Goal: Task Accomplishment & Management: Complete application form

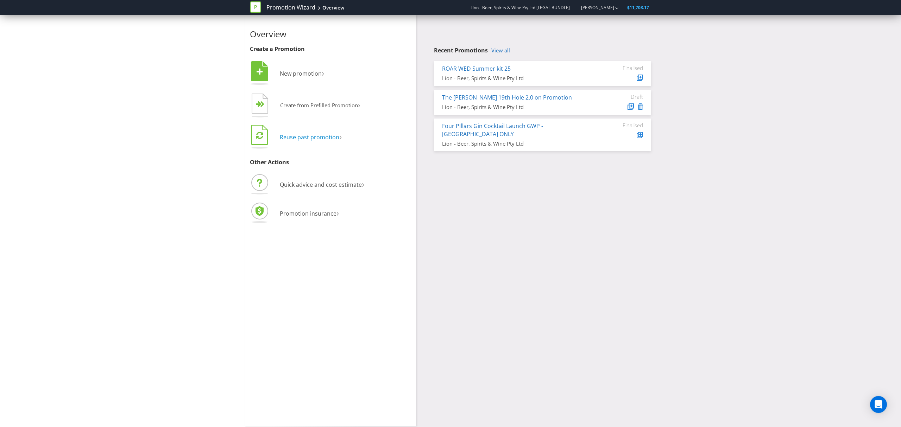
click at [311, 140] on span "Reuse past promotion" at bounding box center [310, 137] width 60 height 8
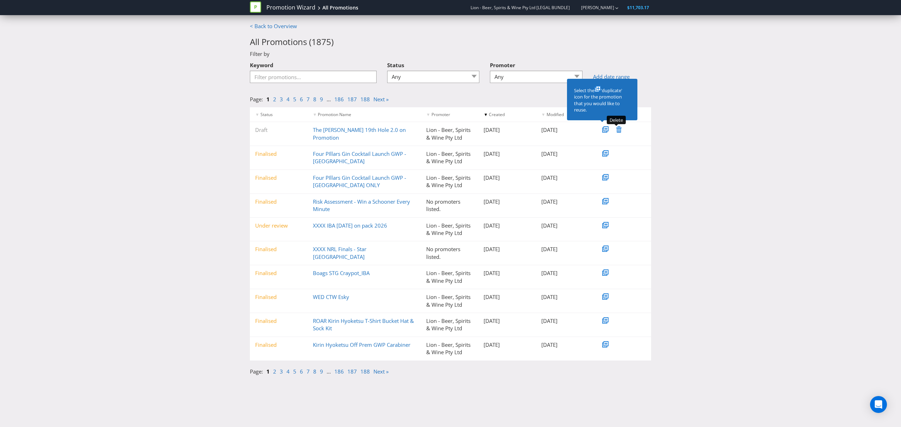
click at [620, 131] on icon at bounding box center [619, 129] width 5 height 6
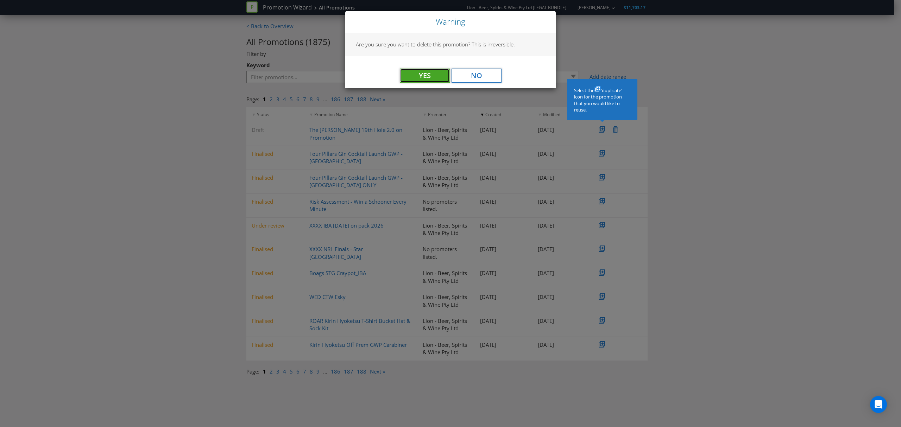
click at [437, 75] on button "Yes" at bounding box center [425, 76] width 50 height 14
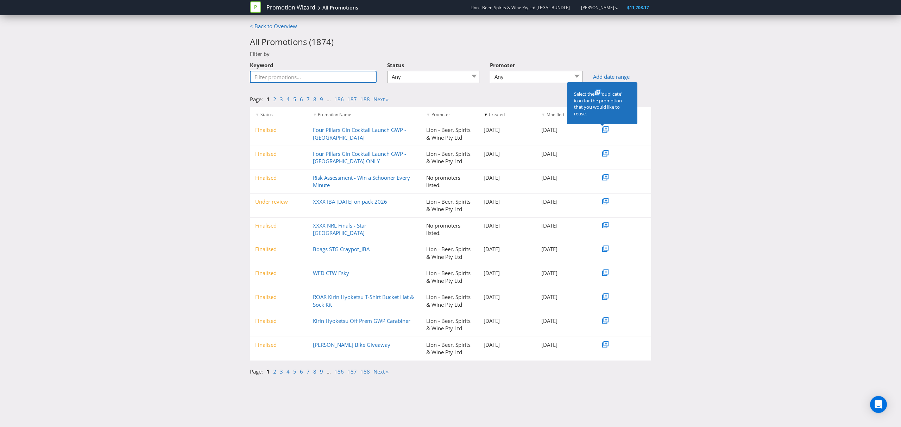
click at [303, 75] on input "Keyword" at bounding box center [313, 77] width 127 height 12
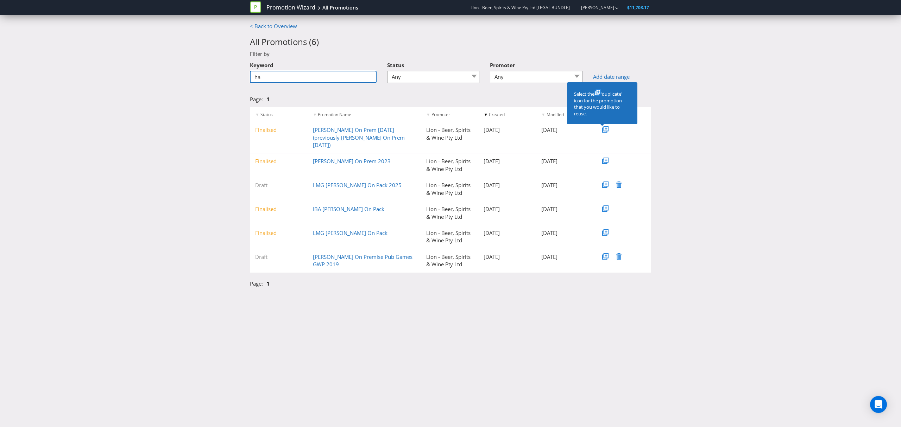
type input "h"
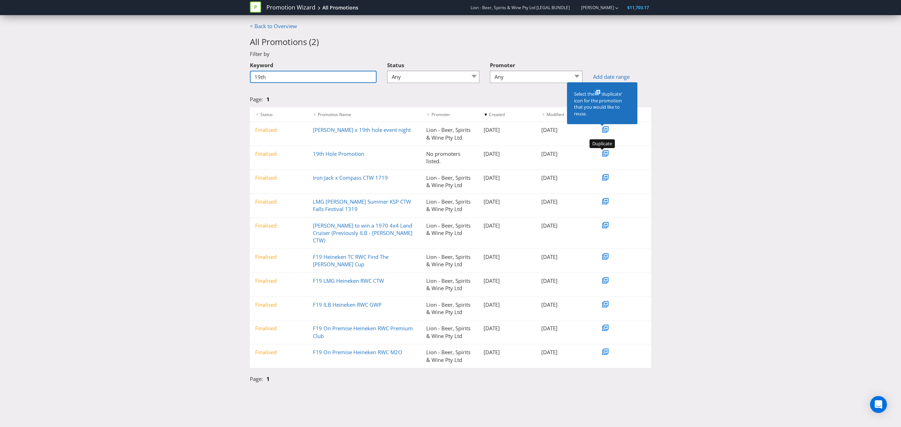
type input "19th"
click at [607, 153] on icon at bounding box center [606, 153] width 2 height 2
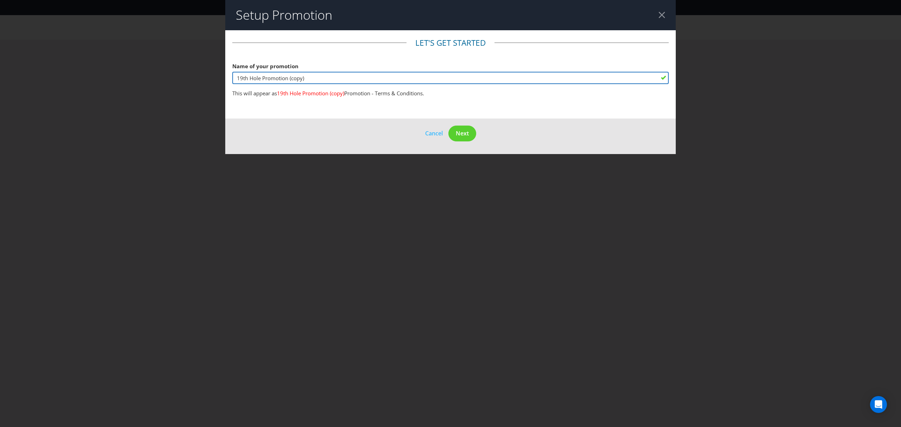
click at [315, 77] on input "19th Hole Promotion (copy)" at bounding box center [450, 78] width 437 height 12
click at [237, 75] on input "19th Hole Promotion EDG on pack" at bounding box center [450, 78] width 437 height 12
type input "19th Hole Promotion EDG on pack"
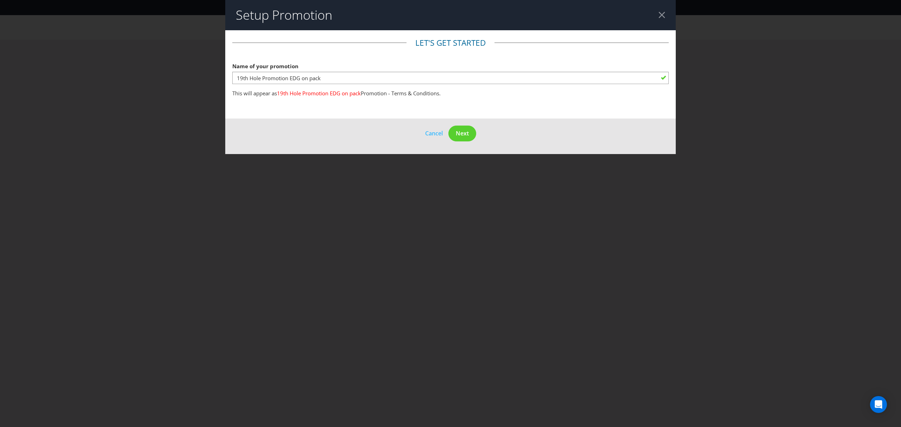
click at [659, 15] on div at bounding box center [662, 15] width 7 height 7
click at [660, 16] on div at bounding box center [662, 15] width 7 height 7
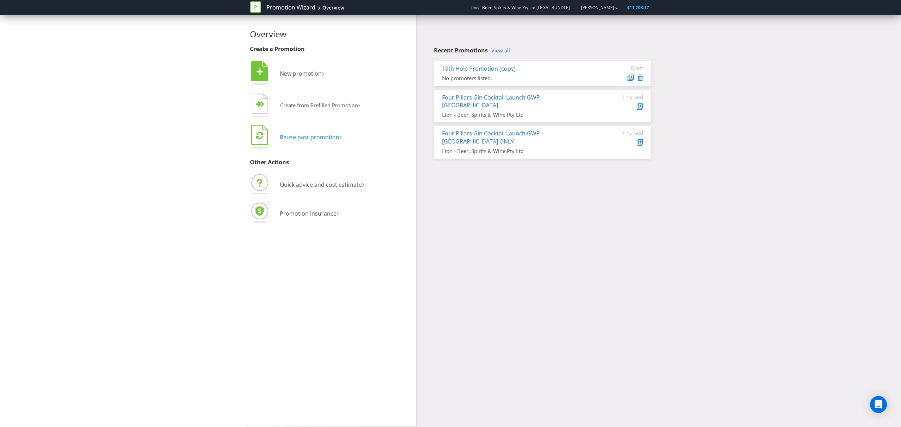
click at [313, 138] on span "Reuse past promotion" at bounding box center [310, 137] width 60 height 8
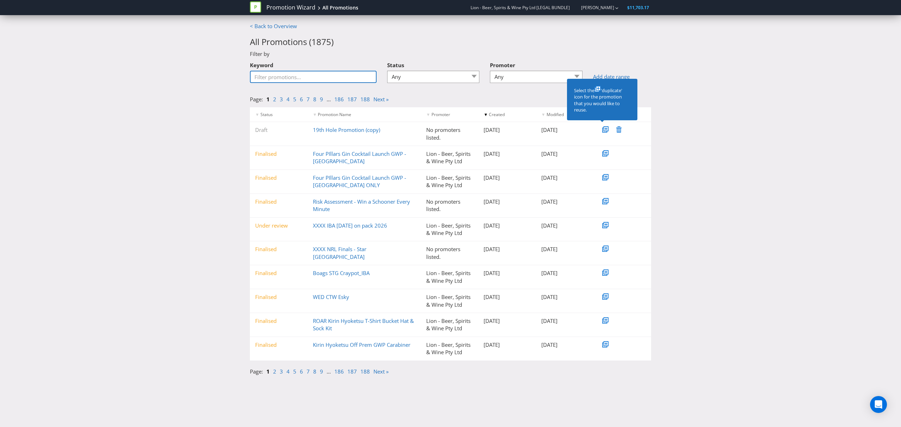
click at [303, 80] on input "Keyword" at bounding box center [313, 77] width 127 height 12
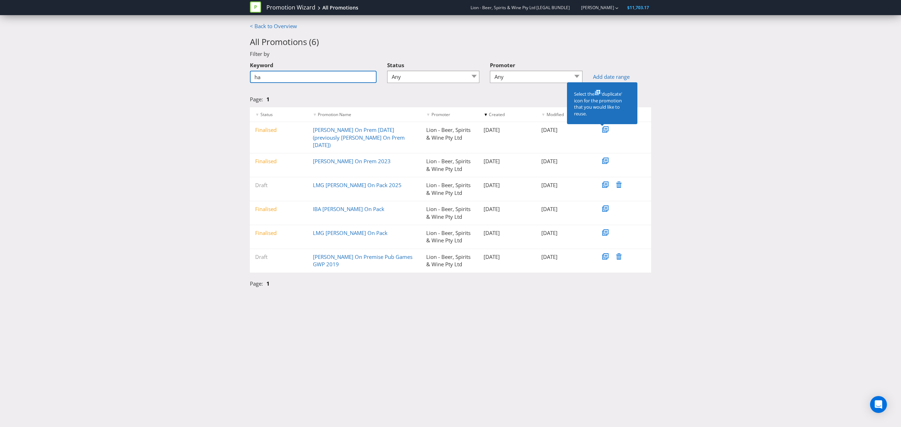
type input "h"
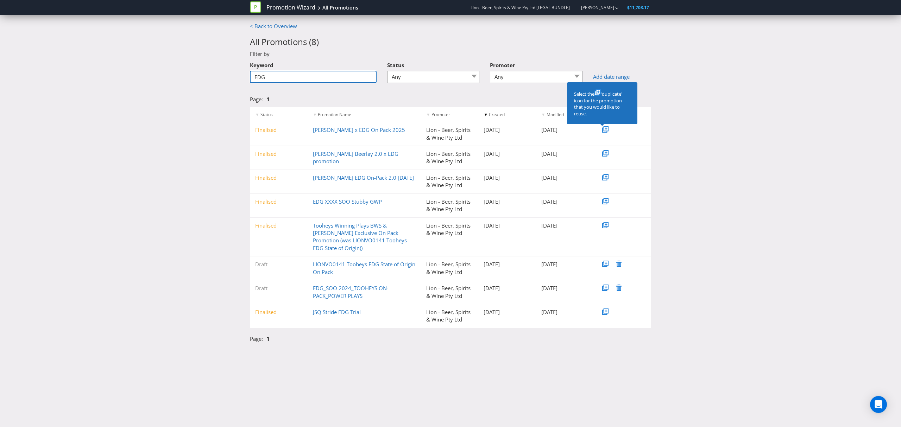
type input "EDG"
click at [605, 130] on icon at bounding box center [607, 129] width 4 height 4
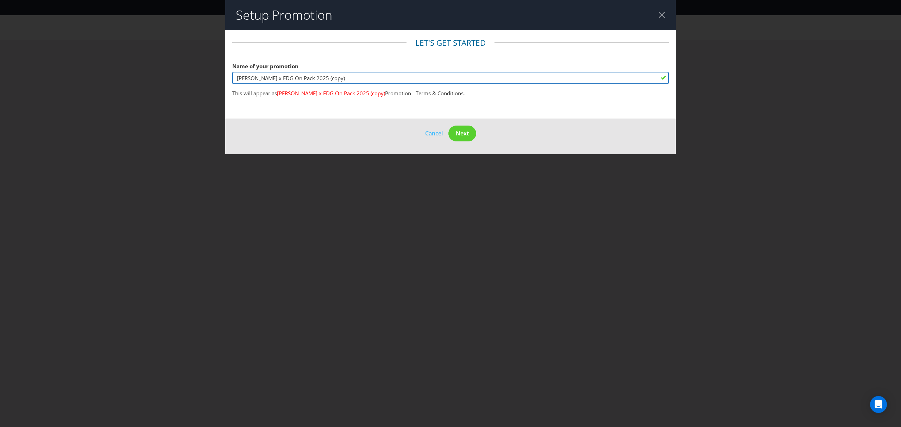
click at [333, 80] on input "[PERSON_NAME] x EDG On Pack 2025 (copy)" at bounding box center [450, 78] width 437 height 12
click at [289, 78] on input "[PERSON_NAME] x EDG On Pack 2026" at bounding box center [450, 78] width 437 height 12
click at [289, 79] on input "[PERSON_NAME] x EDG On Pack 2.0 2026" at bounding box center [450, 78] width 437 height 12
click at [342, 77] on input "[PERSON_NAME] x EDG On Pack 19th hole 2.0 2026" at bounding box center [450, 78] width 437 height 12
click at [268, 79] on input "[PERSON_NAME] x EDG On Pack 19th hole 2.0" at bounding box center [450, 78] width 437 height 12
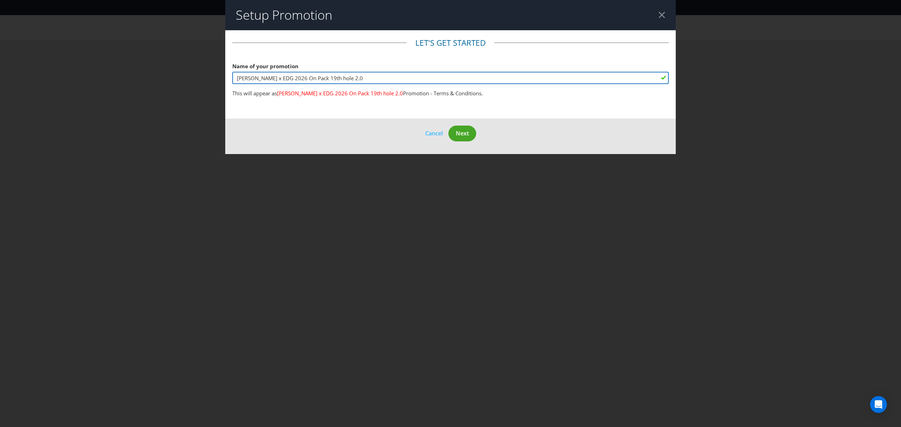
type input "[PERSON_NAME] x EDG 2026 On Pack 19th hole 2.0"
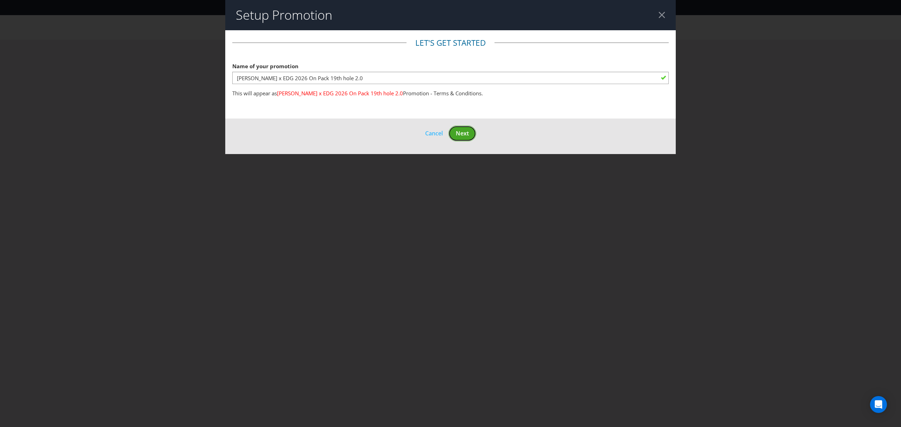
click at [464, 134] on span "Next" at bounding box center [462, 134] width 13 height 8
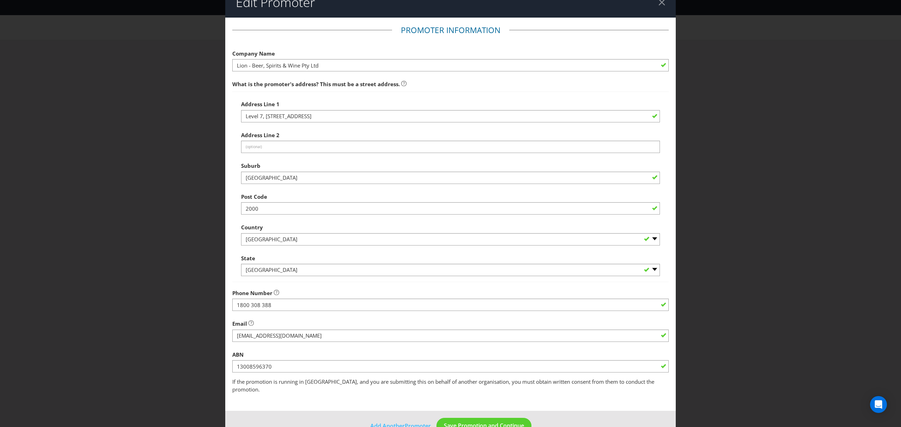
scroll to position [25, 0]
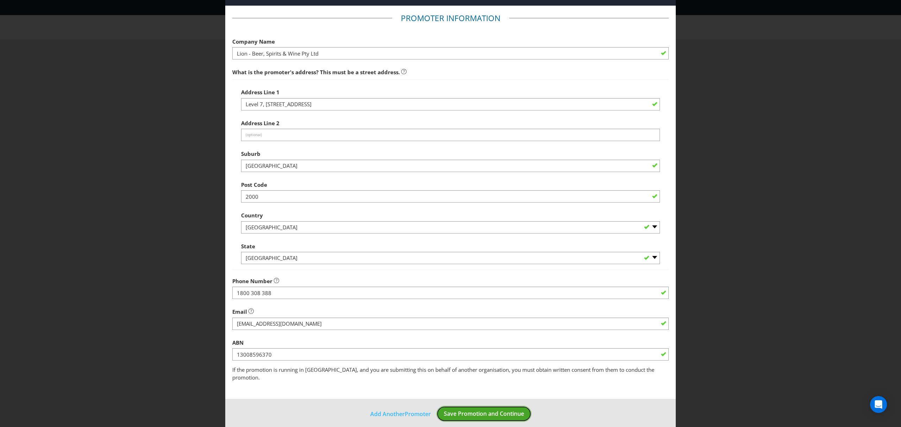
click at [489, 410] on span "Save Promotion and Continue" at bounding box center [484, 414] width 80 height 8
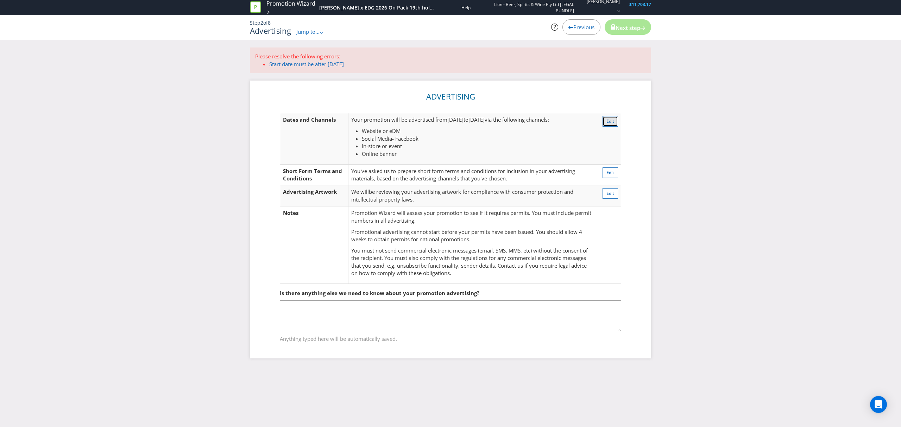
click at [604, 119] on button "Edit" at bounding box center [610, 121] width 15 height 11
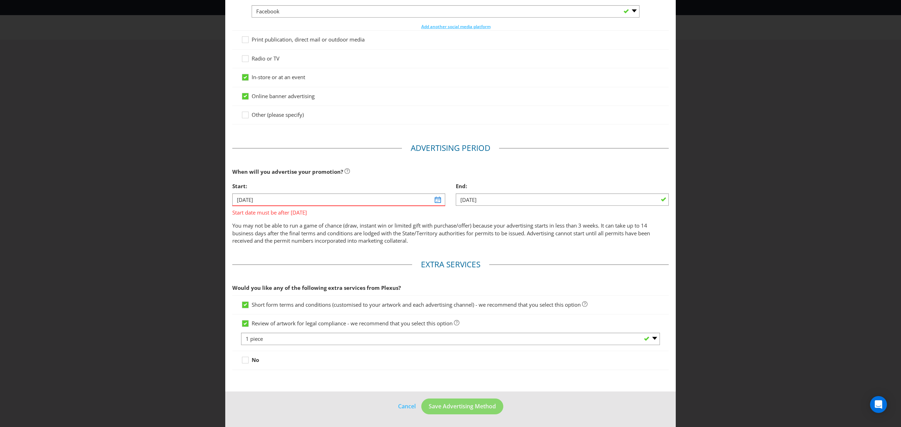
scroll to position [37, 0]
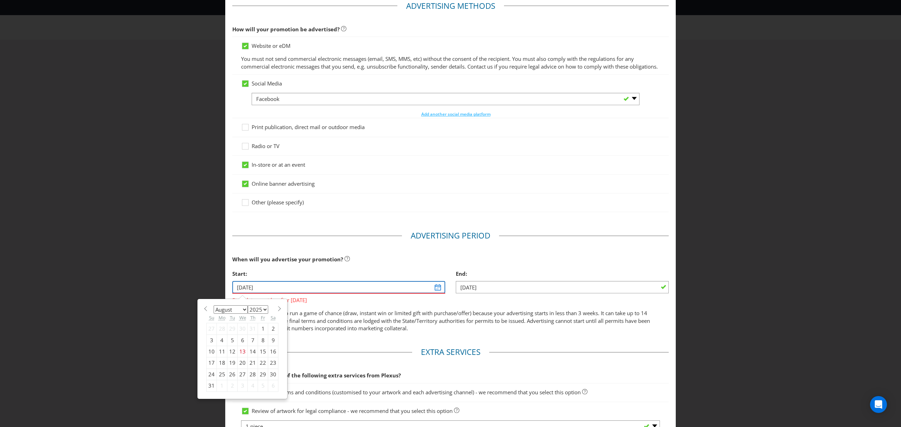
click at [434, 294] on input "[DATE]" at bounding box center [338, 287] width 213 height 12
click at [265, 314] on select "2025 2026 2027 2028 2029 2030 2031 2032 2033 2034 2035" at bounding box center [258, 310] width 20 height 8
select select "2026"
click at [248, 314] on select "2025 2026 2027 2028 2029 2030 2031 2032 2033 2034 2035" at bounding box center [258, 310] width 20 height 8
click at [241, 314] on select "January February March April May June July August September October November De…" at bounding box center [231, 310] width 34 height 8
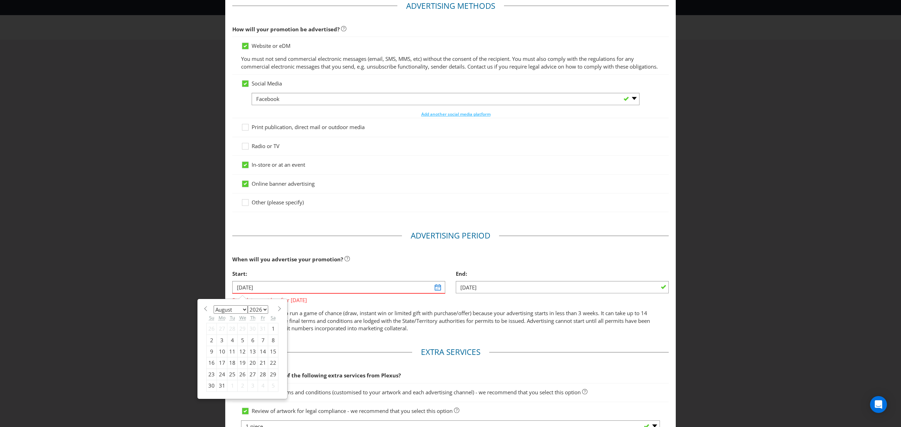
select select "0"
click at [214, 314] on select "January February March April May June July August September October November De…" at bounding box center [231, 310] width 34 height 8
click at [220, 369] on div "19" at bounding box center [222, 363] width 11 height 11
type input "[DATE]"
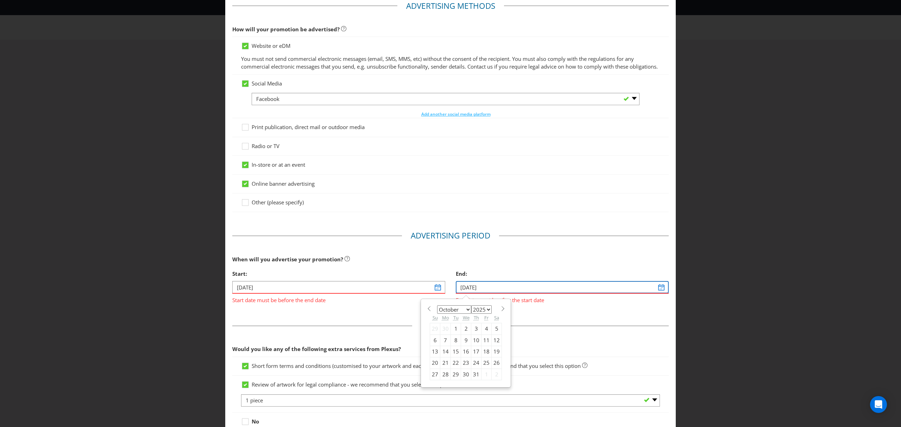
click at [653, 294] on input "[DATE]" at bounding box center [562, 287] width 213 height 12
click at [465, 314] on select "January February March April May June July August September October November De…" at bounding box center [454, 310] width 34 height 8
select select "2"
click at [437, 314] on select "January February March April May June July August September October November De…" at bounding box center [454, 310] width 34 height 8
click at [487, 314] on select "2025 2026 2027 2028 2029 2030 2031 2032 2033 2034 2035" at bounding box center [481, 310] width 20 height 8
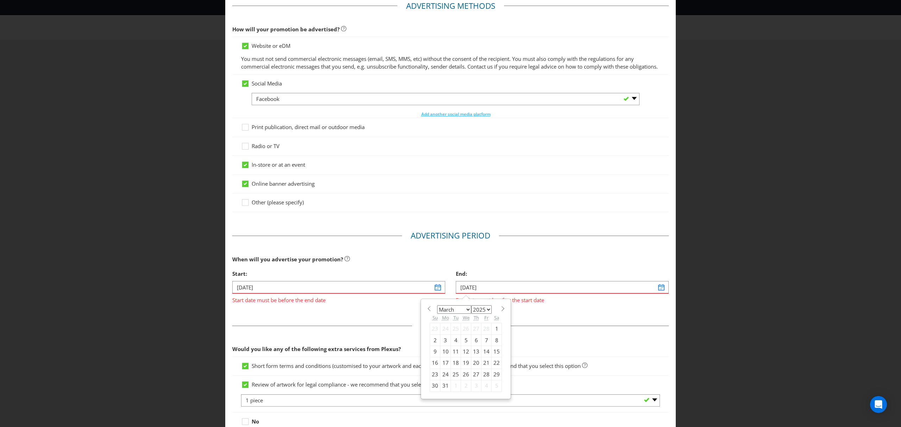
select select "2026"
click at [471, 314] on select "2025 2026 2027 2028 2029 2030 2031 2032 2033 2034 2035" at bounding box center [481, 310] width 20 height 8
click at [432, 380] on div "29" at bounding box center [435, 374] width 10 height 11
type input "[DATE]"
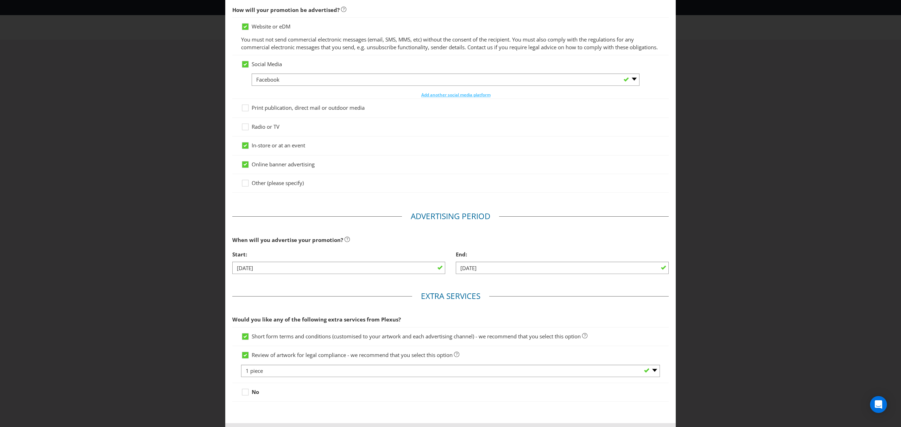
scroll to position [97, 0]
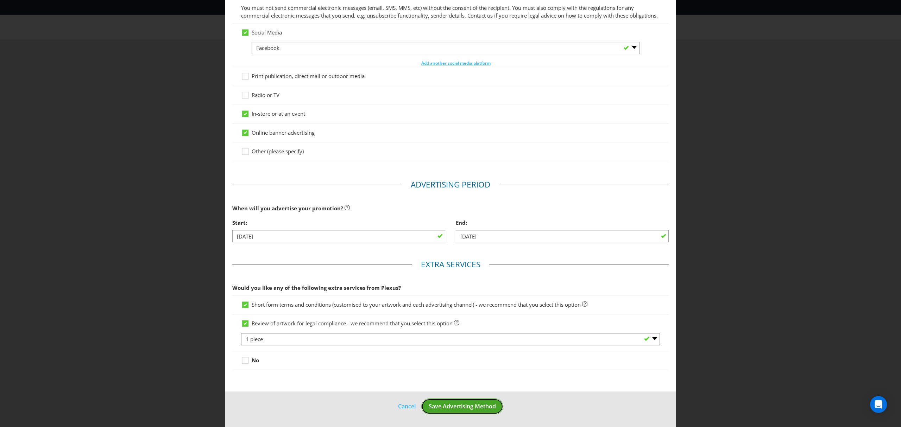
click at [465, 405] on span "Save Advertising Method" at bounding box center [462, 407] width 67 height 8
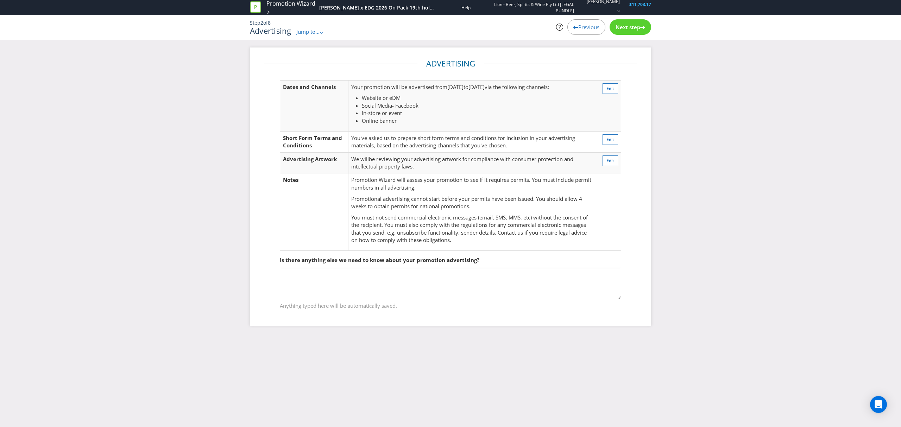
click at [636, 28] on span "Next step" at bounding box center [628, 27] width 25 height 7
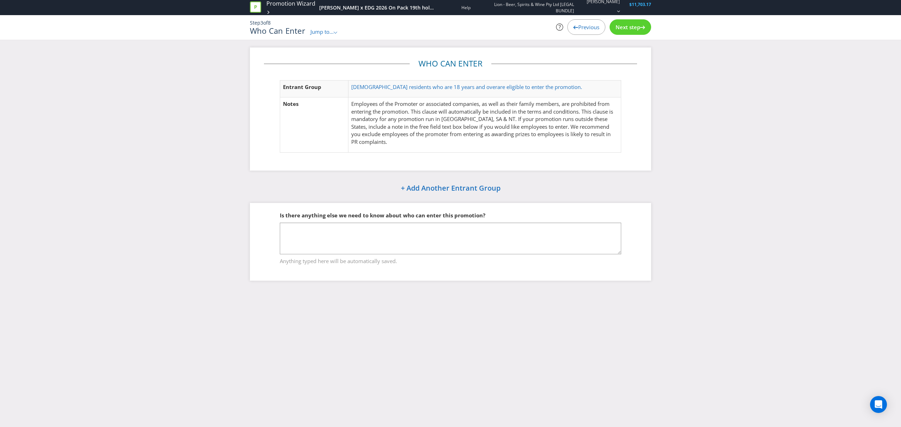
click at [636, 28] on span "Next step" at bounding box center [628, 27] width 25 height 7
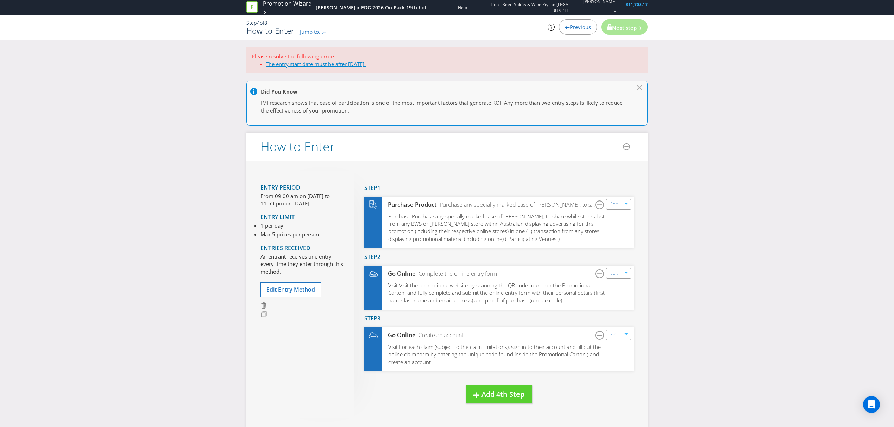
click at [330, 63] on link "The entry start date must be after [DATE]." at bounding box center [316, 64] width 100 height 7
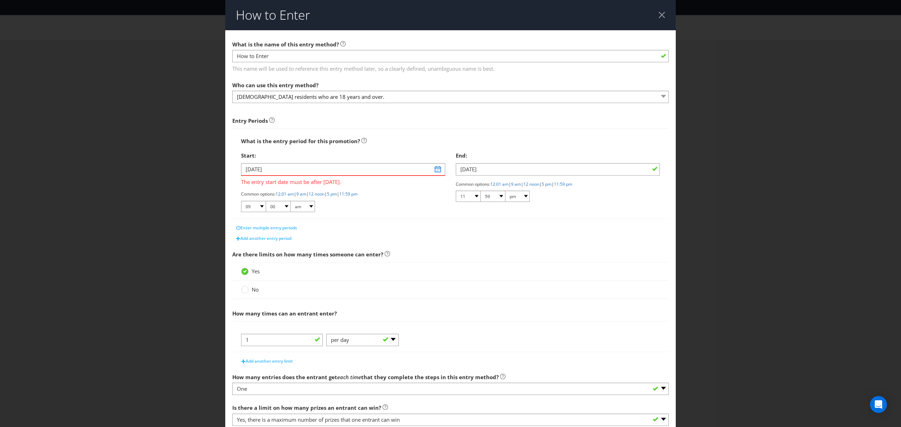
scroll to position [89, 0]
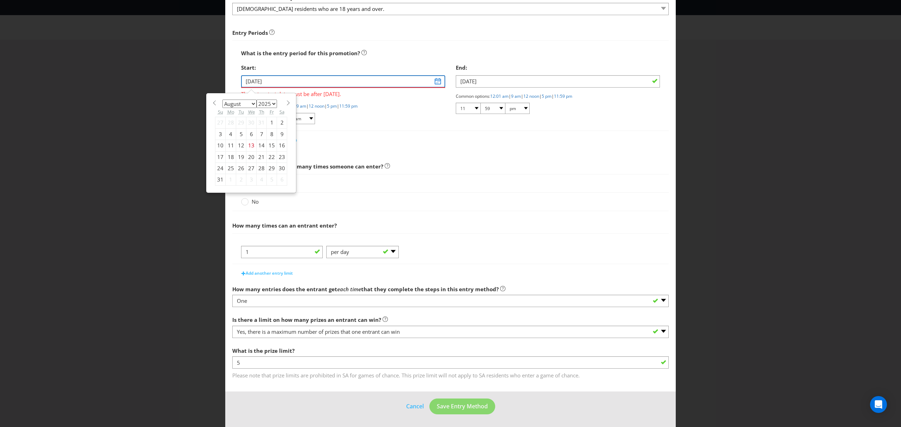
click at [435, 79] on input "[DATE]" at bounding box center [343, 81] width 204 height 12
click at [274, 103] on select "2025 2026 2027 2028 2029 2030 2031 2032 2033 2034 2035" at bounding box center [267, 104] width 20 height 8
select select "2026"
click at [257, 100] on select "2025 2026 2027 2028 2029 2030 2031 2032 2033 2034 2035" at bounding box center [267, 104] width 20 height 8
click at [251, 104] on select "January February March April May June July August September October November De…" at bounding box center [240, 104] width 34 height 8
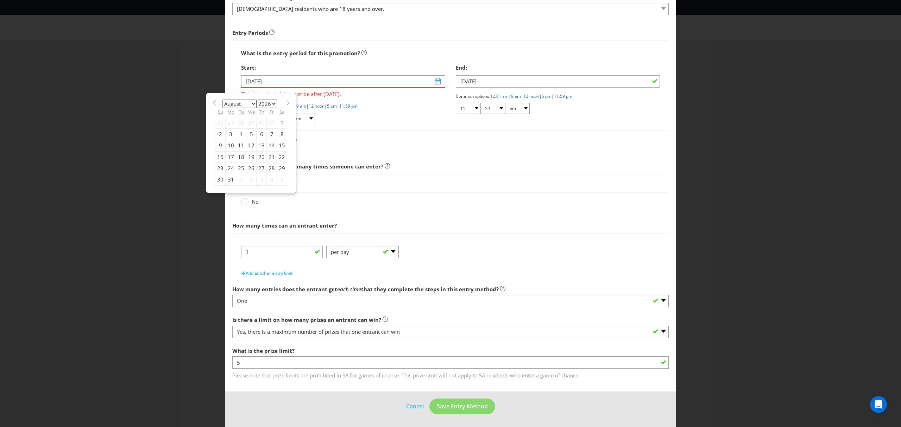
select select "0"
click at [223, 100] on select "January February March April May June July August September October November De…" at bounding box center [240, 104] width 34 height 8
click at [230, 154] on div "19" at bounding box center [231, 156] width 11 height 11
type input "[DATE]"
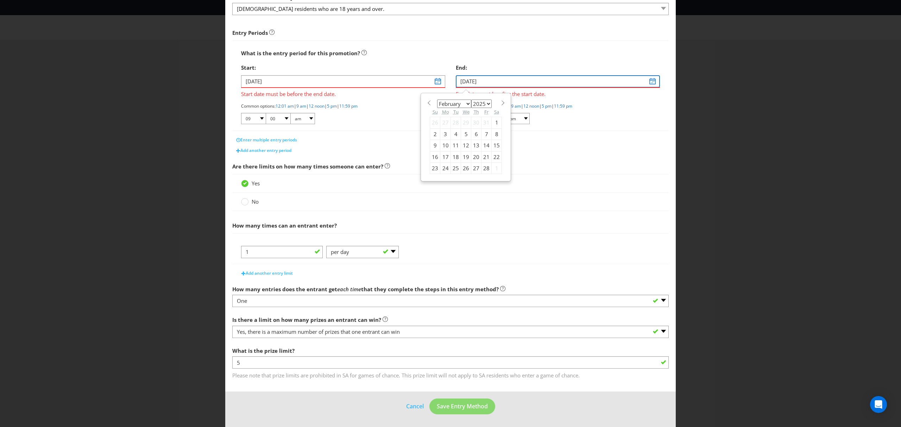
click at [646, 82] on input "[DATE]" at bounding box center [558, 81] width 204 height 12
click at [486, 102] on select "2025 2026 2027 2028 2029 2030 2031 2032 2033 2034 2035" at bounding box center [481, 104] width 20 height 8
select select "2026"
click at [471, 100] on select "2025 2026 2027 2028 2029 2030 2031 2032 2033 2034 2035" at bounding box center [481, 104] width 20 height 8
click at [462, 101] on select "January February March April May June July August September October November De…" at bounding box center [454, 104] width 34 height 8
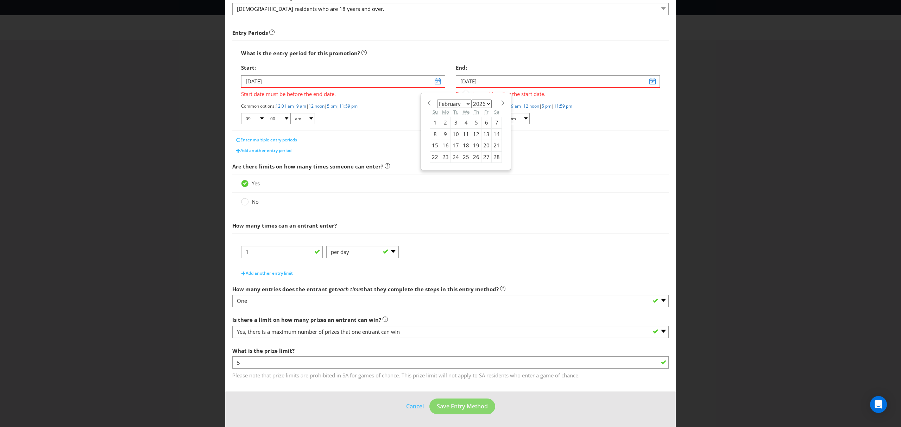
select select "2"
click at [437, 100] on select "January February March April May June July August September October November De…" at bounding box center [454, 104] width 34 height 8
click at [434, 171] on div "29" at bounding box center [435, 168] width 10 height 11
type input "[DATE]"
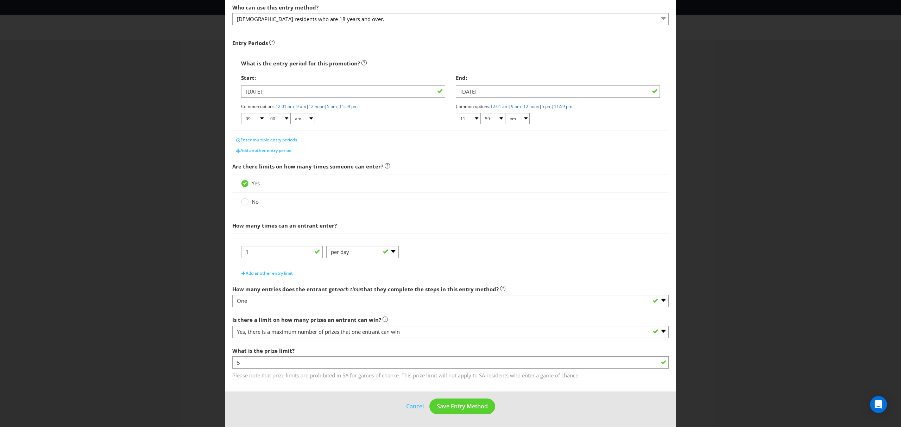
scroll to position [79, 0]
click at [444, 403] on span "Save Entry Method" at bounding box center [462, 407] width 51 height 8
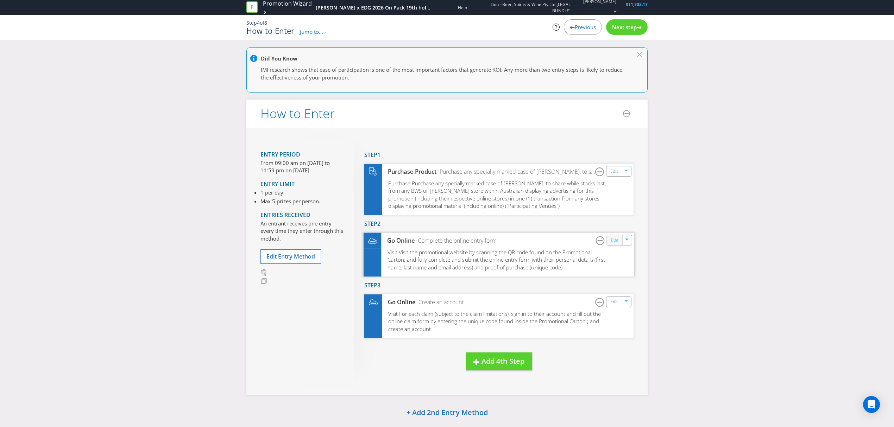
click at [613, 240] on link "Edit" at bounding box center [614, 241] width 7 height 8
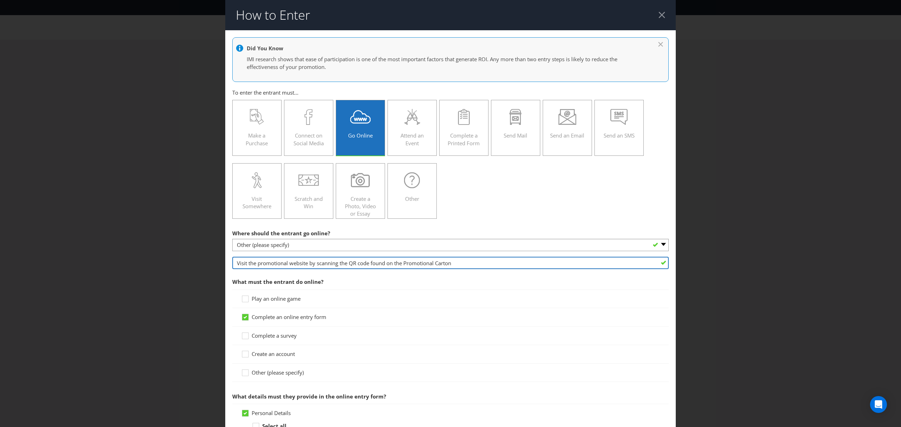
click at [246, 264] on input "Visit the promotional website by scanning the QR code found on the Promotional …" at bounding box center [450, 263] width 437 height 12
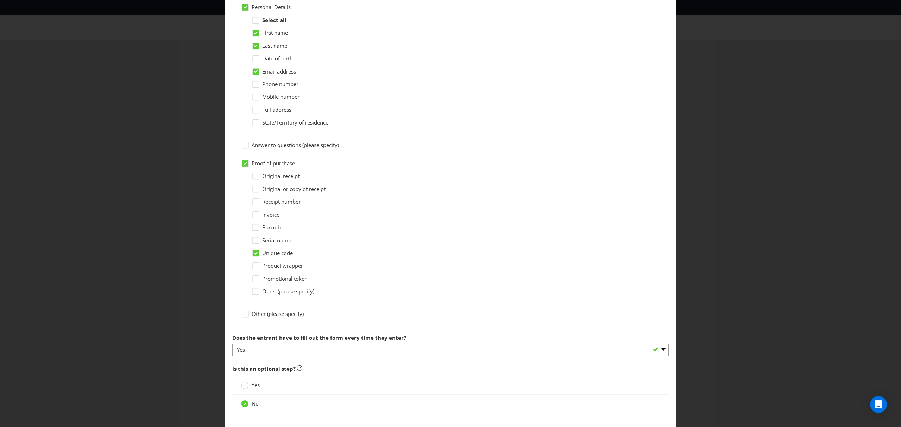
scroll to position [444, 0]
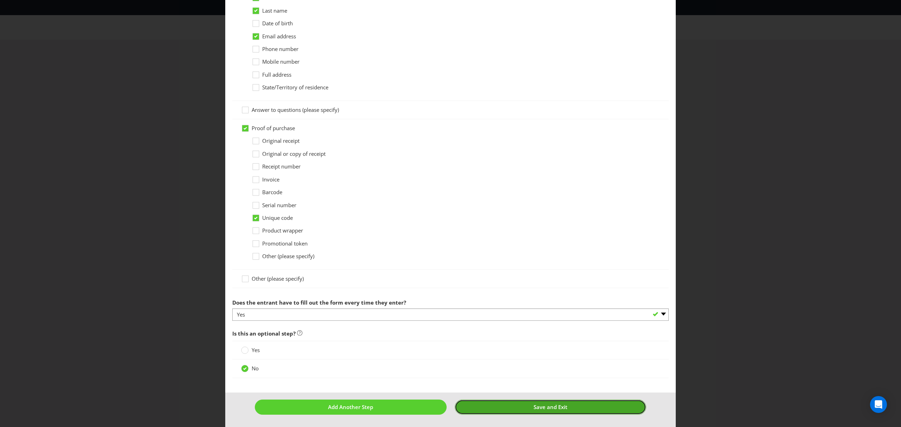
click at [534, 405] on span "Save and Exit" at bounding box center [551, 407] width 34 height 7
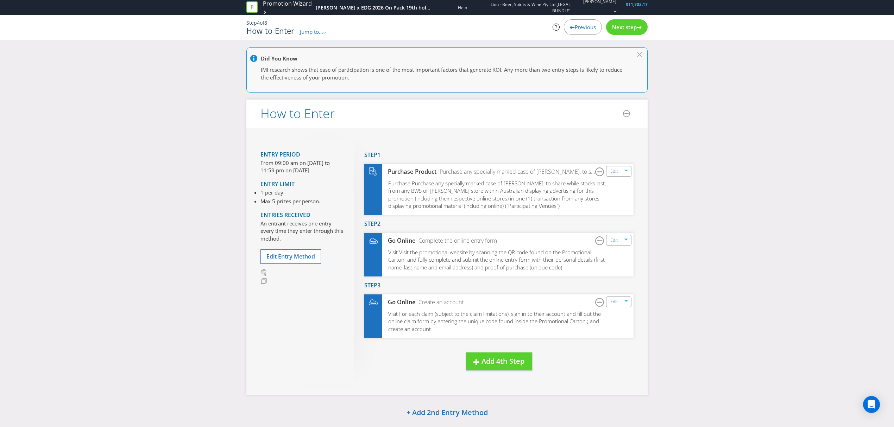
click at [627, 29] on span "Next step" at bounding box center [624, 27] width 25 height 7
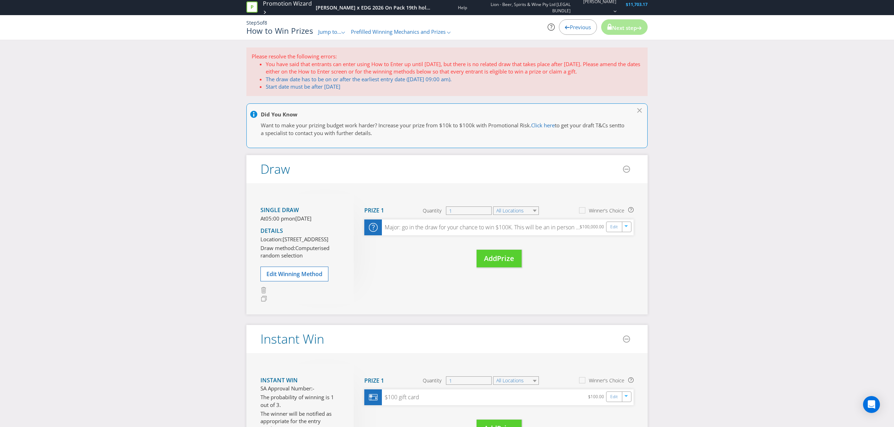
click at [580, 26] on span "Previous" at bounding box center [580, 27] width 21 height 7
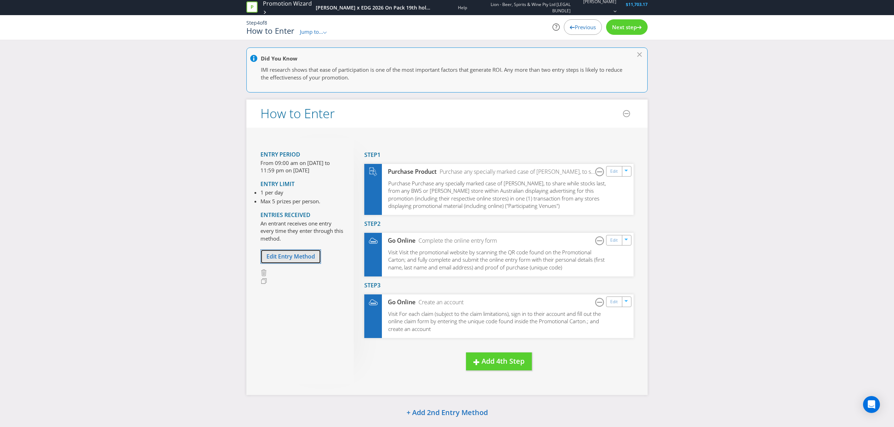
click at [282, 259] on span "Edit Entry Method" at bounding box center [291, 257] width 49 height 8
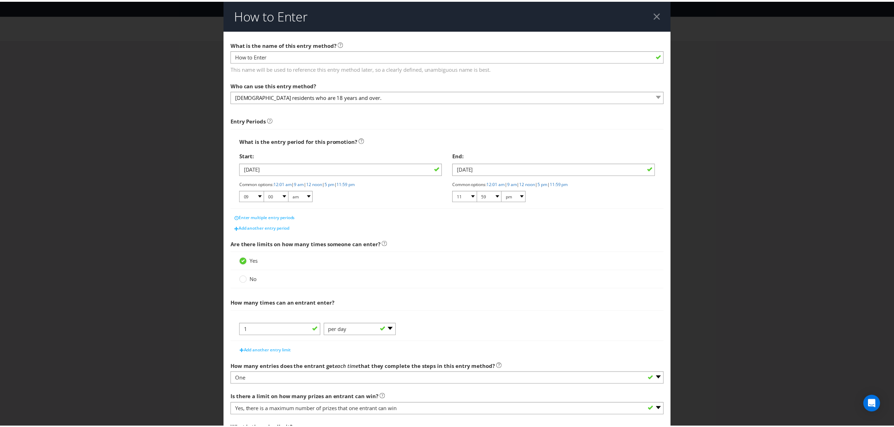
scroll to position [79, 0]
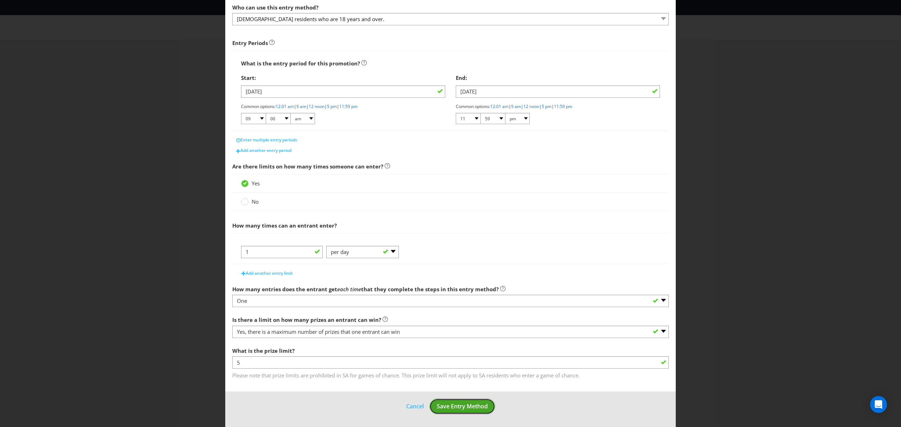
click at [452, 411] on span "Save Entry Method" at bounding box center [462, 407] width 51 height 8
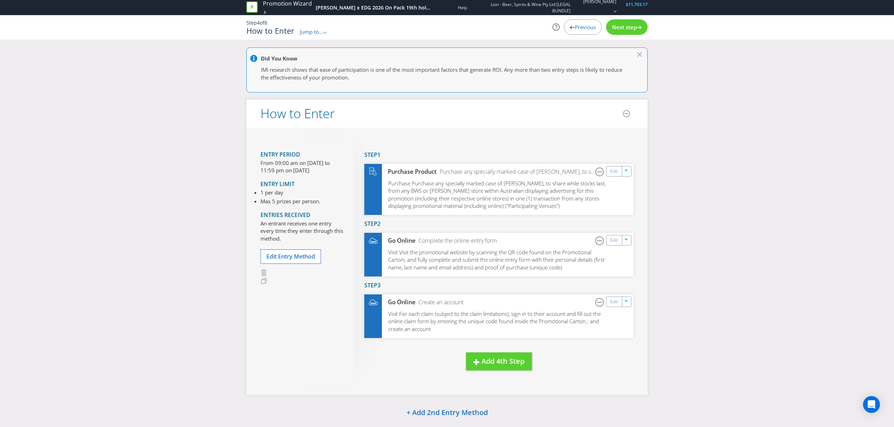
click at [630, 25] on span "Next step" at bounding box center [624, 27] width 25 height 7
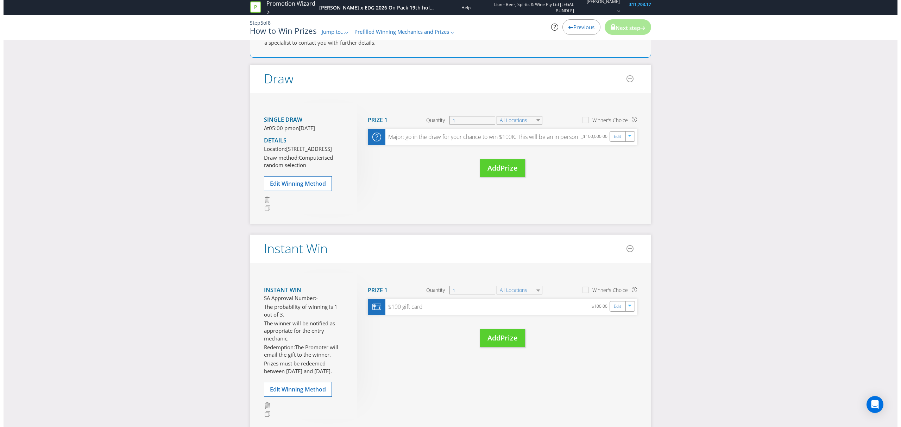
scroll to position [75, 0]
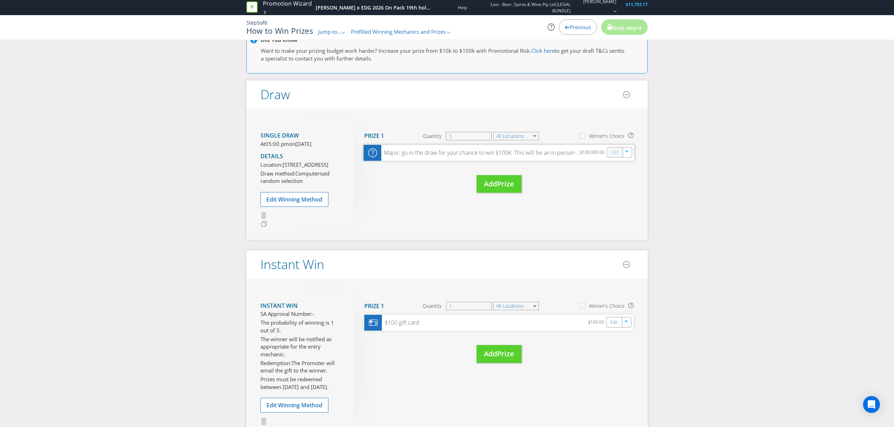
click at [611, 152] on link "Edit" at bounding box center [614, 153] width 7 height 8
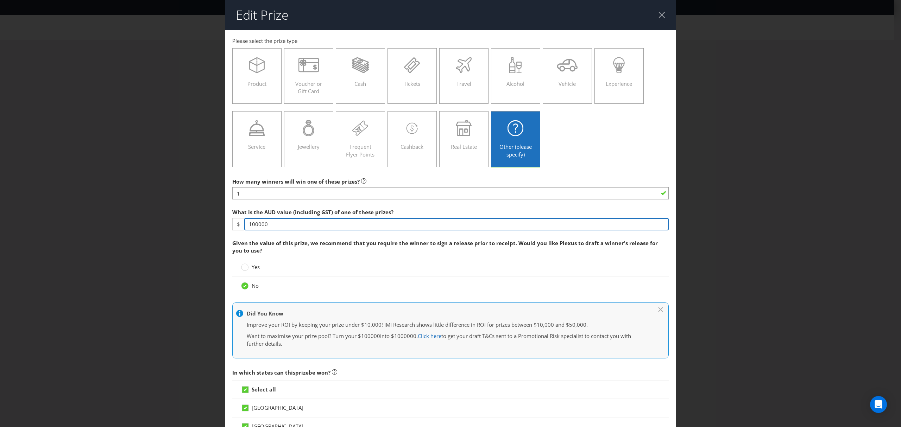
click at [274, 226] on input "100000" at bounding box center [456, 224] width 425 height 12
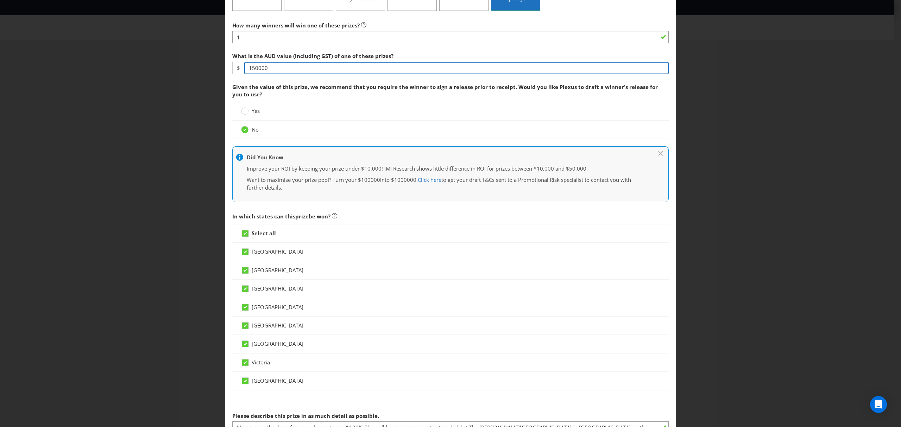
scroll to position [290, 0]
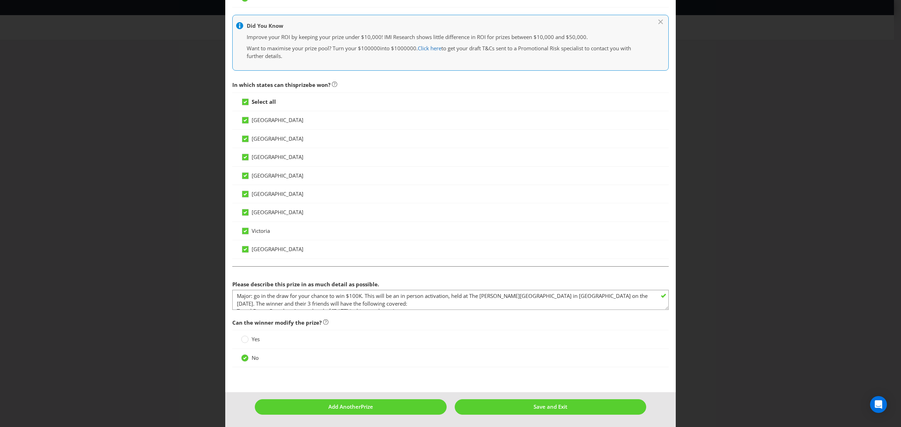
type input "150000"
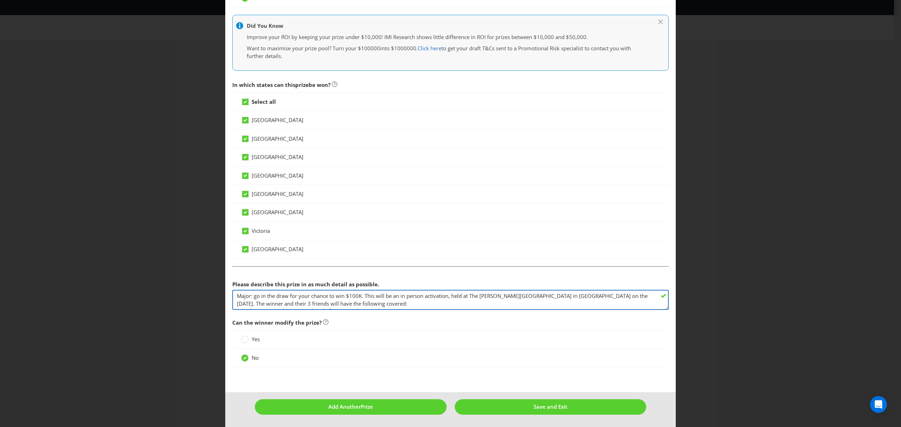
click at [379, 305] on textarea "Major: go in the draw for your chance to win $100K. This will be an in person a…" at bounding box center [450, 300] width 437 height 20
click at [358, 296] on textarea "Major: go in the draw for your chance to win $100K. This will be an in person a…" at bounding box center [450, 300] width 437 height 20
click at [494, 297] on textarea "Major: go in the draw for your chance to win $100K. This will be an in person a…" at bounding box center [450, 300] width 437 height 20
click at [613, 297] on textarea "Major: go in the draw for your chance to win $100K. This will be an in person a…" at bounding box center [450, 300] width 437 height 20
click at [569, 296] on textarea "Major: go in the draw for your chance to win $100K. This will be an in person a…" at bounding box center [450, 300] width 437 height 20
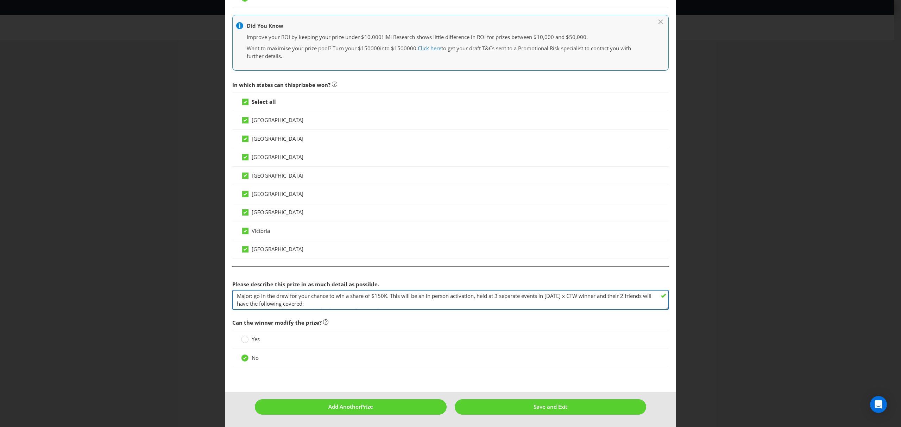
click at [607, 296] on textarea "Major: go in the draw for your chance to win $100K. This will be an in person a…" at bounding box center [450, 300] width 437 height 20
click at [641, 295] on textarea "Major: go in the draw for your chance to win $100K. This will be an in person a…" at bounding box center [450, 300] width 437 height 20
click at [358, 304] on textarea "Major: go in the draw for your chance to win $100K. This will be an in person a…" at bounding box center [450, 300] width 437 height 20
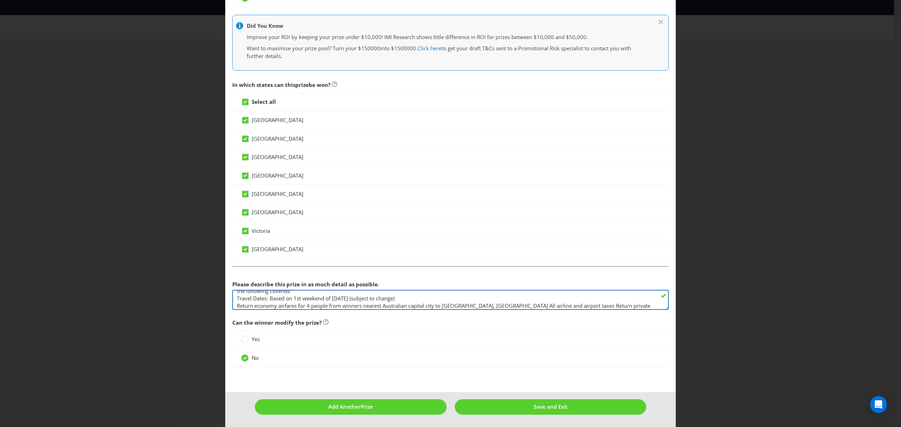
click at [417, 299] on textarea "Major: go in the draw for your chance to win $100K. This will be an in person a…" at bounding box center [450, 300] width 437 height 20
click at [367, 299] on textarea "Major: go in the draw for your chance to win $100K. This will be an in person a…" at bounding box center [450, 300] width 437 height 20
click at [309, 305] on textarea "Major: go in the draw for your chance to win $100K. This will be an in person a…" at bounding box center [450, 300] width 437 height 20
click at [444, 306] on textarea "Major: go in the draw for your chance to win $100K. This will be an in person a…" at bounding box center [450, 300] width 437 height 20
click at [563, 306] on textarea "Major: go in the draw for your chance to win $100K. This will be an in person a…" at bounding box center [450, 300] width 437 height 20
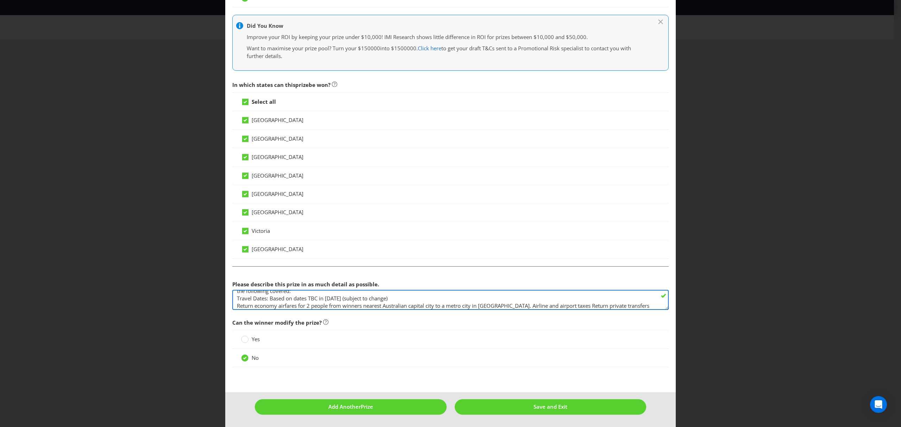
scroll to position [20, 0]
click at [419, 306] on textarea "Major: go in the draw for your chance to win $100K. This will be an in person a…" at bounding box center [450, 300] width 437 height 20
click at [436, 304] on textarea "Major: go in the draw for your chance to win $100K. This will be an in person a…" at bounding box center [450, 300] width 437 height 20
click at [557, 308] on textarea "Major: go in the draw for your chance to win $100K. This will be an in person a…" at bounding box center [450, 300] width 437 height 20
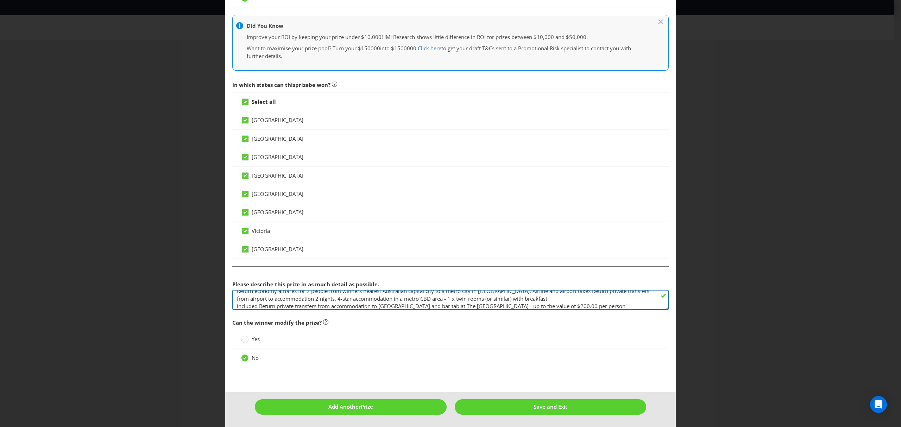
click at [379, 306] on textarea "Major: go in the draw for your chance to win $100K. This will be an in person a…" at bounding box center [450, 300] width 437 height 20
click at [499, 305] on textarea "Major: go in the draw for your chance to win $100K. This will be an in person a…" at bounding box center [450, 300] width 437 height 20
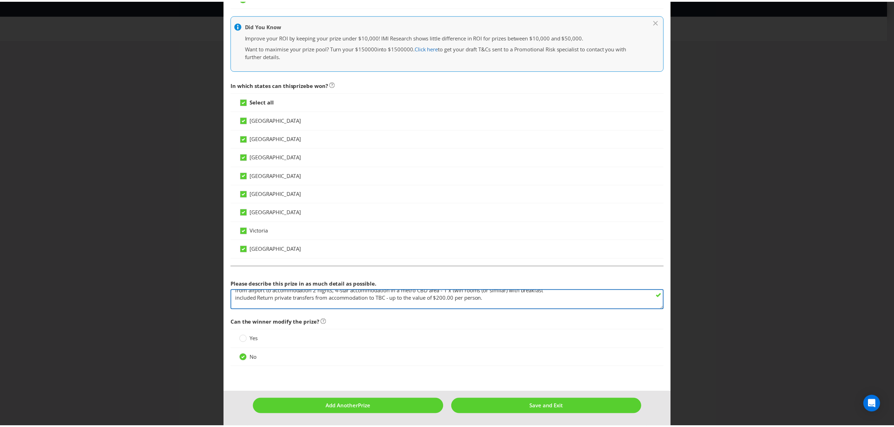
scroll to position [43, 0]
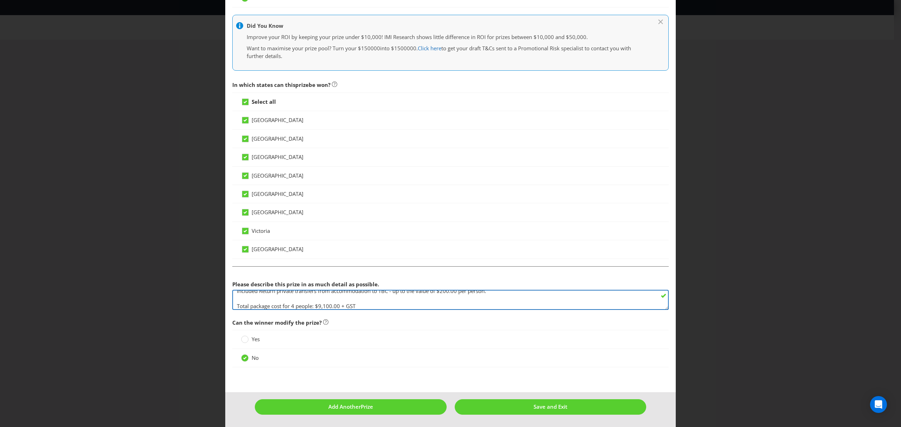
click at [365, 306] on textarea "Major: go in the draw for your chance to win $100K. This will be an in person a…" at bounding box center [450, 300] width 437 height 20
type textarea "Major: go in the draw for your chance to win a share of $150K. This will be an …"
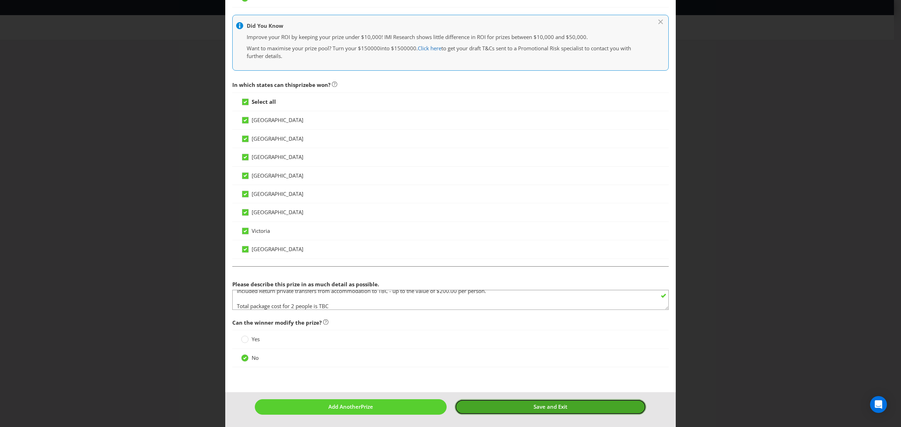
click at [534, 407] on span "Save and Exit" at bounding box center [551, 407] width 34 height 7
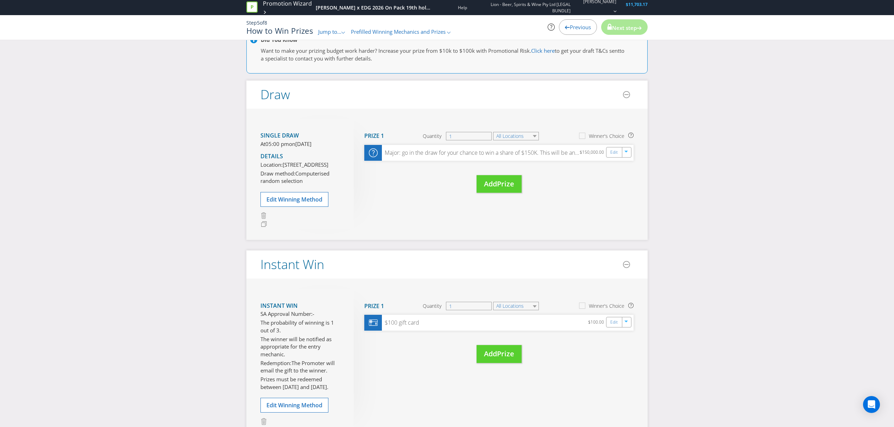
scroll to position [231, 0]
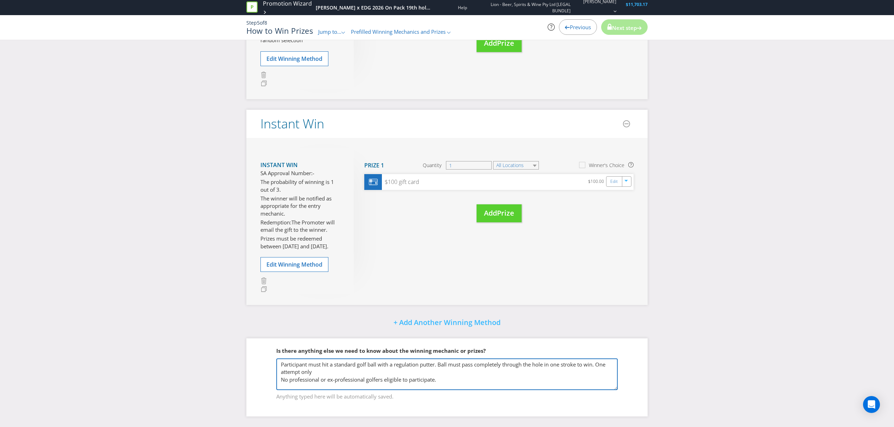
click at [374, 373] on textarea "Participant must hit a standard golf ball with a regulation putter. Ball must p…" at bounding box center [447, 375] width 342 height 32
click at [454, 376] on textarea "Participant must hit a standard golf ball with a regulation putter. Ball must p…" at bounding box center [447, 375] width 342 height 32
click at [451, 379] on textarea "Participant must hit a standard golf ball with a regulation putter. Ball must p…" at bounding box center [447, 375] width 342 height 32
click at [444, 383] on textarea "Participant must hit a standard golf ball with a regulation putter. Ball must p…" at bounding box center [447, 375] width 342 height 32
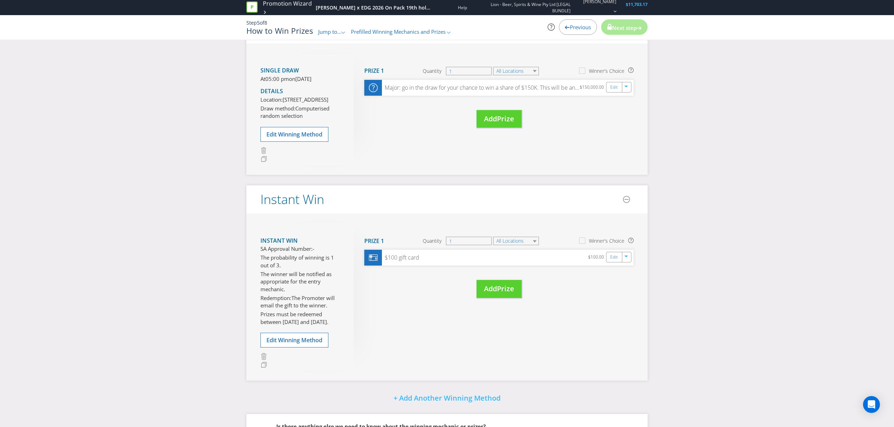
scroll to position [0, 0]
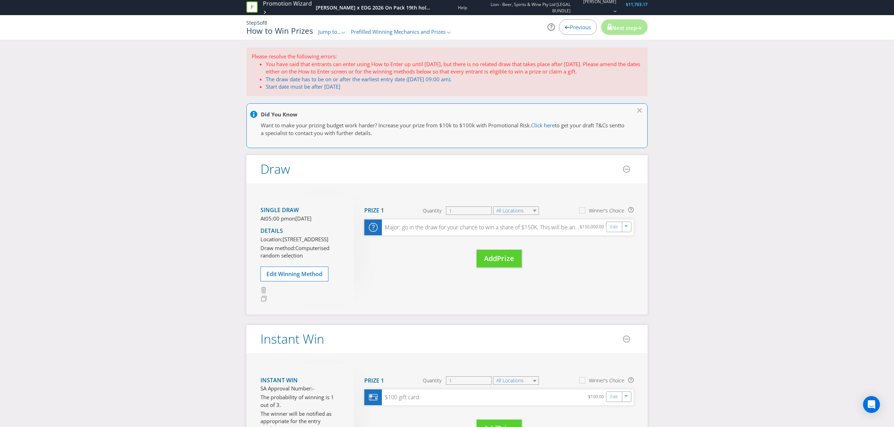
type textarea "Participant must hit a standard golf ball with a regulation putter. Ball must p…"
click at [344, 32] on icon ".st0{fill-rule:evenodd;clip-rule:evenodd;}" at bounding box center [344, 33] width 4 height 2
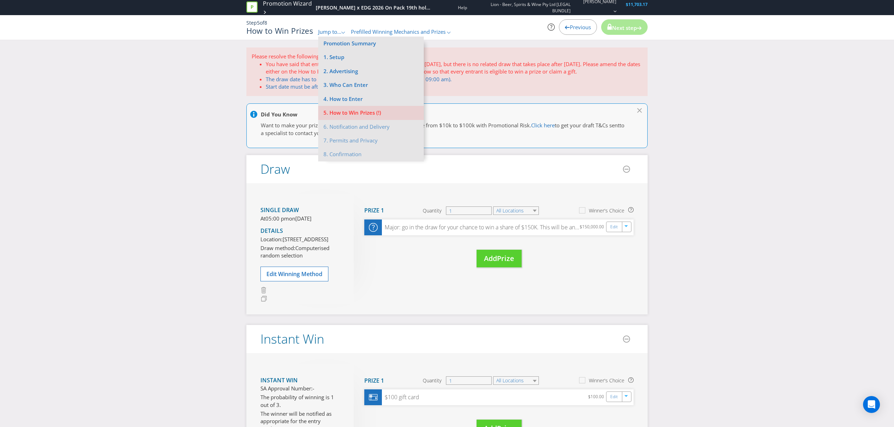
click at [345, 32] on icon ".st0{fill-rule:evenodd;clip-rule:evenodd;}" at bounding box center [344, 33] width 4 height 2
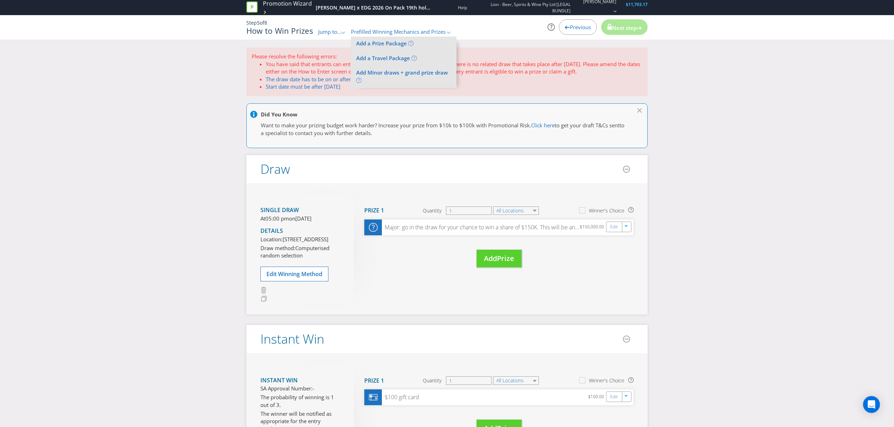
click at [768, 244] on div "Please resolve the following errors: You have said that entrants can enter usin…" at bounding box center [447, 345] width 894 height 595
click at [796, 236] on div "Please resolve the following errors: You have said that entrants can enter usin…" at bounding box center [447, 345] width 894 height 595
click at [639, 109] on icon at bounding box center [640, 110] width 7 height 4
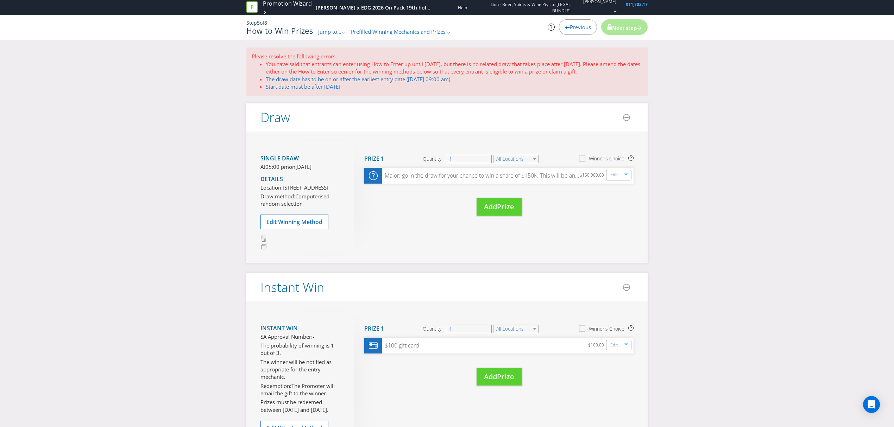
click at [624, 29] on span "Next step" at bounding box center [624, 27] width 25 height 7
click at [579, 29] on span "Previous" at bounding box center [580, 27] width 21 height 7
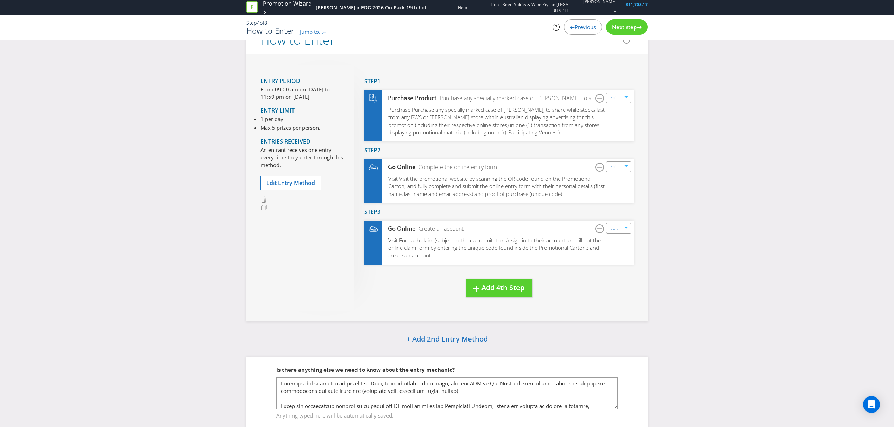
scroll to position [101, 0]
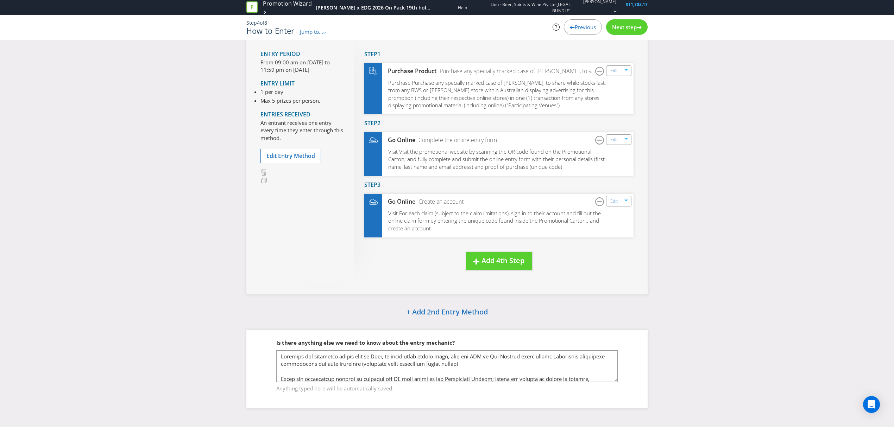
click at [289, 65] on p "From 09:00 am on [DATE] to 11:59 pm on [DATE]" at bounding box center [302, 66] width 83 height 15
click at [289, 50] on span "Entry Period" at bounding box center [281, 54] width 40 height 8
click at [630, 30] on span "Next step" at bounding box center [624, 27] width 25 height 7
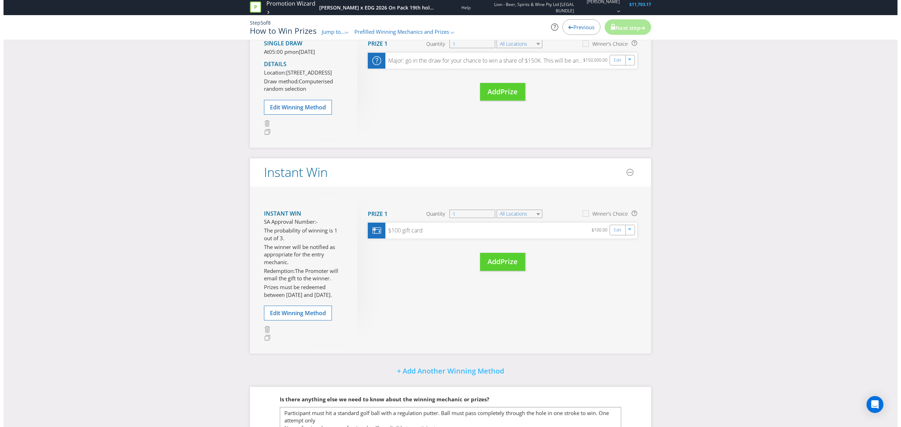
scroll to position [231, 0]
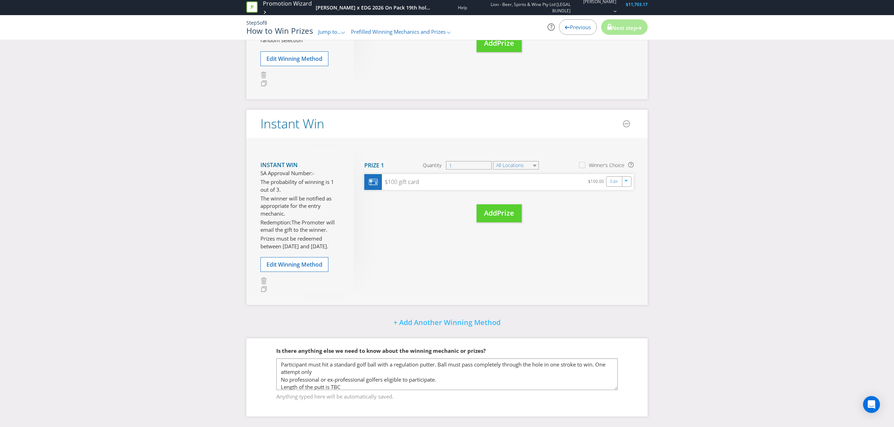
click at [751, 283] on div "Please resolve the following errors: You have said that entrants can enter usin…" at bounding box center [447, 129] width 894 height 595
click at [506, 215] on span "Prize" at bounding box center [505, 213] width 17 height 10
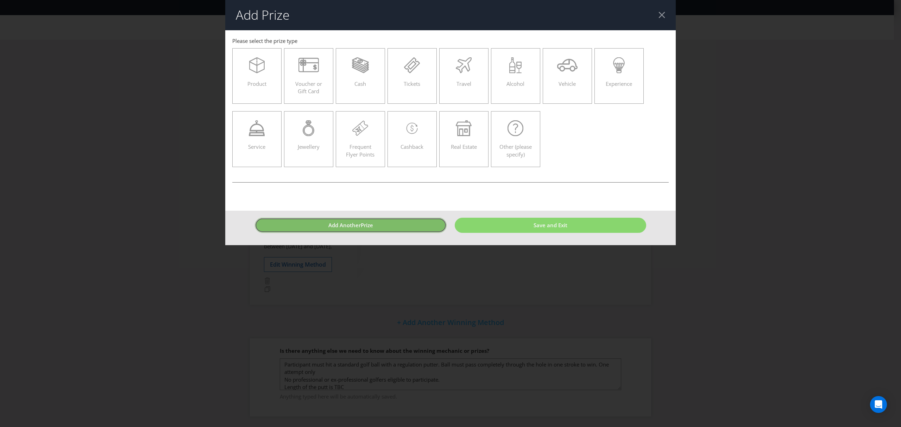
click at [359, 230] on button "Add Another Prize" at bounding box center [351, 225] width 192 height 15
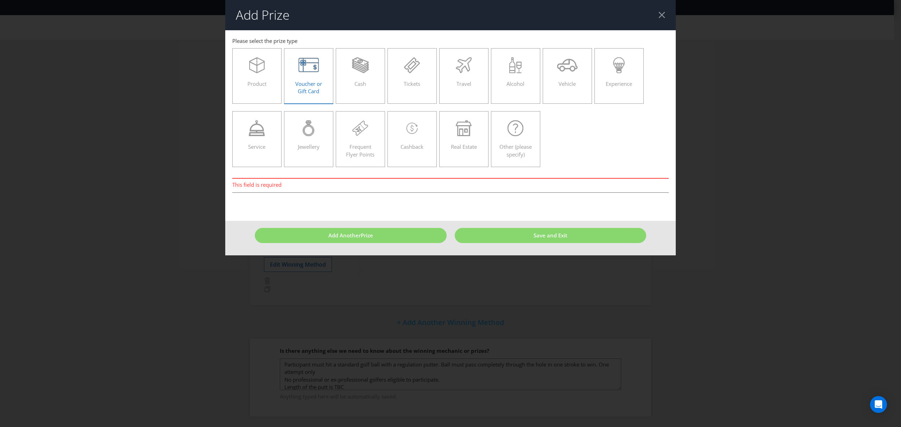
click at [295, 81] on span "Voucher or Gift Card" at bounding box center [308, 87] width 27 height 14
click at [0, 0] on input "Voucher or Gift Card" at bounding box center [0, 0] width 0 height 0
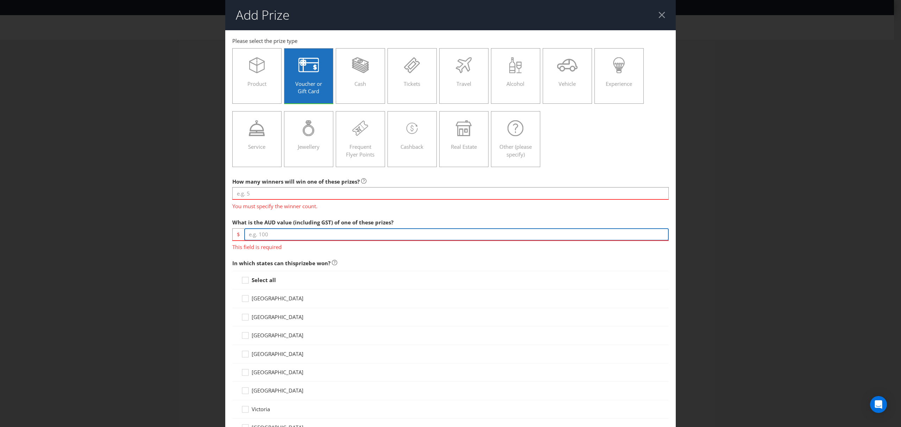
click at [277, 235] on input "number" at bounding box center [456, 235] width 425 height 12
type input "10"
click at [246, 278] on div at bounding box center [244, 283] width 7 height 12
click at [0, 0] on input "Select all" at bounding box center [0, 0] width 0 height 0
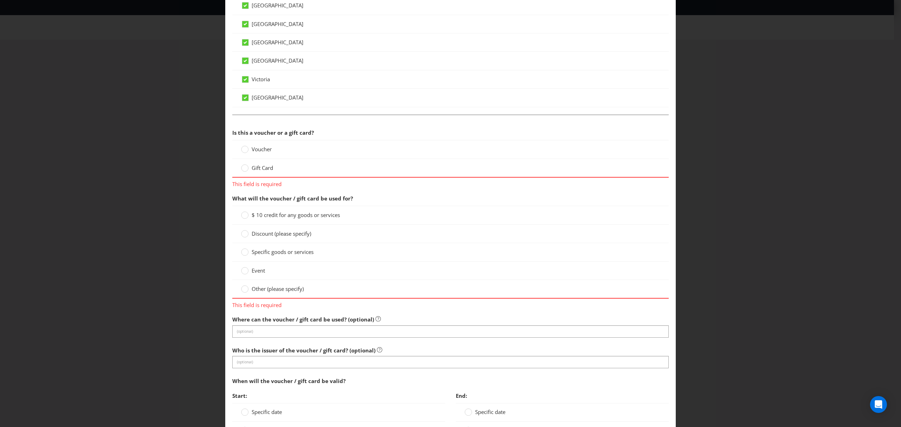
scroll to position [469, 0]
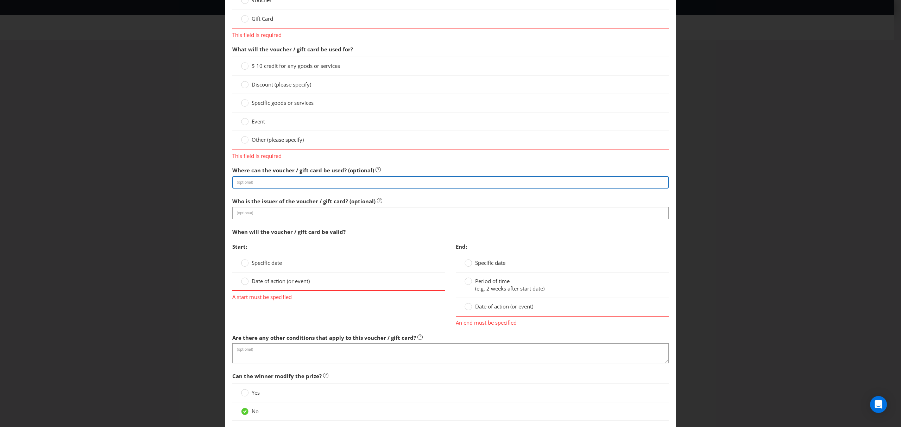
click at [325, 187] on input "text" at bounding box center [450, 182] width 437 height 12
type input "Open digital Mastercard"
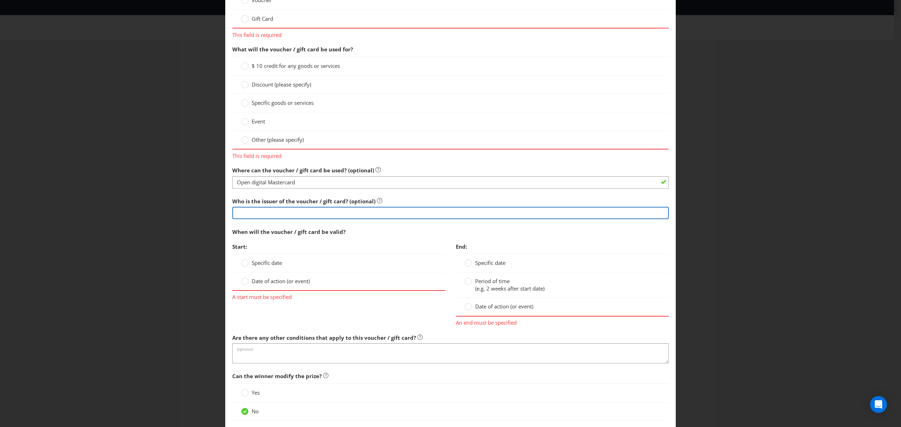
click at [335, 214] on input "text" at bounding box center [450, 213] width 437 height 12
type input "Mastercard"
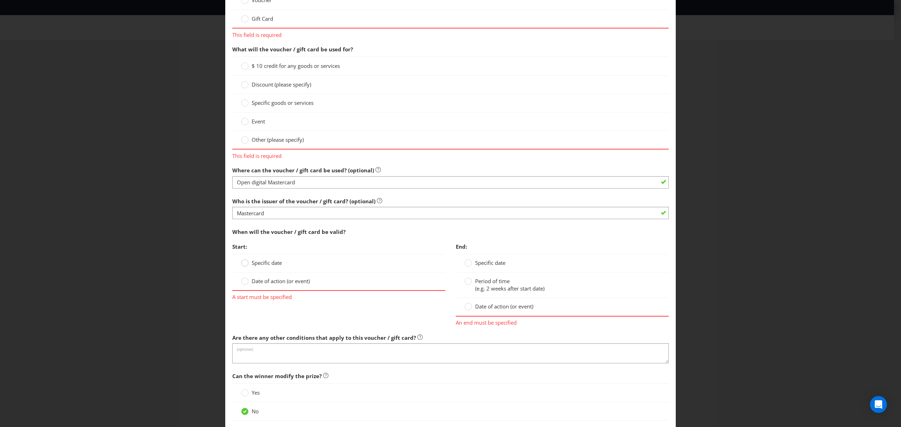
click at [243, 263] on div at bounding box center [245, 261] width 4 height 4
click at [0, 0] on input "Specific date" at bounding box center [0, 0] width 0 height 0
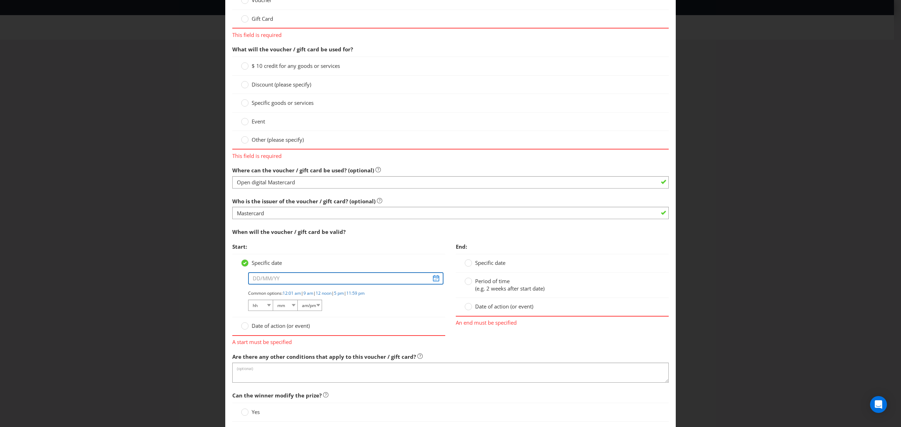
click at [399, 282] on input "text" at bounding box center [345, 279] width 195 height 12
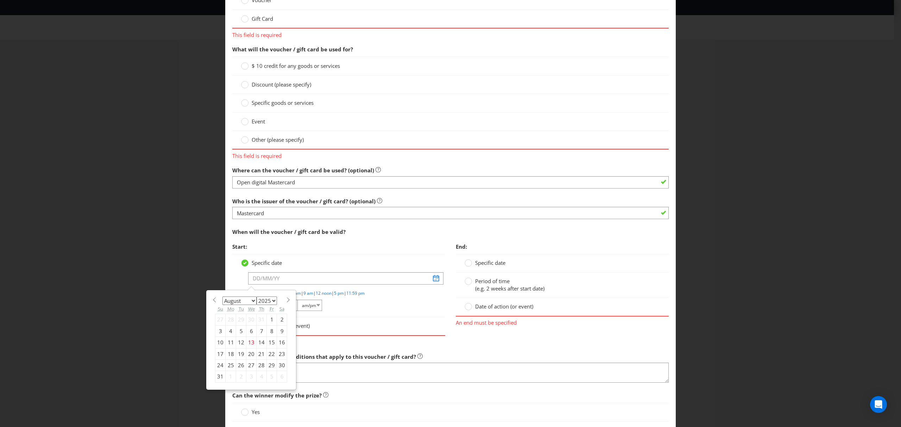
click at [249, 303] on select "January February March April May June July August September October November De…" at bounding box center [240, 301] width 34 height 8
select select "0"
click at [223, 299] on select "January February March April May June July August September October November De…" at bounding box center [240, 301] width 34 height 8
click at [217, 360] on div "19" at bounding box center [220, 354] width 10 height 11
type input "[DATE]"
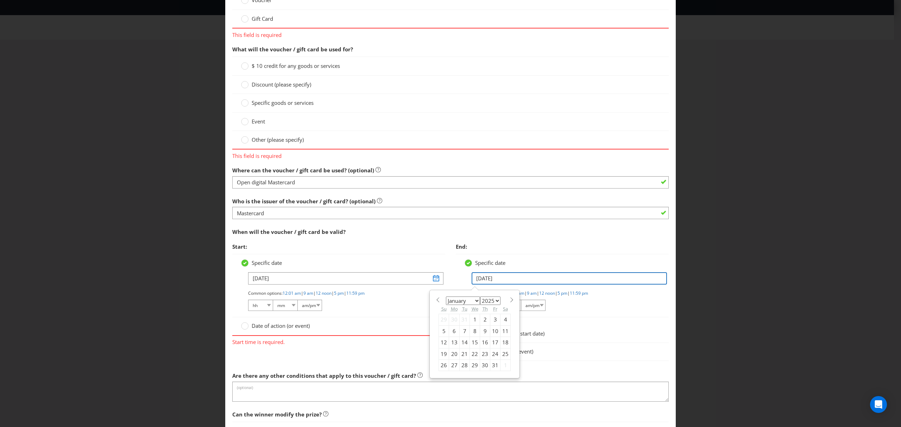
click at [510, 282] on input "[DATE]" at bounding box center [569, 279] width 195 height 12
click at [473, 304] on select "January February March April May June July August September October November De…" at bounding box center [463, 301] width 34 height 8
click at [446, 299] on select "January February March April May June July August September October November De…" at bounding box center [463, 301] width 34 height 8
click at [496, 304] on select "2025 2026 2027 2028 2029 2030 2031 2032 2033 2034 2035" at bounding box center [490, 301] width 20 height 8
select select "2027"
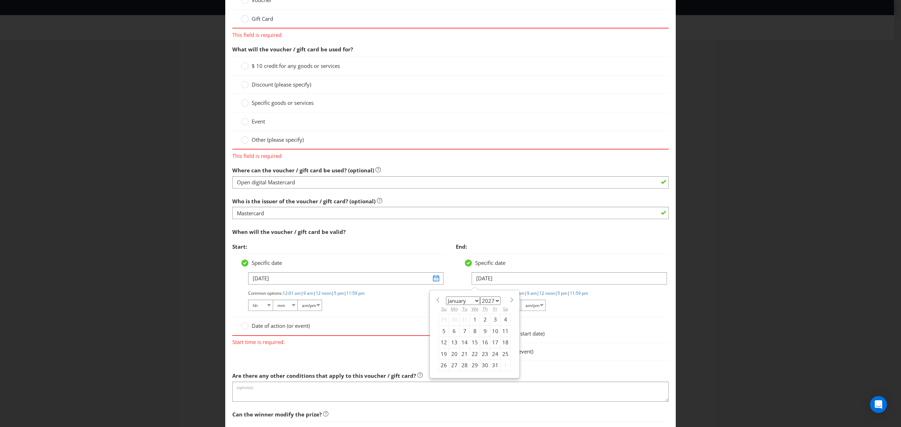
click at [480, 299] on select "2025 2026 2027 2028 2029 2030 2031 2032 2033 2034 2035" at bounding box center [490, 301] width 20 height 8
click at [462, 359] on div "19" at bounding box center [465, 354] width 10 height 11
type input "[DATE]"
click at [244, 326] on div at bounding box center [245, 324] width 4 height 4
click at [0, 0] on input "Date of action (or event)" at bounding box center [0, 0] width 0 height 0
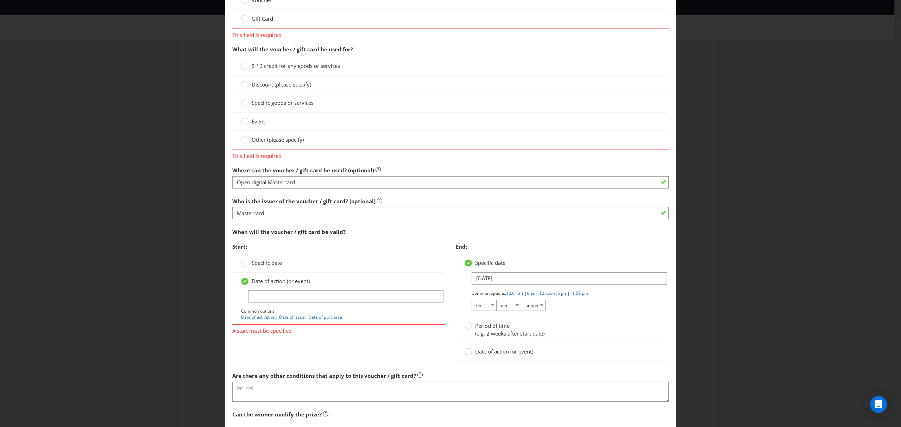
click at [466, 355] on circle at bounding box center [468, 352] width 7 height 7
click at [0, 0] on input "Date of action (or event)" at bounding box center [0, 0] width 0 height 0
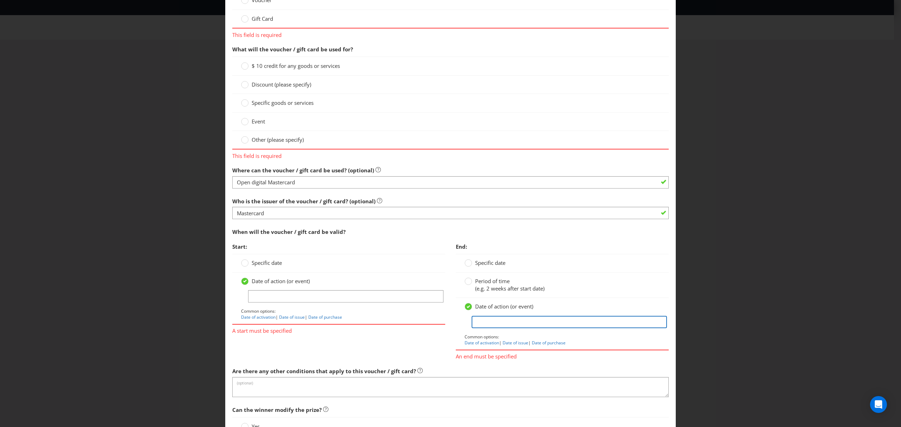
click at [494, 327] on input "text" at bounding box center [569, 322] width 195 height 12
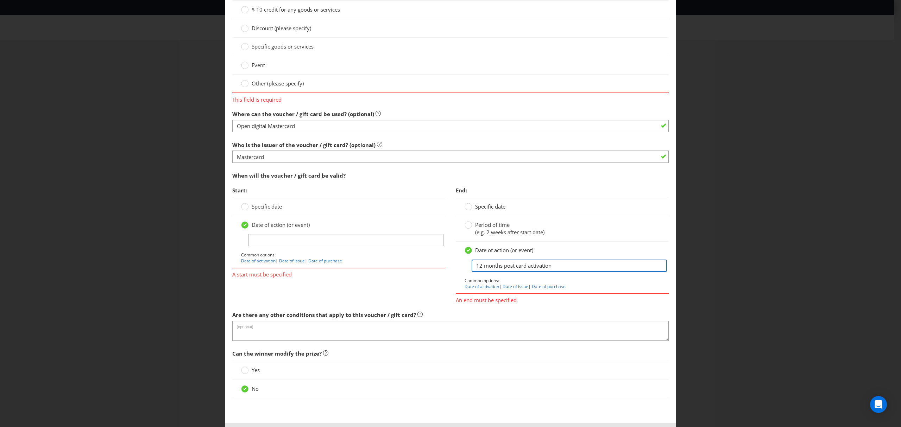
scroll to position [560, 0]
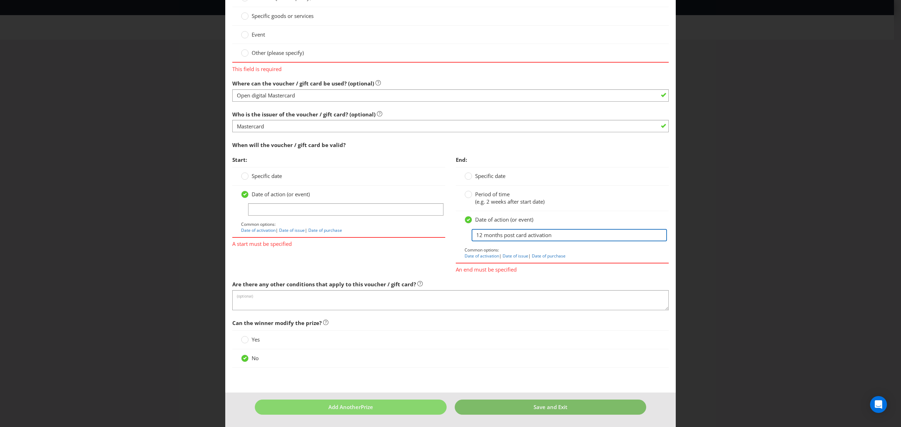
type input "12 months post card activation"
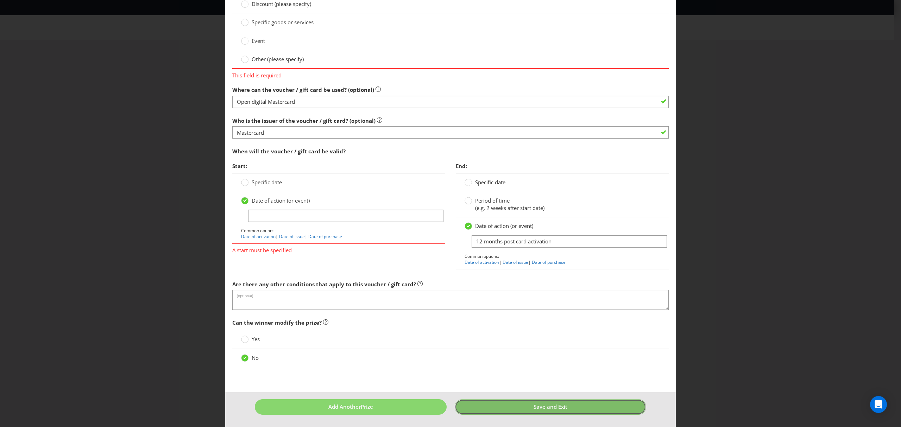
click at [534, 410] on span "Save and Exit" at bounding box center [551, 407] width 34 height 7
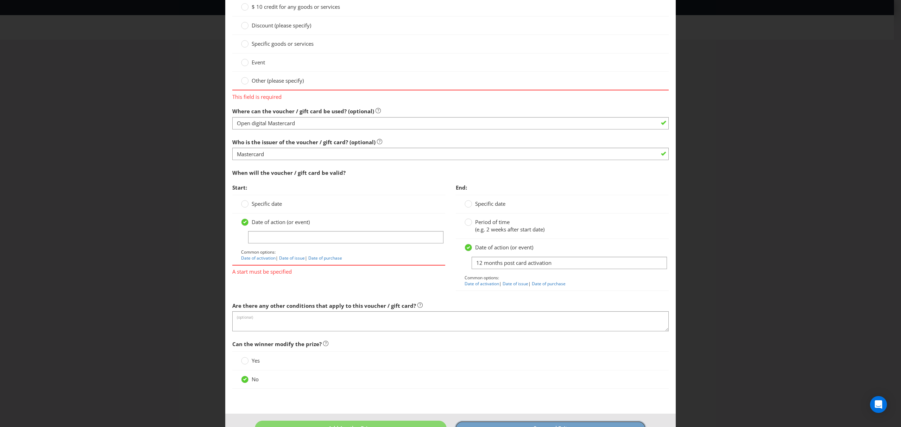
scroll to position [554, 0]
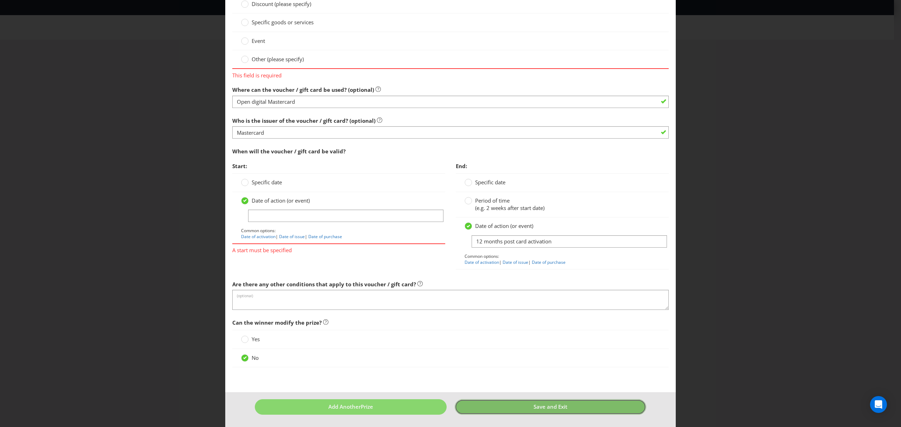
click at [534, 411] on span "Save and Exit" at bounding box center [551, 407] width 34 height 7
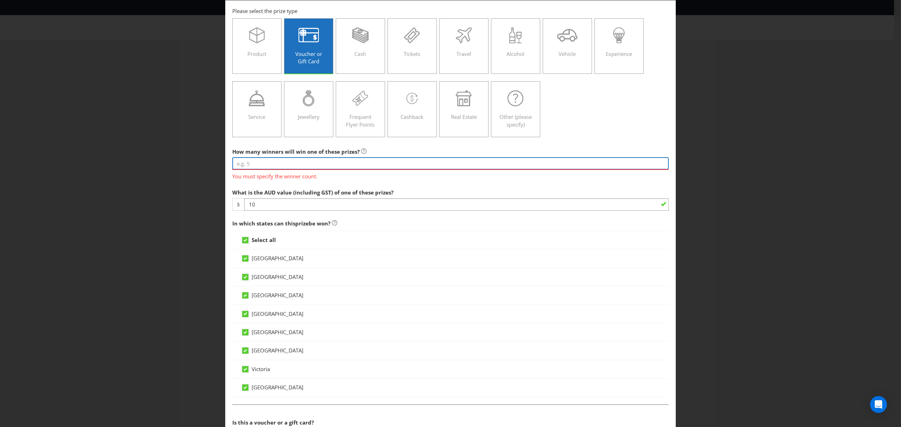
click at [289, 164] on input "number" at bounding box center [450, 163] width 437 height 12
click at [261, 164] on input "number" at bounding box center [450, 163] width 437 height 12
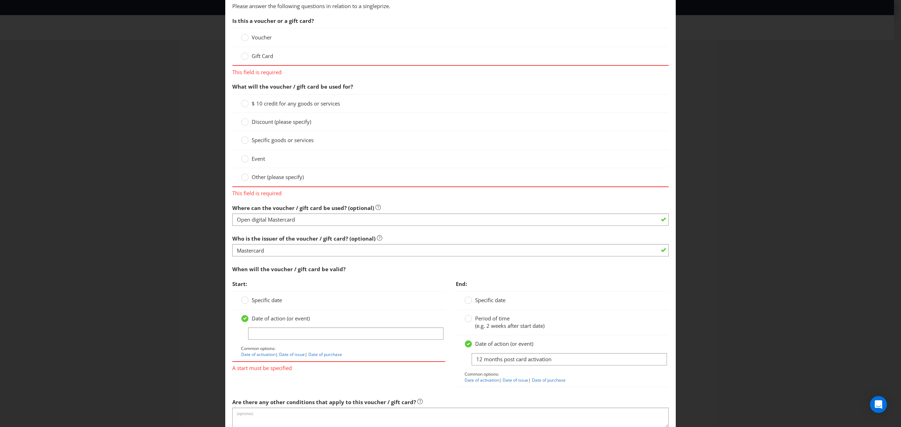
scroll to position [421, 0]
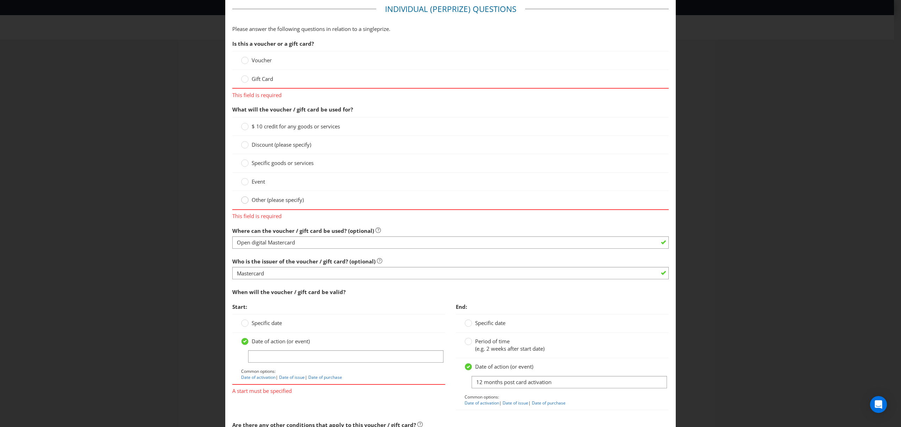
type input "300000"
click at [245, 203] on circle at bounding box center [245, 200] width 7 height 7
click at [0, 0] on input "Other (please specify)" at bounding box center [0, 0] width 0 height 0
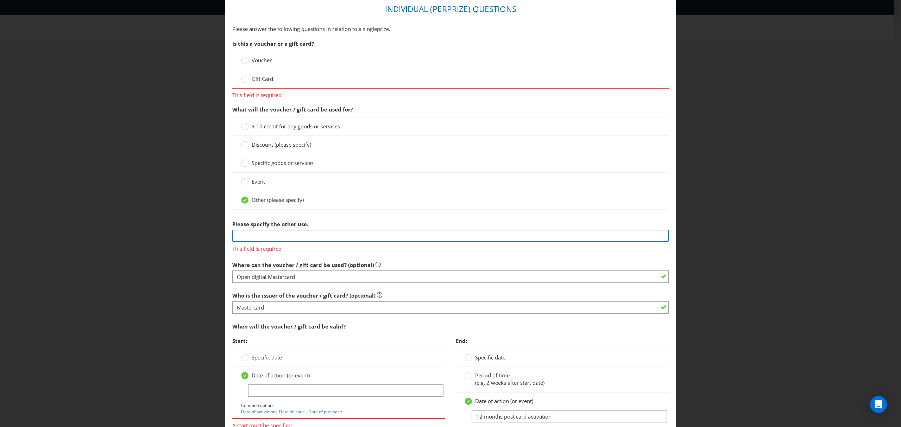
click at [275, 239] on input "text" at bounding box center [450, 236] width 437 height 12
type input "Cash to spend anywhere via Vault wallet"
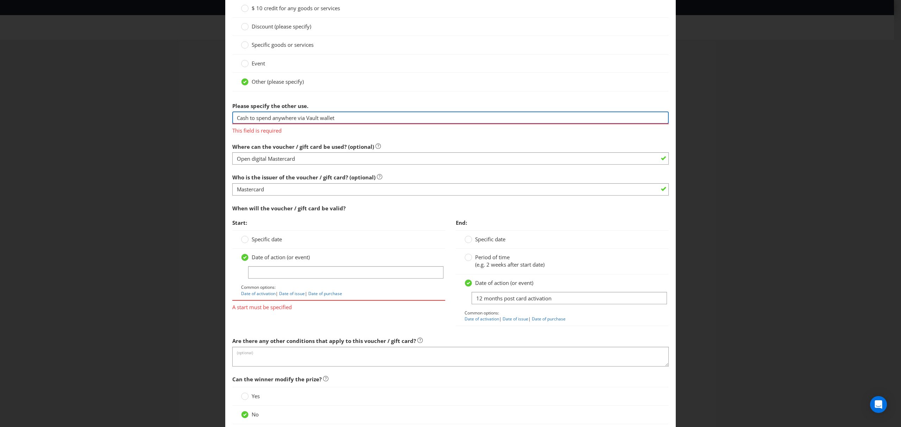
scroll to position [600, 0]
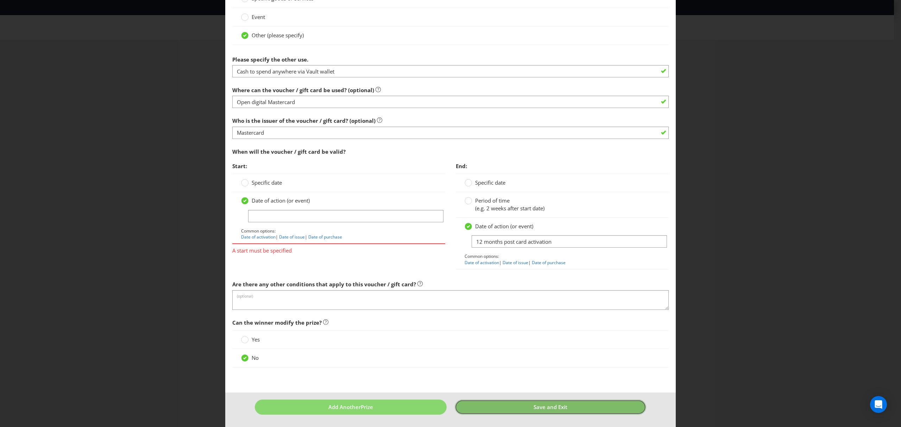
click at [530, 411] on button "Save and Exit" at bounding box center [551, 407] width 192 height 15
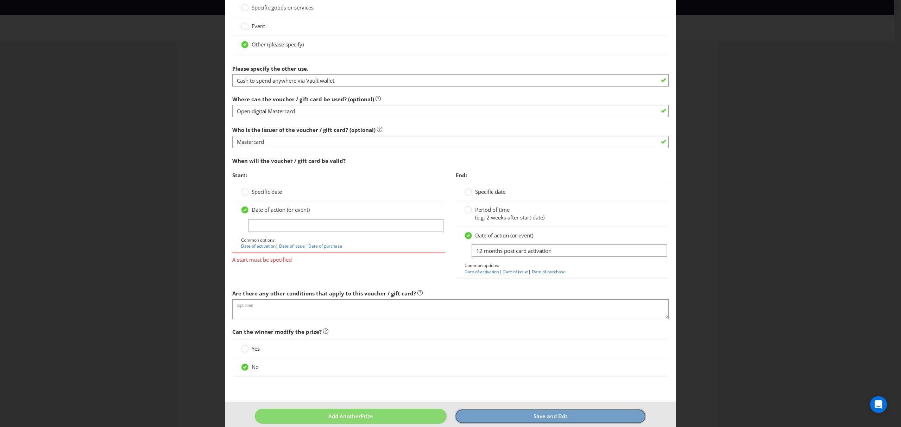
scroll to position [589, 0]
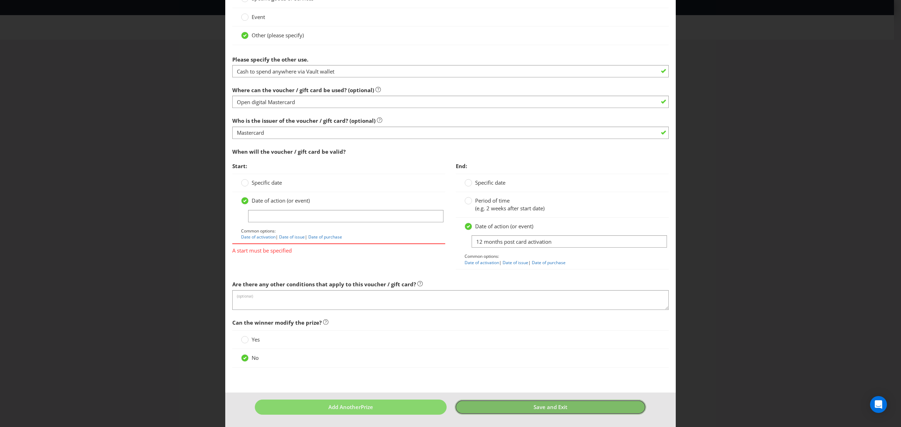
click at [548, 409] on span "Save and Exit" at bounding box center [551, 407] width 34 height 7
click at [261, 237] on link "Date of activation" at bounding box center [258, 237] width 35 height 6
type input "Date of activation"
click at [572, 408] on button "Save and Exit" at bounding box center [551, 407] width 192 height 15
click at [534, 406] on span "Save and Exit" at bounding box center [551, 407] width 34 height 7
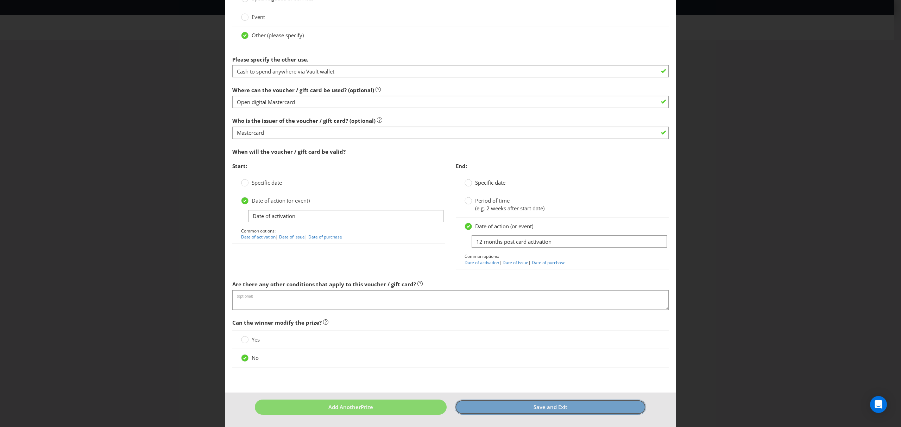
scroll to position [276, 0]
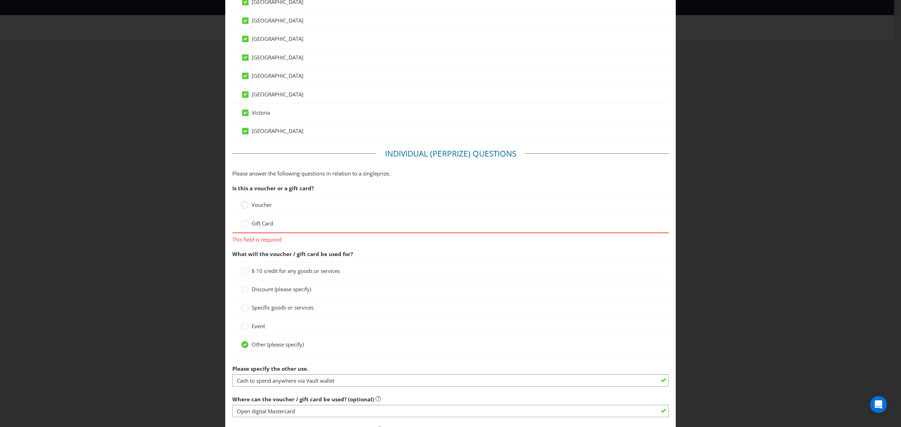
click at [244, 207] on circle at bounding box center [245, 205] width 7 height 7
click at [0, 0] on input "Voucher" at bounding box center [0, 0] width 0 height 0
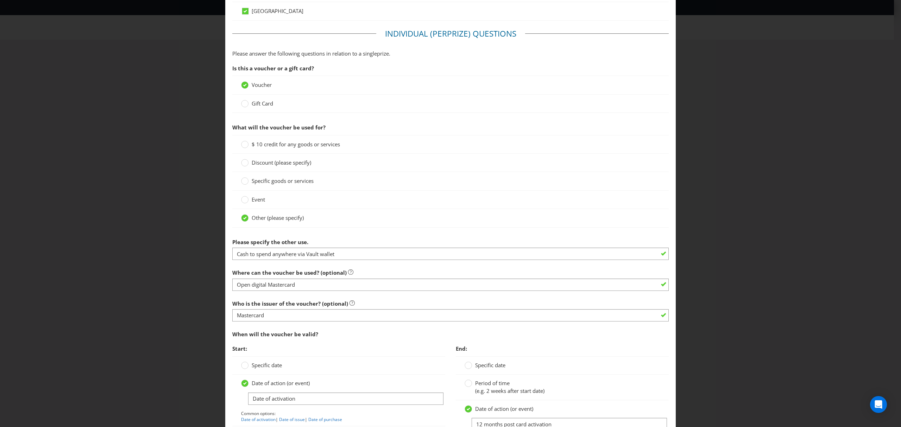
scroll to position [583, 0]
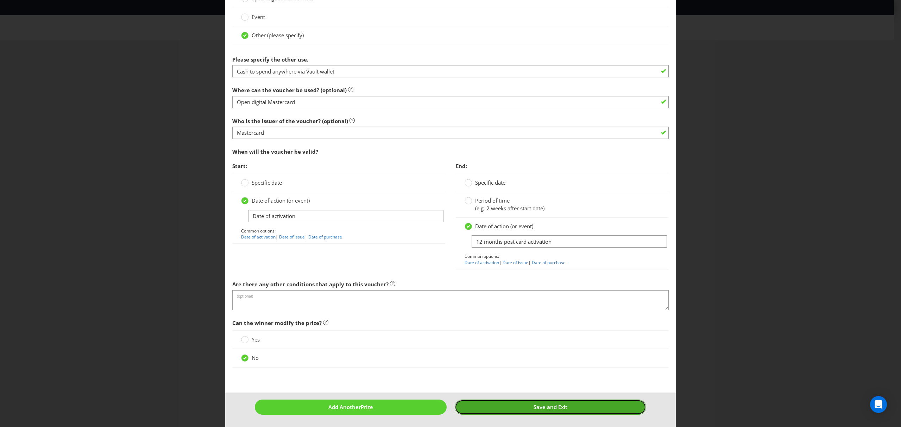
click at [544, 404] on span "Save and Exit" at bounding box center [551, 407] width 34 height 7
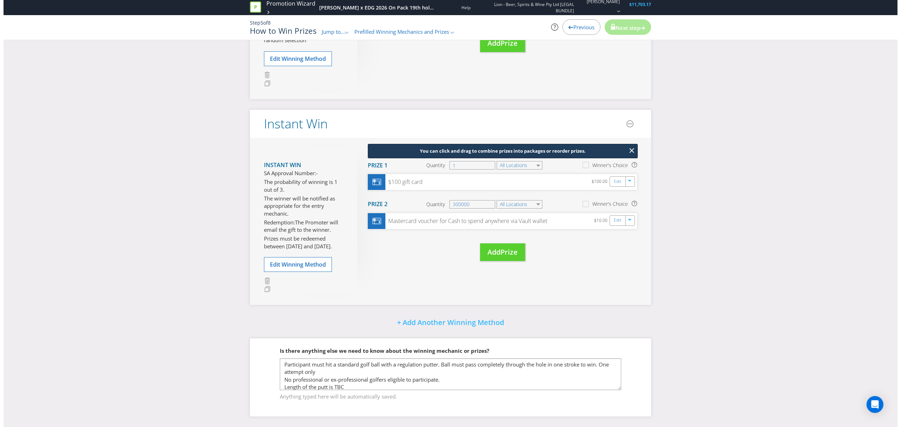
scroll to position [3, 0]
click at [617, 181] on link "Edit" at bounding box center [614, 182] width 7 height 8
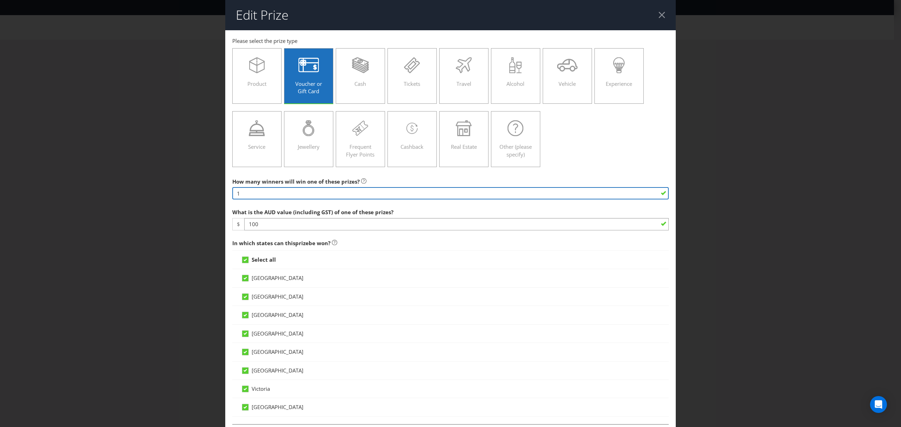
click at [286, 193] on input "1" at bounding box center [450, 193] width 437 height 12
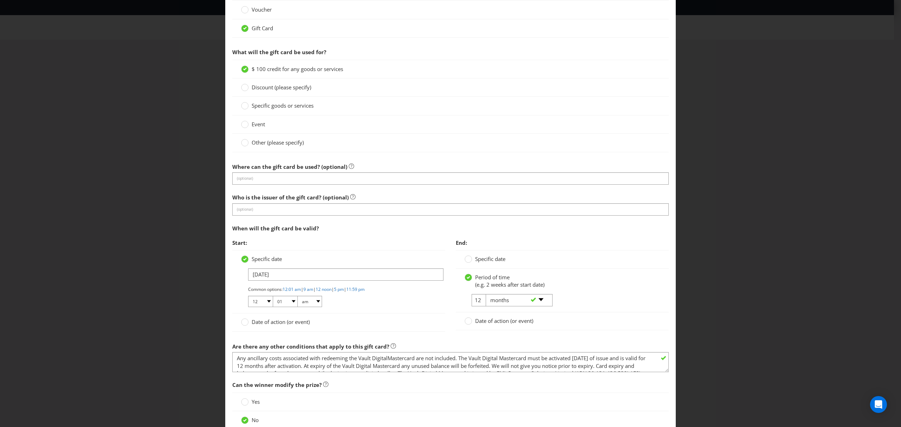
scroll to position [537, 0]
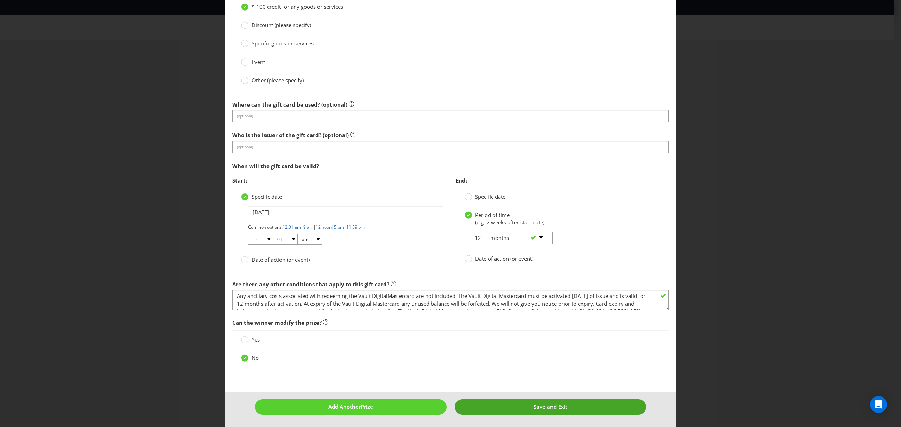
type input "25000"
click at [551, 411] on span "Save and Exit" at bounding box center [551, 407] width 34 height 7
type input "25000"
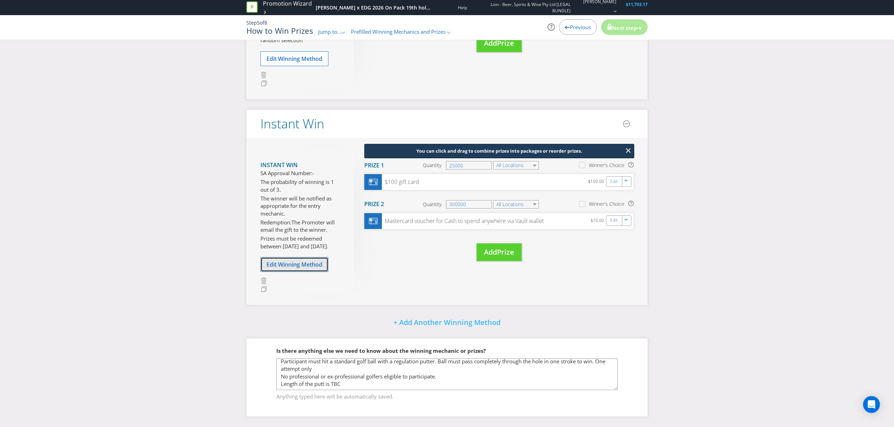
click at [287, 264] on span "Edit Winning Method" at bounding box center [295, 265] width 56 height 8
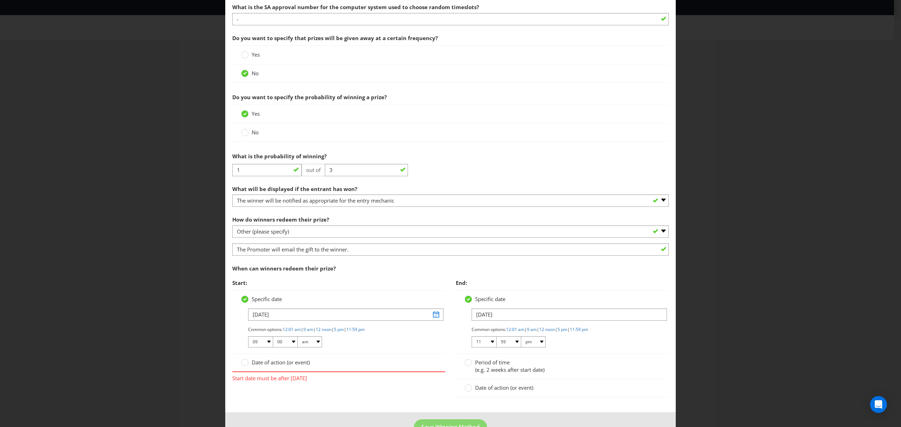
scroll to position [257, 0]
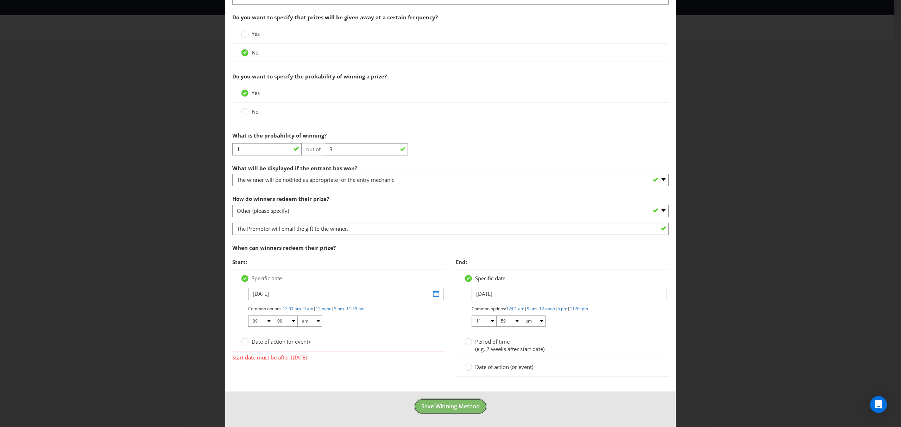
click at [446, 412] on button "Save Winning Method" at bounding box center [450, 407] width 73 height 16
click at [430, 295] on input "[DATE]" at bounding box center [345, 294] width 195 height 12
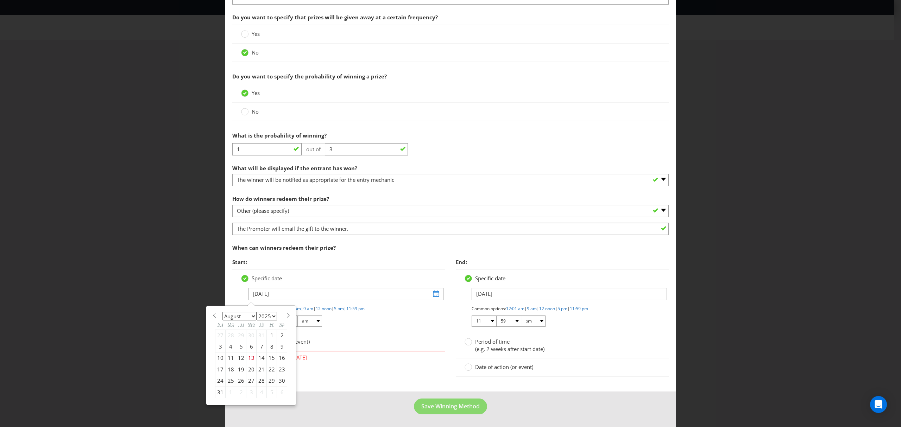
click at [250, 317] on select "January February March April May June July August September October November De…" at bounding box center [240, 316] width 34 height 8
select select "0"
click at [223, 312] on select "January February March April May June July August September October November De…" at bounding box center [240, 316] width 34 height 8
click at [221, 372] on div "19" at bounding box center [220, 369] width 10 height 11
type input "[DATE]"
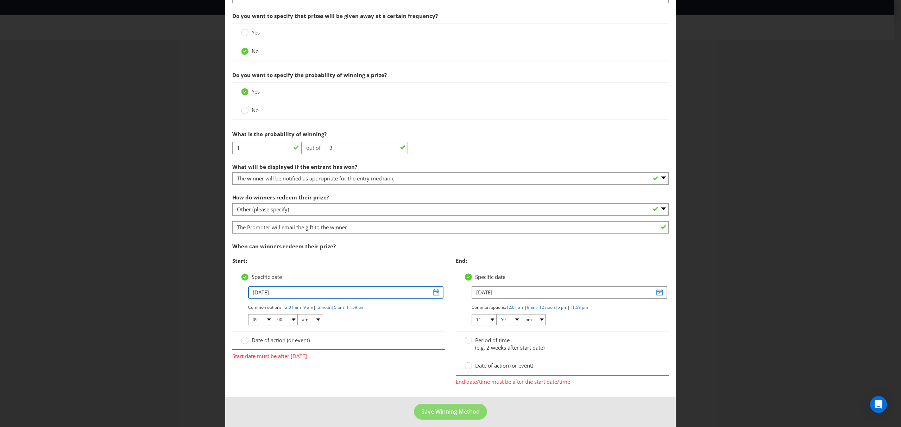
click at [431, 293] on input "[DATE]" at bounding box center [345, 293] width 195 height 12
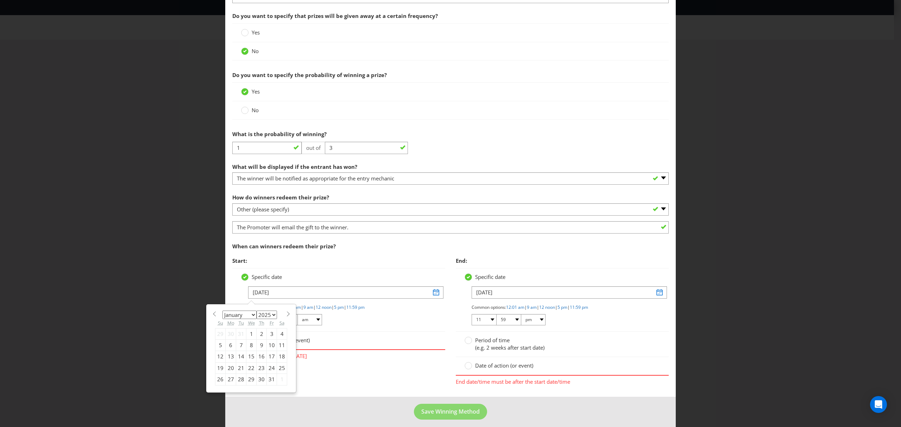
click at [275, 316] on select "2025 2026 2027 2028 2029 2030 2031 2032 2033 2034 2035" at bounding box center [267, 315] width 20 height 8
select select "2026"
click at [257, 312] on select "2025 2026 2027 2028 2029 2030 2031 2032 2033 2034 2035" at bounding box center [267, 315] width 20 height 8
click at [230, 369] on div "19" at bounding box center [231, 368] width 11 height 11
type input "[DATE]"
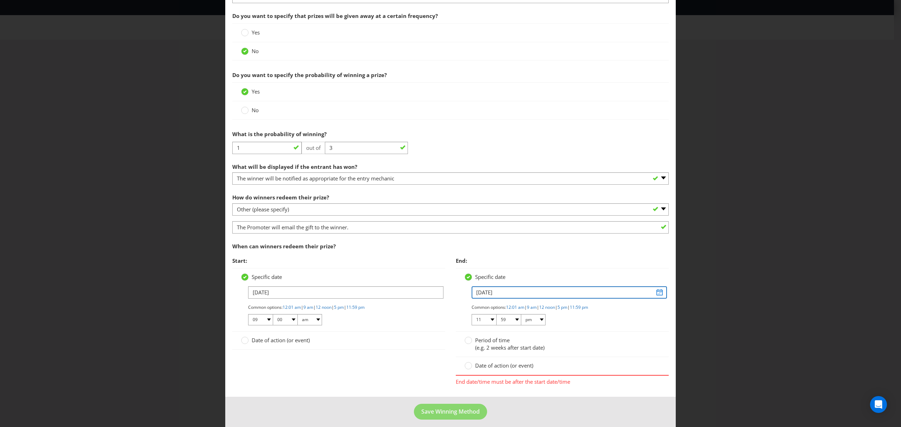
click at [519, 294] on input "[DATE]" at bounding box center [569, 293] width 195 height 12
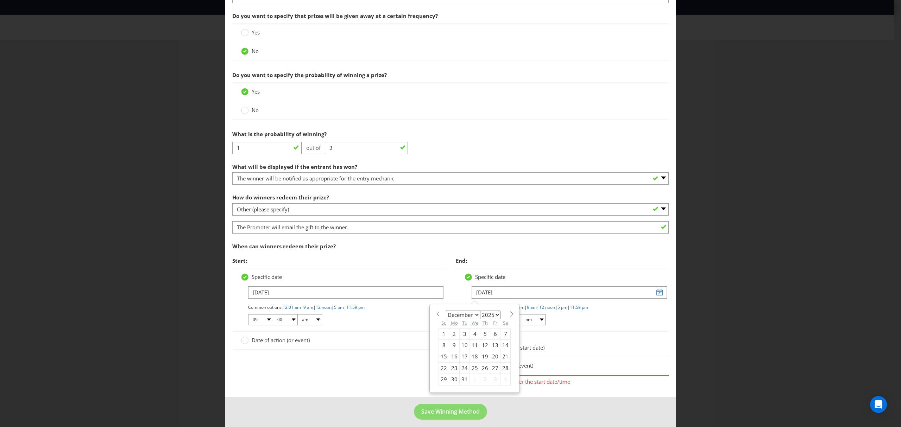
click at [474, 317] on select "January February March April May June July August September October November De…" at bounding box center [463, 315] width 34 height 8
select select "2"
click at [446, 312] on select "January February March April May June July August September October November De…" at bounding box center [463, 315] width 34 height 8
click at [494, 316] on select "2025 2026 2027 2028 2029 2030 2031 2032 2033 2034 2035" at bounding box center [490, 315] width 20 height 8
select select "2026"
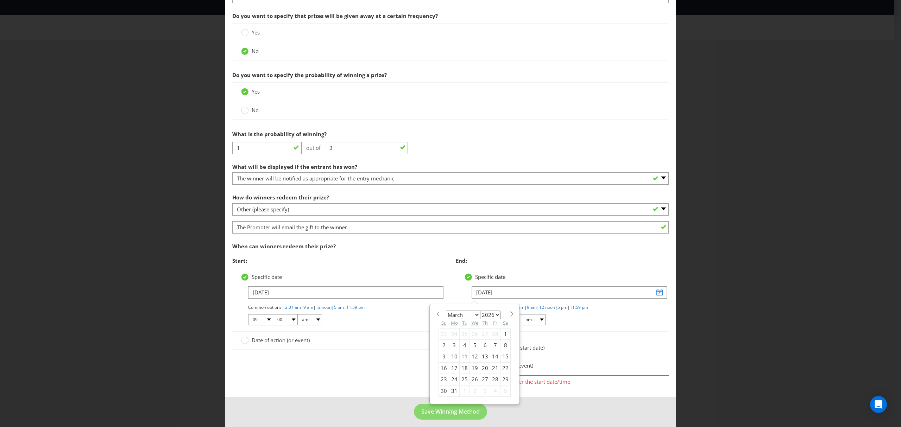
click at [480, 312] on select "2025 2026 2027 2028 2029 2030 2031 2032 2033 2034 2035" at bounding box center [490, 315] width 20 height 8
click at [441, 383] on div "29" at bounding box center [444, 379] width 10 height 11
type input "[DATE]"
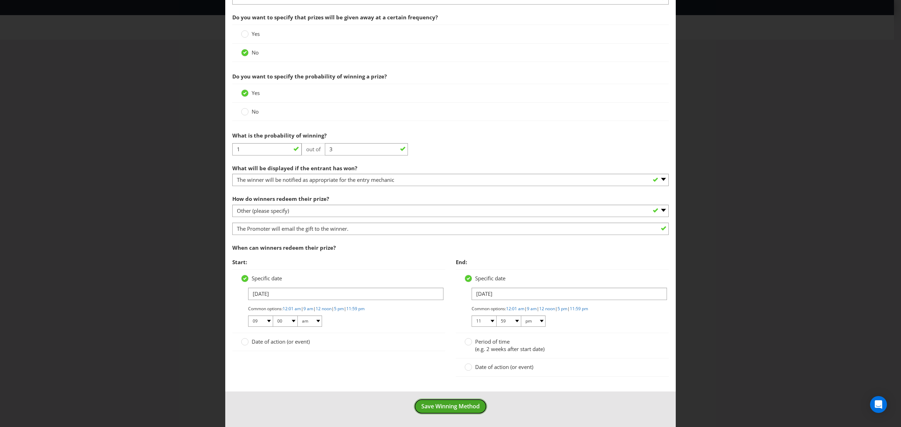
click at [456, 404] on span "Save Winning Method" at bounding box center [450, 407] width 58 height 8
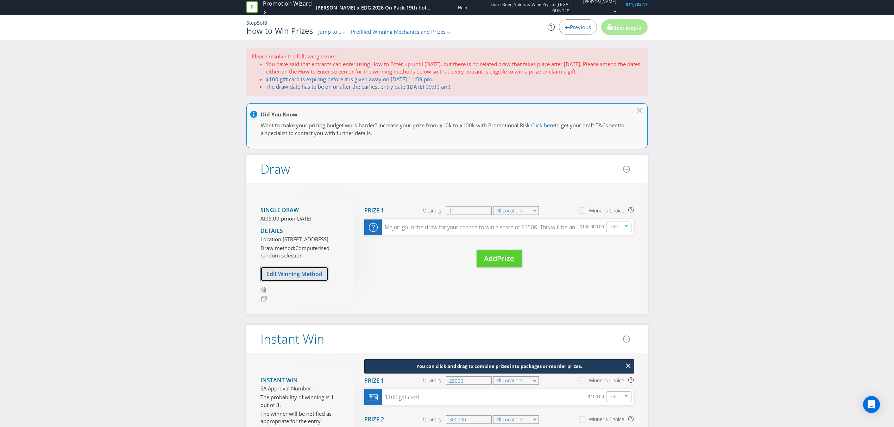
click at [298, 278] on span "Edit Winning Method" at bounding box center [295, 274] width 56 height 8
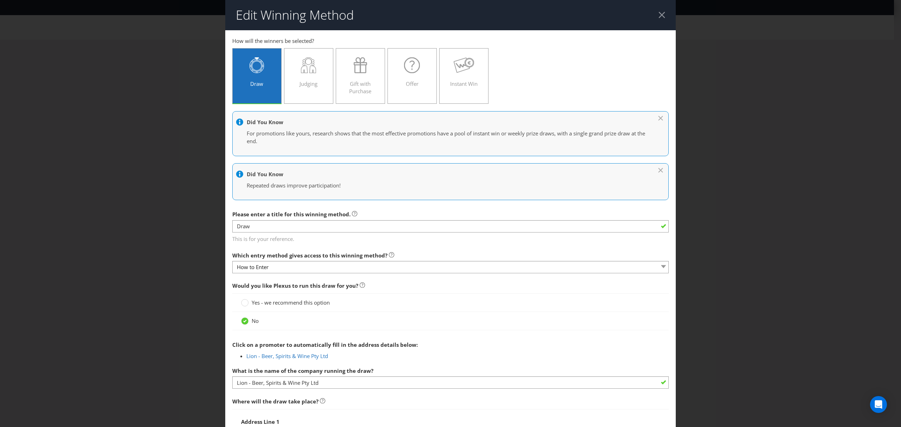
scroll to position [476, 0]
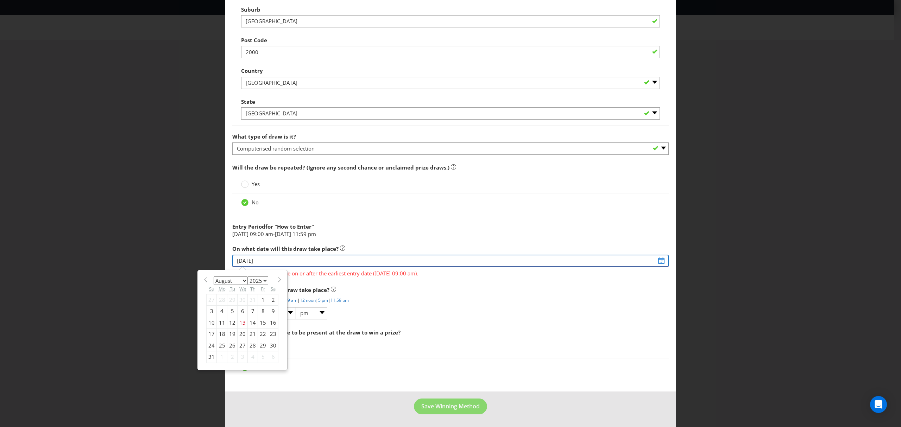
click at [655, 262] on input "[DATE]" at bounding box center [450, 261] width 437 height 12
click at [244, 282] on select "January February March April May June July August September October November De…" at bounding box center [231, 281] width 34 height 8
select select "4"
click at [214, 277] on select "January February March April May June July August September October November De…" at bounding box center [231, 281] width 34 height 8
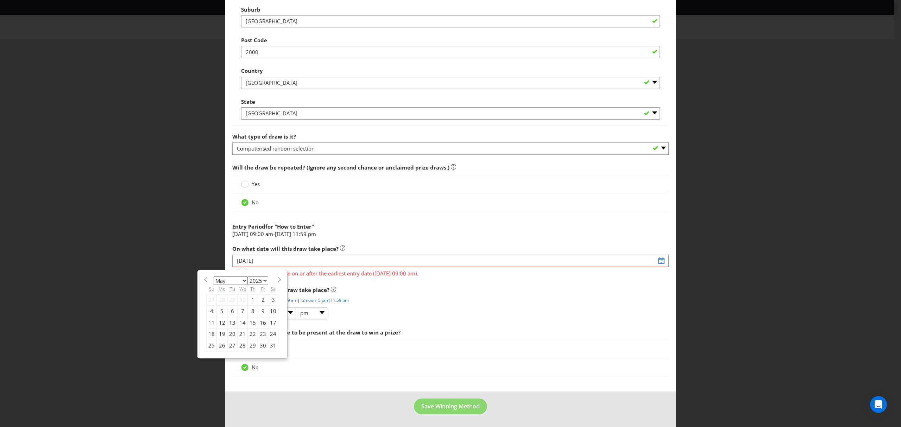
click at [252, 300] on div "1" at bounding box center [253, 299] width 10 height 11
type input "[DATE]"
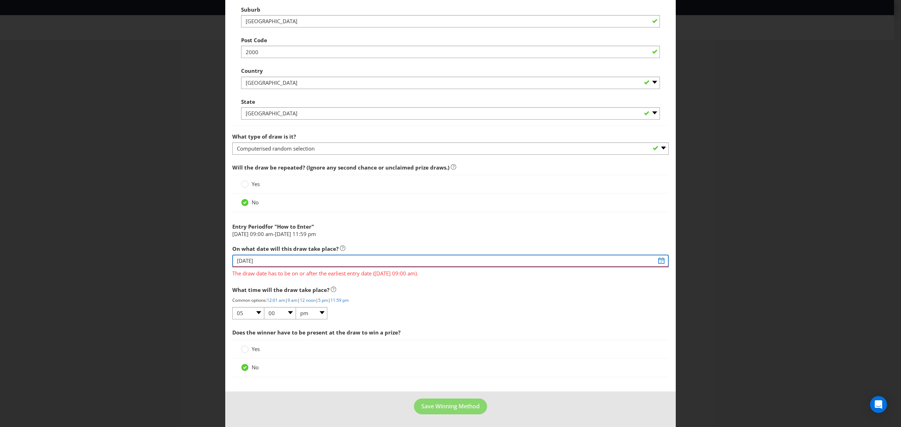
click at [656, 261] on input "[DATE]" at bounding box center [450, 261] width 437 height 12
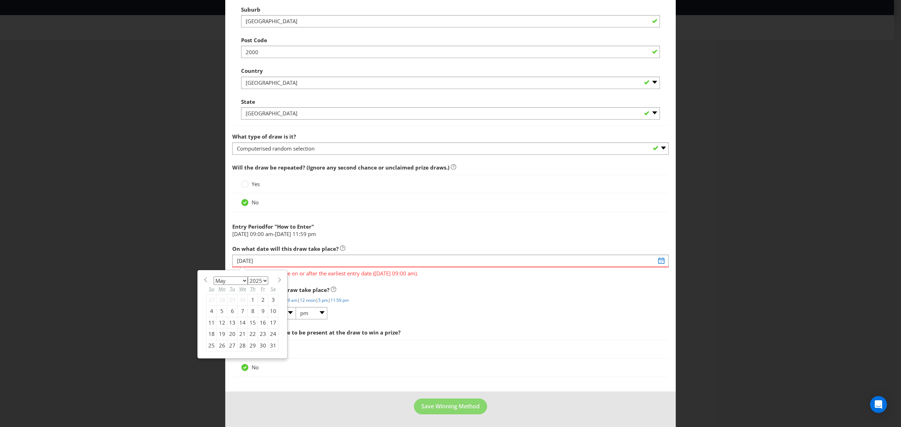
click at [203, 278] on span at bounding box center [205, 279] width 5 height 5
select select "3"
click at [222, 323] on div "14" at bounding box center [222, 322] width 11 height 11
type input "[DATE]"
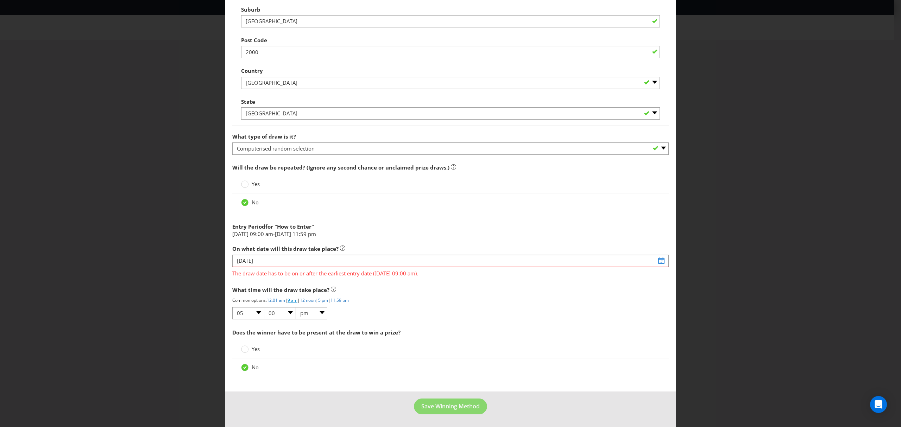
click at [298, 302] on link "9 am" at bounding box center [293, 301] width 10 height 6
select select "09"
select select "am"
click at [291, 275] on span "The draw date has to be on or after the earliest entry date ([DATE] 09:00 am)." at bounding box center [450, 273] width 437 height 10
click at [414, 275] on span "The draw date has to be on or after the earliest entry date ([DATE] 09:00 am)." at bounding box center [450, 273] width 437 height 10
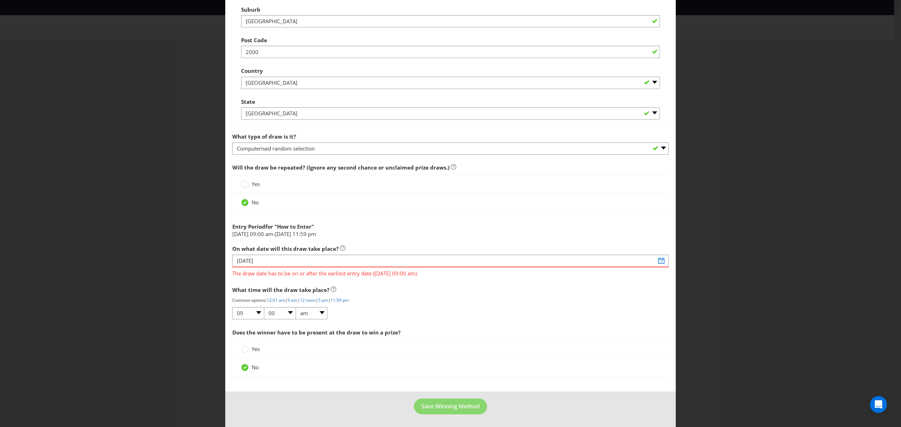
click at [291, 272] on span "The draw date has to be on or after the earliest entry date ([DATE] 09:00 am)." at bounding box center [450, 273] width 437 height 10
click at [267, 262] on input "[DATE]" at bounding box center [450, 261] width 437 height 12
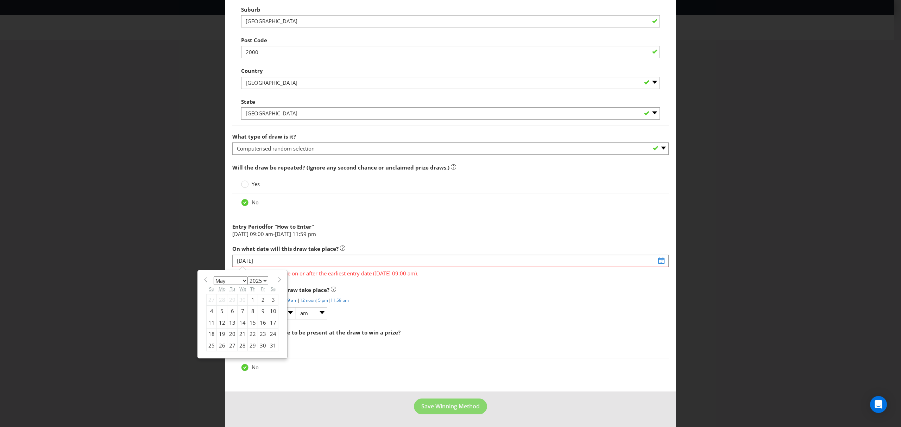
click at [243, 280] on select "January February March April May June July August September October November De…" at bounding box center [231, 281] width 34 height 8
select select "0"
click at [214, 277] on select "January February March April May June July August September October November De…" at bounding box center [231, 281] width 34 height 8
click at [211, 336] on div "19" at bounding box center [212, 334] width 10 height 11
type input "[DATE]"
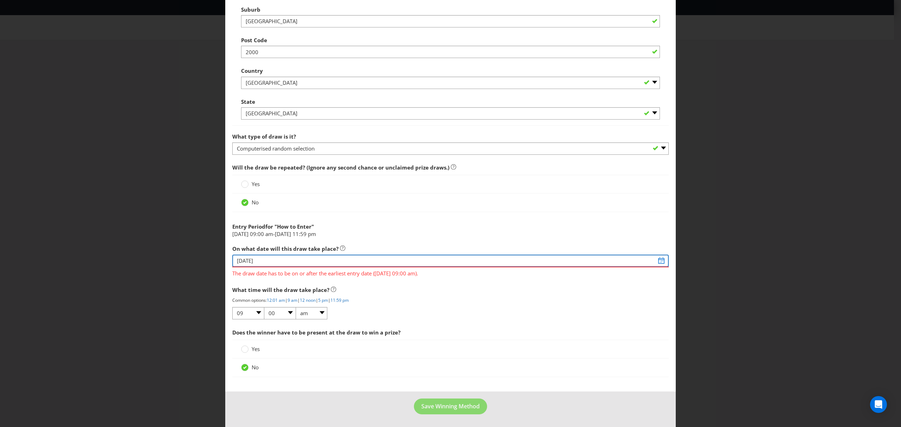
click at [318, 261] on input "[DATE]" at bounding box center [450, 261] width 437 height 12
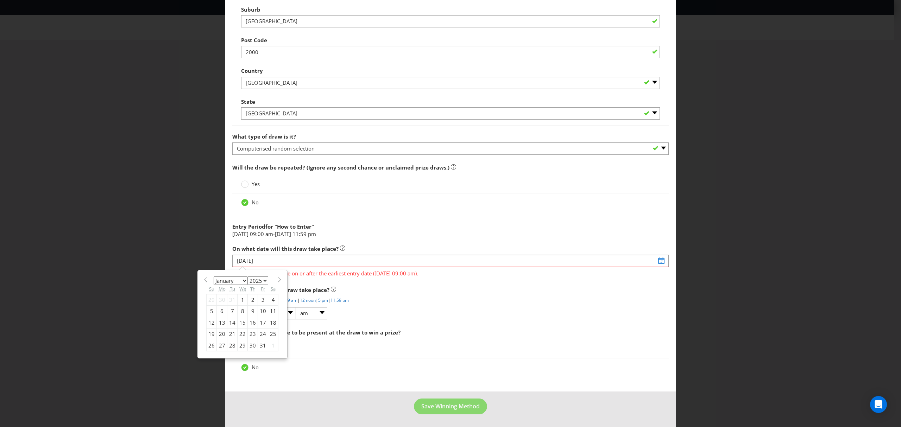
drag, startPoint x: 262, startPoint y: 279, endPoint x: 259, endPoint y: 285, distance: 6.0
click at [262, 279] on select "2025 2026 2027 2028 2029 2030 2031 2032 2033 2034 2035" at bounding box center [258, 281] width 20 height 8
select select "2026"
click at [248, 277] on select "2025 2026 2027 2028 2029 2030 2031 2032 2033 2034 2035" at bounding box center [258, 281] width 20 height 8
click at [506, 311] on div "What time will the draw take place? Common options: 12:01 am | 9 am | 12 noon |…" at bounding box center [450, 301] width 437 height 37
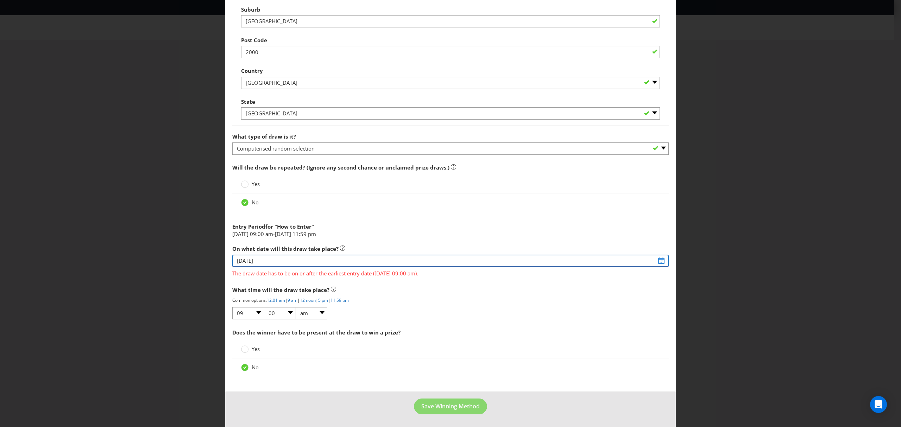
click at [273, 262] on input "[DATE]" at bounding box center [450, 261] width 437 height 12
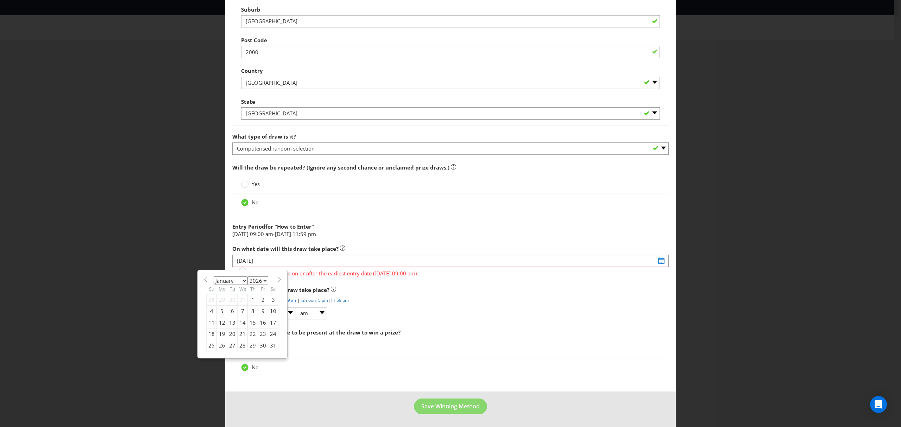
click at [264, 279] on select "2025 2026 2027 2028 2029 2030 2031 2032 2033 2034 2035" at bounding box center [258, 281] width 20 height 8
click at [248, 277] on select "2025 2026 2027 2028 2029 2030 2031 2032 2033 2034 2035" at bounding box center [258, 281] width 20 height 8
click at [220, 334] on div "19" at bounding box center [222, 334] width 11 height 11
type input "[DATE]"
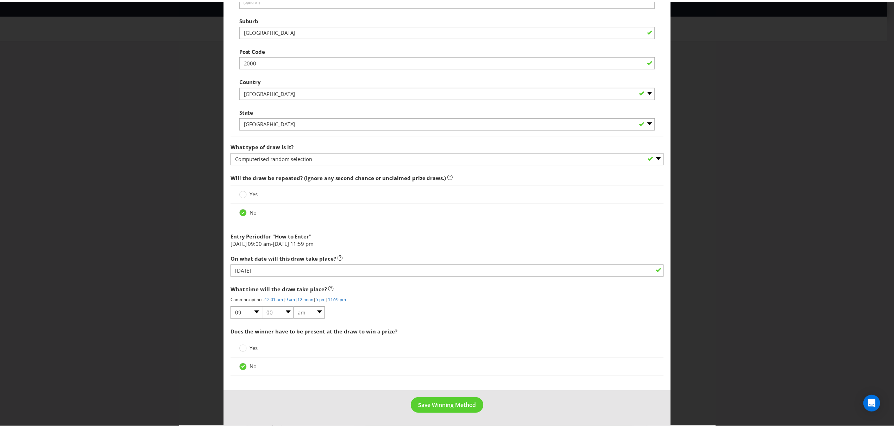
scroll to position [465, 0]
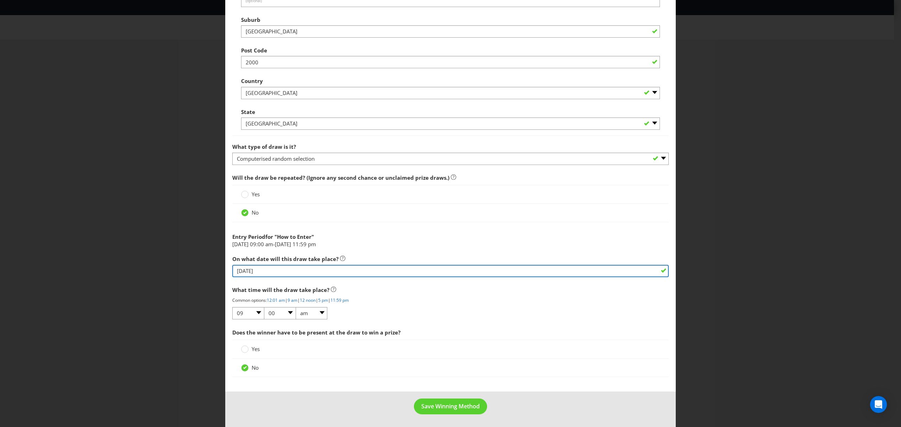
click at [270, 271] on input "[DATE]" at bounding box center [450, 271] width 437 height 12
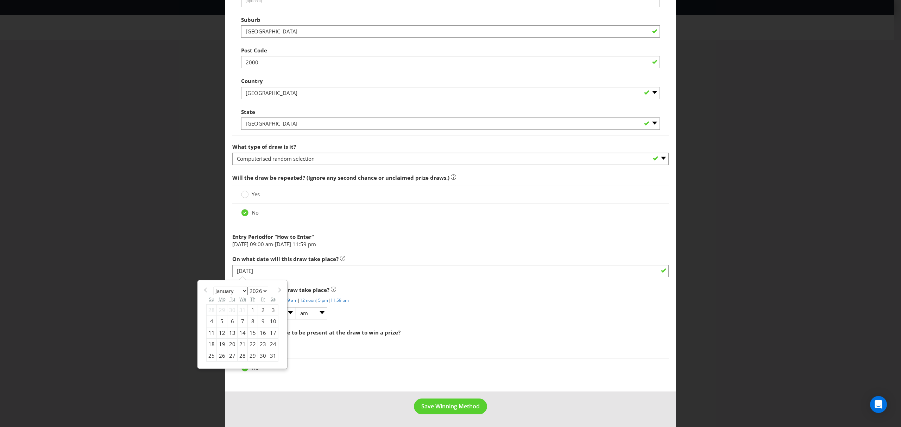
click at [242, 293] on select "January February March April May June July August September October November De…" at bounding box center [231, 291] width 34 height 8
select select "3"
click at [214, 287] on select "January February March April May June July August September October November De…" at bounding box center [231, 291] width 34 height 8
click at [230, 331] on div "14" at bounding box center [232, 332] width 10 height 11
type input "[DATE]"
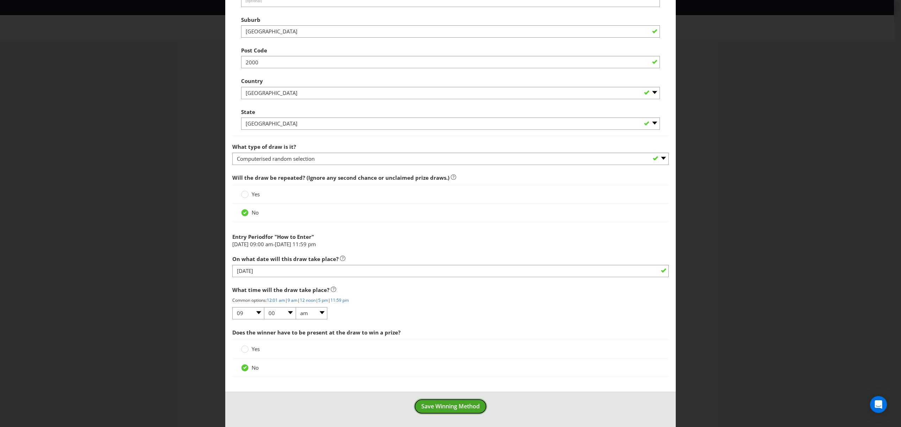
click at [452, 405] on span "Save Winning Method" at bounding box center [450, 407] width 58 height 8
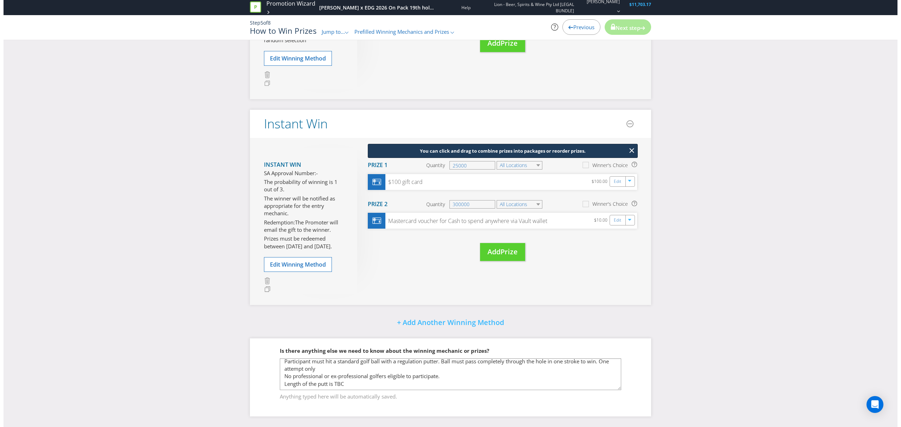
scroll to position [208, 0]
click at [612, 220] on link "Edit" at bounding box center [614, 221] width 7 height 8
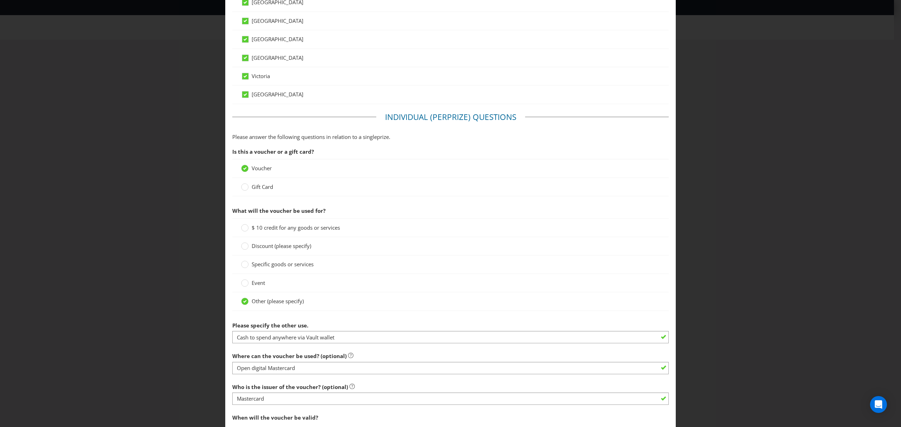
scroll to position [583, 0]
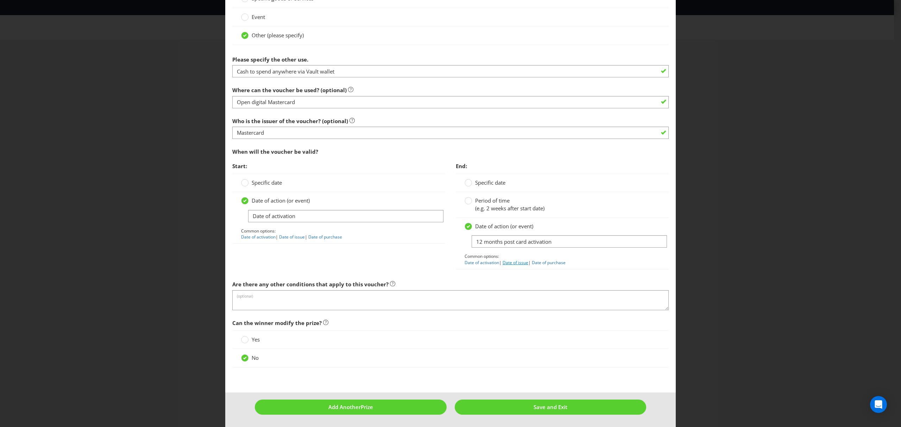
click at [519, 261] on link "Date of issue" at bounding box center [516, 263] width 26 height 6
type input "Date of issue"
click at [465, 184] on circle at bounding box center [468, 183] width 7 height 7
click at [0, 0] on input "Specific date" at bounding box center [0, 0] width 0 height 0
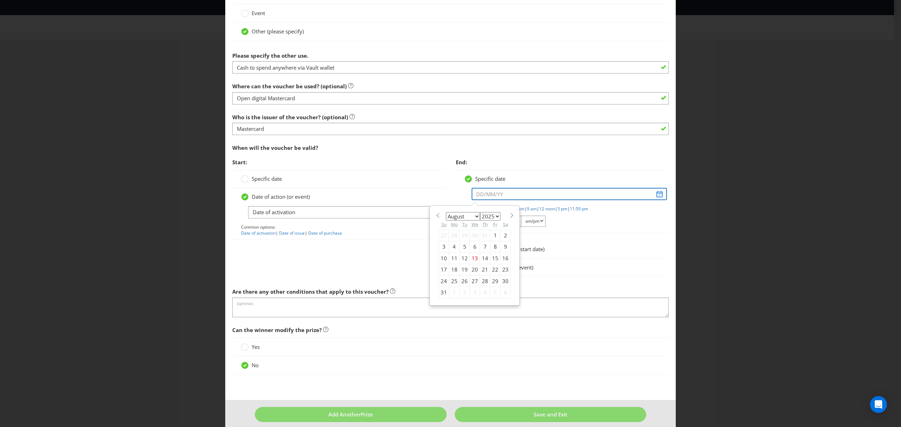
click at [654, 198] on input "text" at bounding box center [569, 194] width 195 height 12
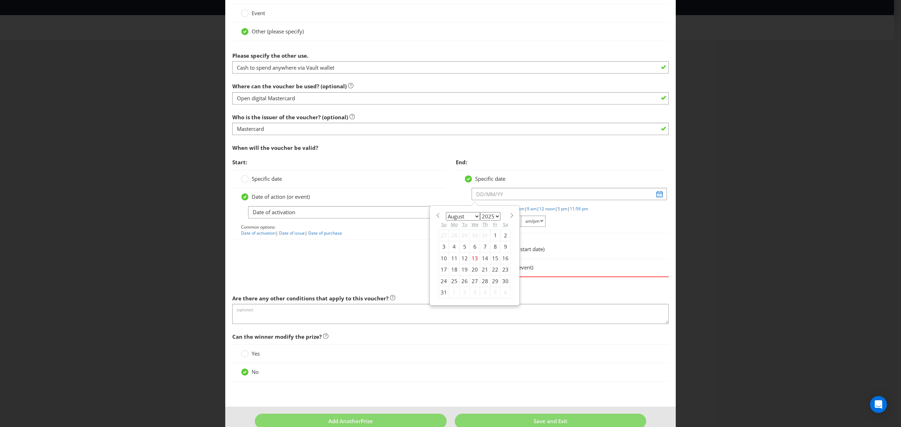
click at [475, 218] on select "January February March April May June July August September October November De…" at bounding box center [463, 216] width 34 height 8
select select "0"
click at [446, 215] on select "January February March April May June July August September October November De…" at bounding box center [463, 216] width 34 height 8
click at [495, 220] on select "2025 2026 2027 2028 2029 2030 2031 2032 2033 2034 2035" at bounding box center [490, 216] width 20 height 8
select select "2026"
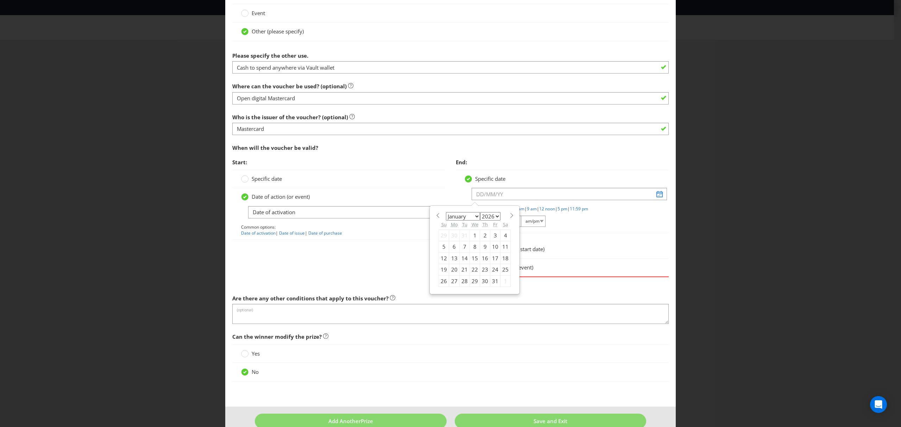
click at [480, 215] on select "2025 2026 2027 2028 2029 2030 2031 2032 2033 2034 2035" at bounding box center [490, 216] width 20 height 8
click at [451, 273] on div "19" at bounding box center [454, 269] width 11 height 11
type input "[DATE]"
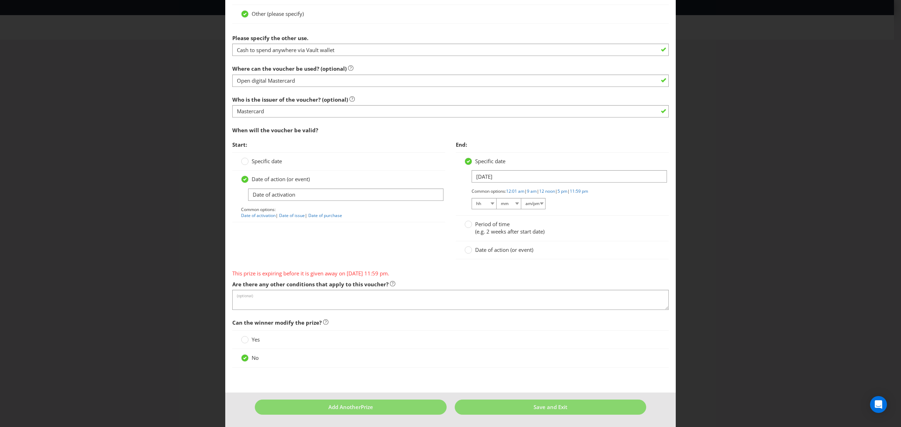
scroll to position [604, 0]
click at [542, 406] on span "Save and Exit" at bounding box center [551, 407] width 34 height 7
click at [507, 172] on input "[DATE]" at bounding box center [569, 176] width 195 height 12
click at [614, 208] on div "Common options: 12:01 am | 9 am | 12 noon | 5 pm | 11:59 pm hh 01 02 03 04 05 0…" at bounding box center [566, 199] width 188 height 22
click at [468, 250] on circle at bounding box center [468, 250] width 7 height 7
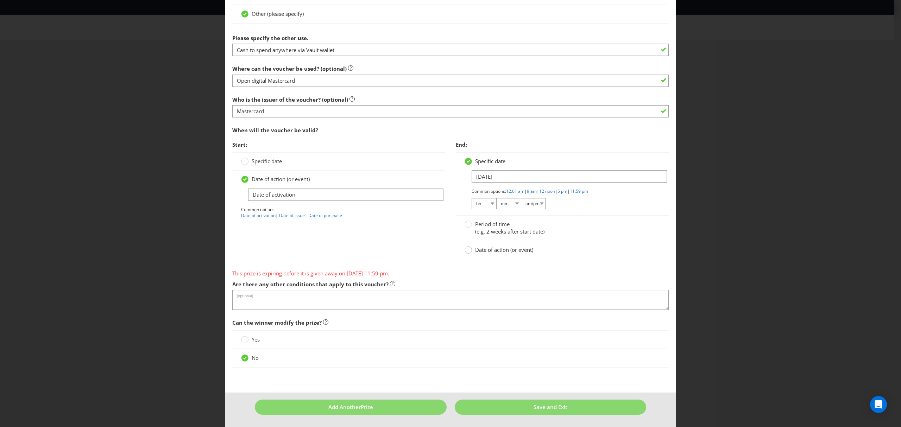
click at [0, 0] on input "Date of action (or event)" at bounding box center [0, 0] width 0 height 0
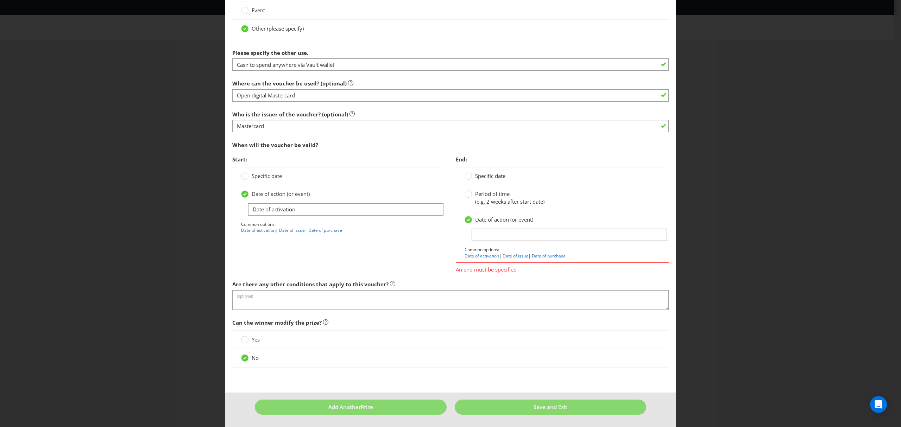
scroll to position [589, 0]
click at [467, 177] on circle at bounding box center [468, 176] width 7 height 7
click at [0, 0] on input "Specific date" at bounding box center [0, 0] width 0 height 0
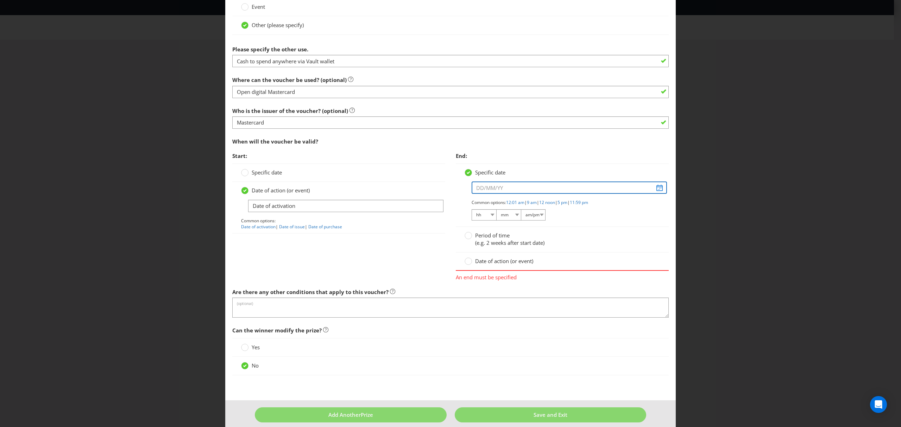
click at [657, 191] on input "text" at bounding box center [569, 188] width 195 height 12
click at [496, 212] on select "2025 2026 2027 2028 2029 2030 2031 2032 2033 2034 2035" at bounding box center [490, 210] width 20 height 8
select select "2026"
click at [480, 208] on select "2025 2026 2027 2028 2029 2030 2031 2032 2033 2034 2035" at bounding box center [490, 210] width 20 height 8
click at [473, 212] on select "January February March April May June July August September October November De…" at bounding box center [463, 210] width 34 height 8
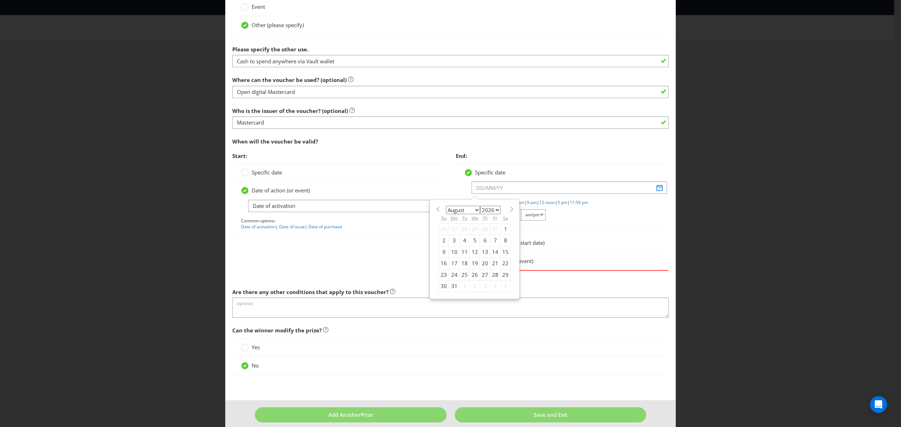
select select "3"
click at [446, 208] on select "January February March April May June July August September October November De…" at bounding box center [463, 210] width 34 height 8
click at [462, 255] on div "14" at bounding box center [465, 251] width 10 height 11
type input "[DATE]"
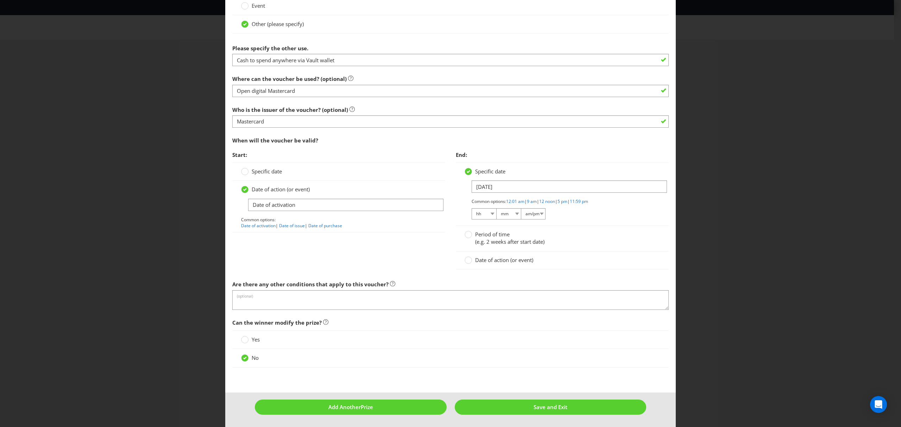
scroll to position [594, 0]
click at [549, 408] on span "Save and Exit" at bounding box center [551, 407] width 34 height 7
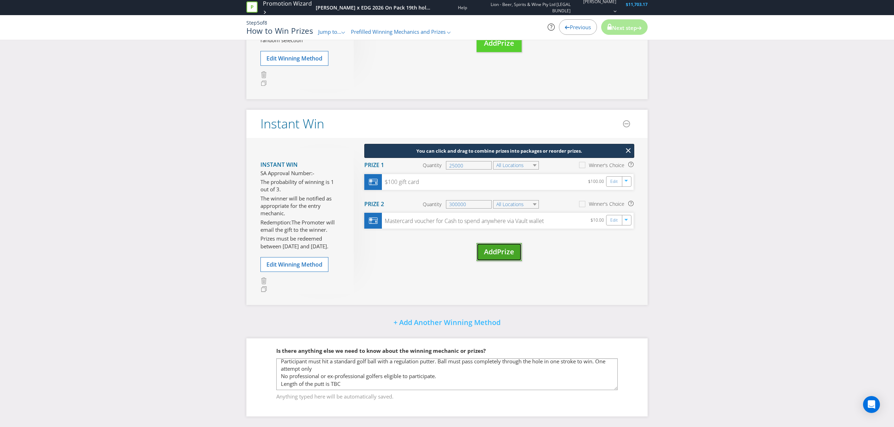
click at [500, 246] on button "Add Prize" at bounding box center [499, 252] width 45 height 18
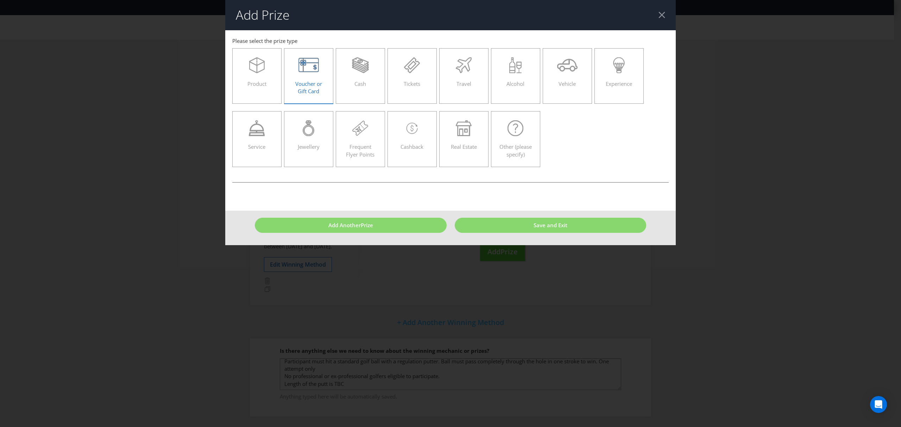
click at [321, 80] on div "Voucher or Gift Card" at bounding box center [309, 73] width 35 height 32
click at [0, 0] on input "Voucher or Gift Card" at bounding box center [0, 0] width 0 height 0
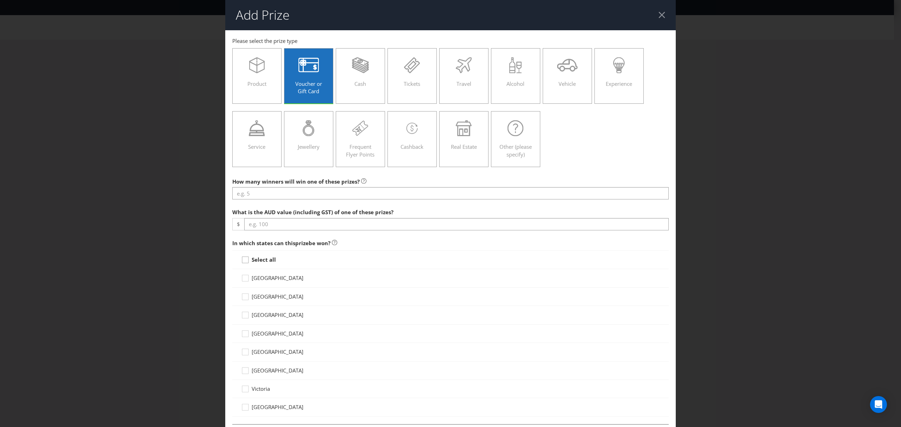
click at [244, 263] on icon at bounding box center [246, 261] width 11 height 11
click at [0, 0] on input "Select all" at bounding box center [0, 0] width 0 height 0
click at [659, 15] on div at bounding box center [662, 15] width 7 height 7
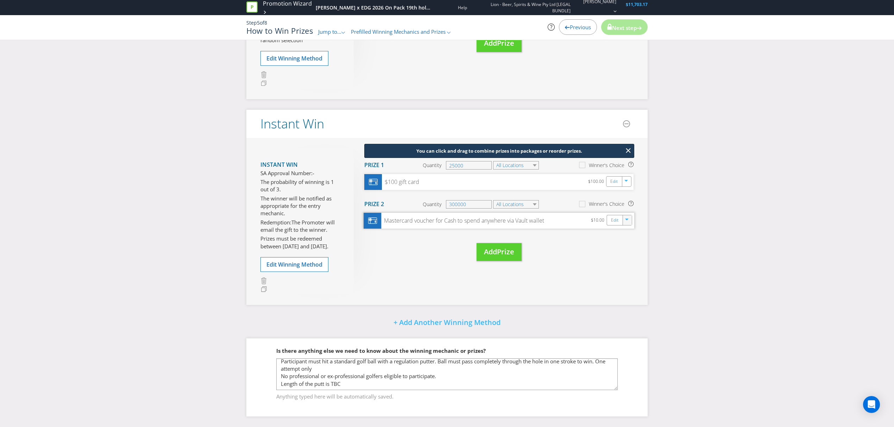
click at [629, 222] on icon "button" at bounding box center [627, 221] width 4 height 4
click at [638, 236] on li "Duplicate" at bounding box center [627, 237] width 25 height 10
click at [627, 220] on icon "button" at bounding box center [627, 220] width 4 height 2
click at [624, 235] on link "Duplicate" at bounding box center [626, 235] width 23 height 7
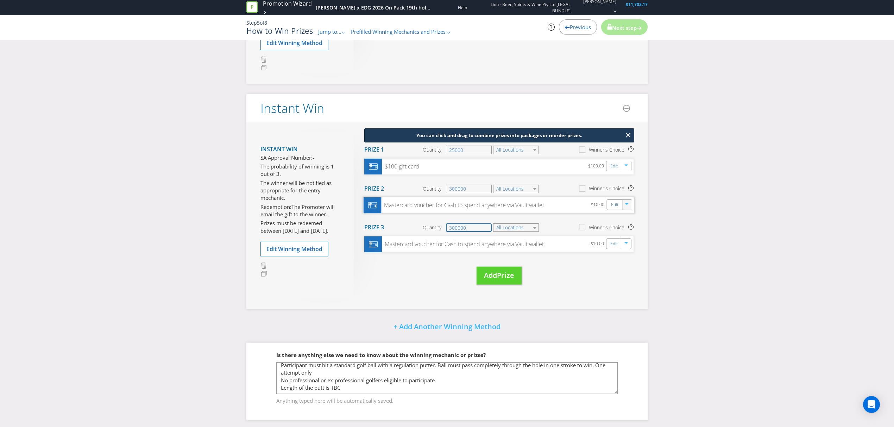
click at [470, 232] on input "300000" at bounding box center [469, 228] width 46 height 8
type input "3"
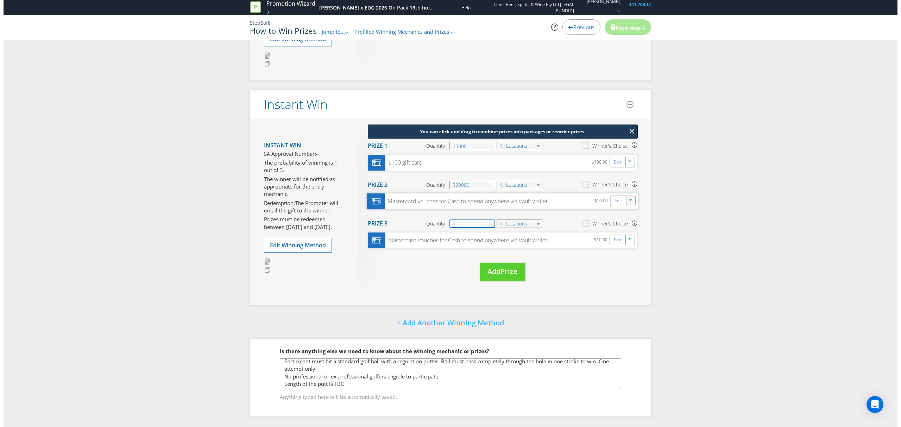
scroll to position [208, 0]
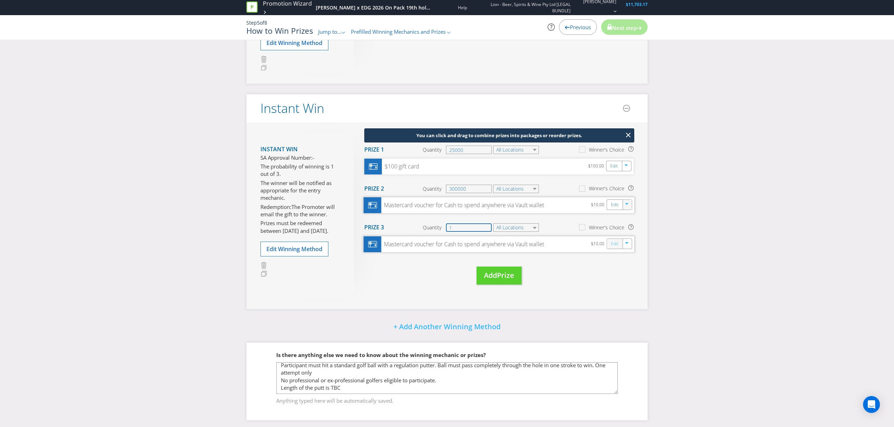
type input "1"
click at [617, 248] on link "Edit" at bounding box center [614, 244] width 7 height 8
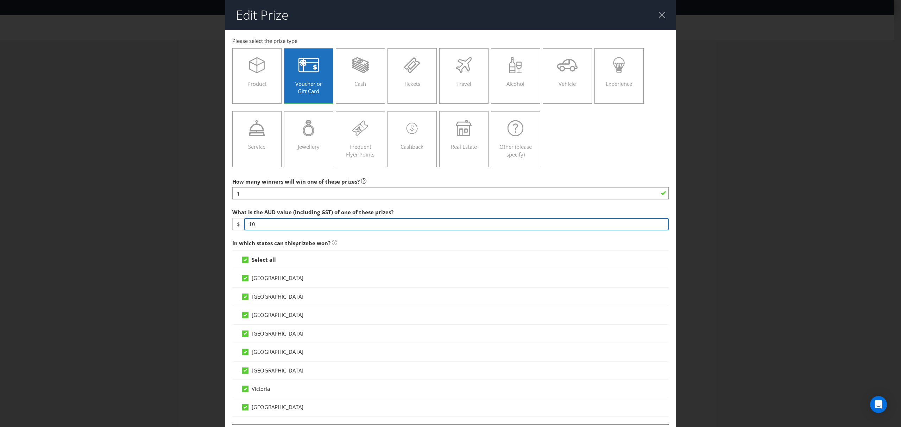
click at [257, 224] on input "10" at bounding box center [456, 224] width 425 height 12
type input "1"
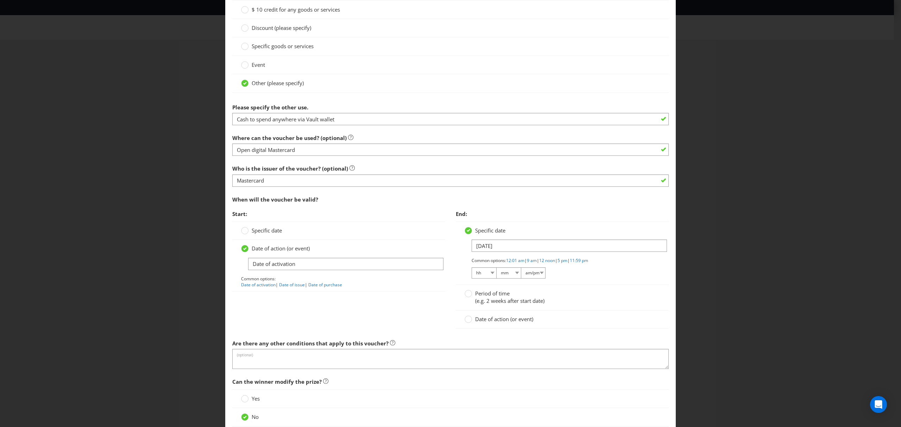
scroll to position [572, 0]
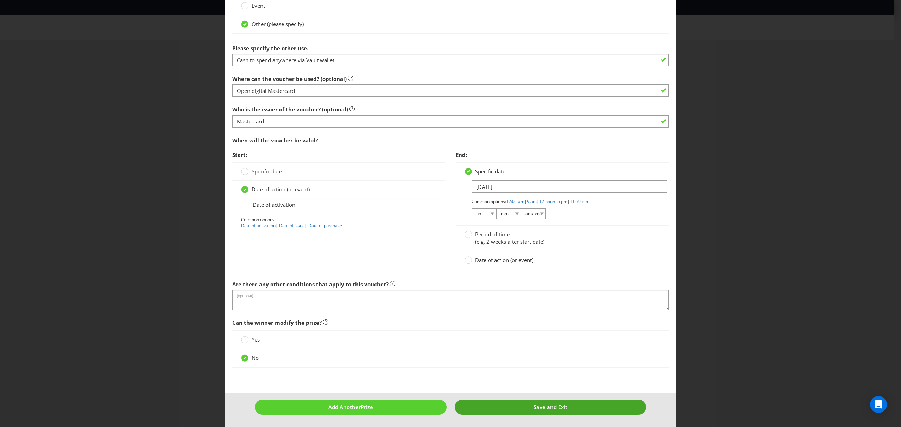
type input "20"
click at [537, 406] on span "Save and Exit" at bounding box center [551, 407] width 34 height 7
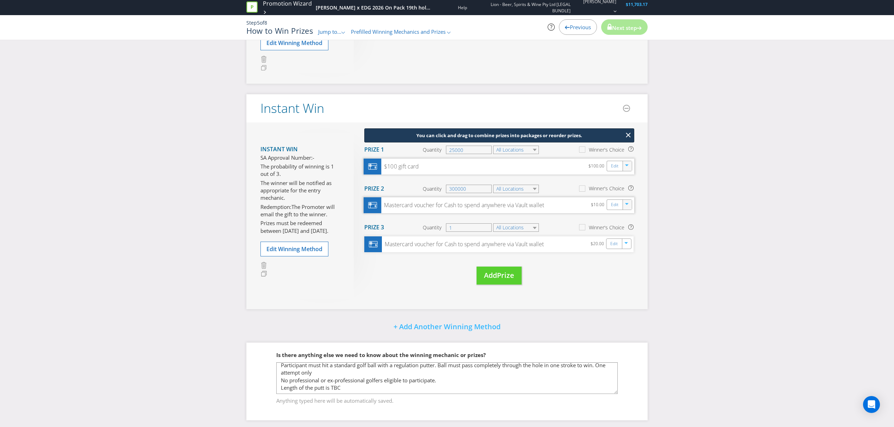
click at [628, 171] on div at bounding box center [628, 166] width 8 height 11
click at [629, 194] on link "Delete" at bounding box center [622, 190] width 15 height 7
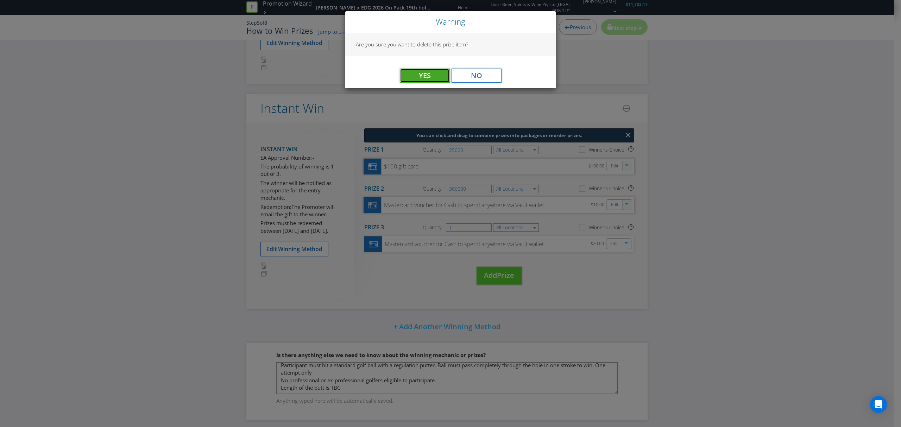
click at [424, 73] on span "Yes" at bounding box center [425, 76] width 12 height 10
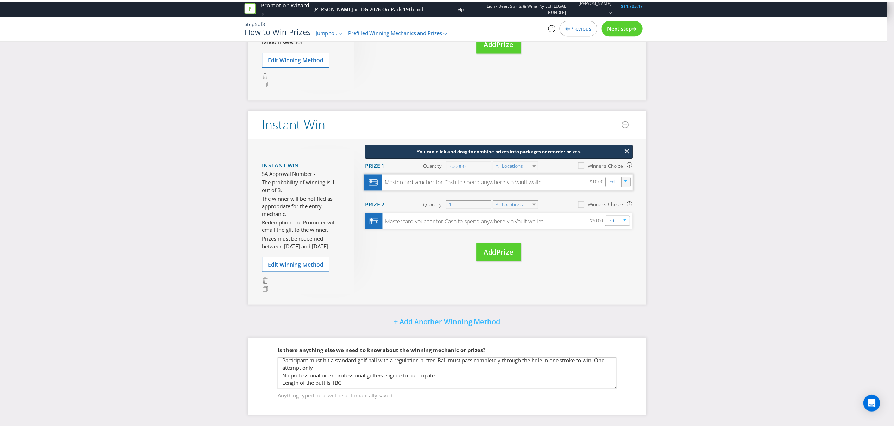
scroll to position [175, 0]
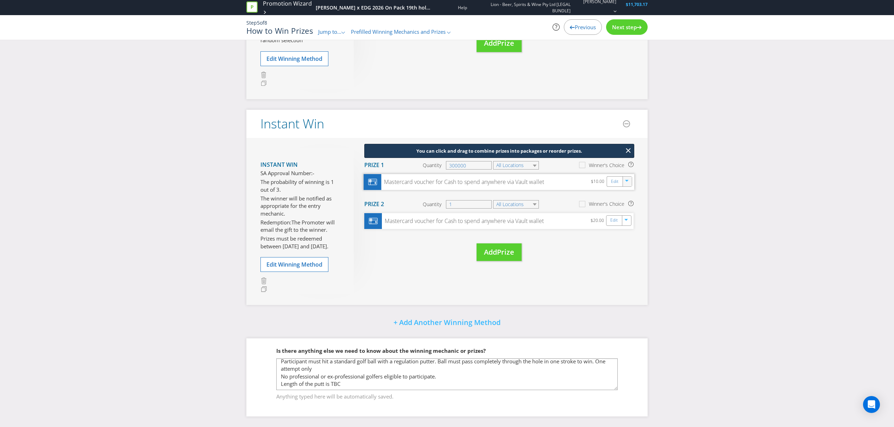
click at [626, 185] on div at bounding box center [628, 181] width 8 height 11
click at [631, 197] on link "Duplicate" at bounding box center [625, 196] width 23 height 7
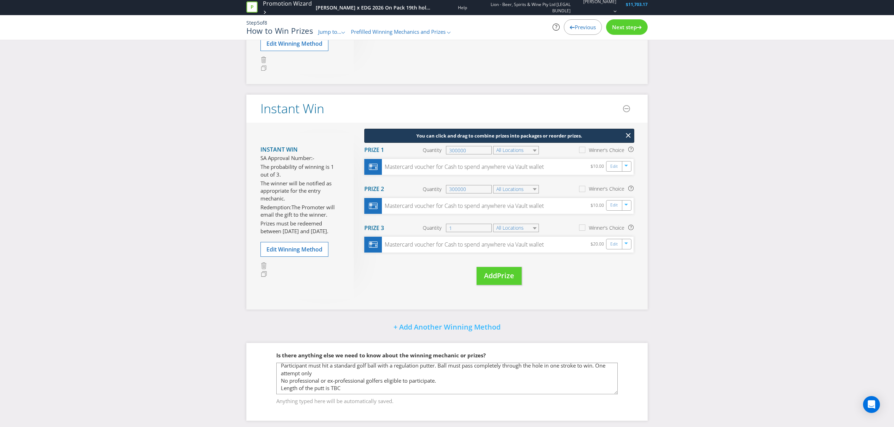
scroll to position [195, 0]
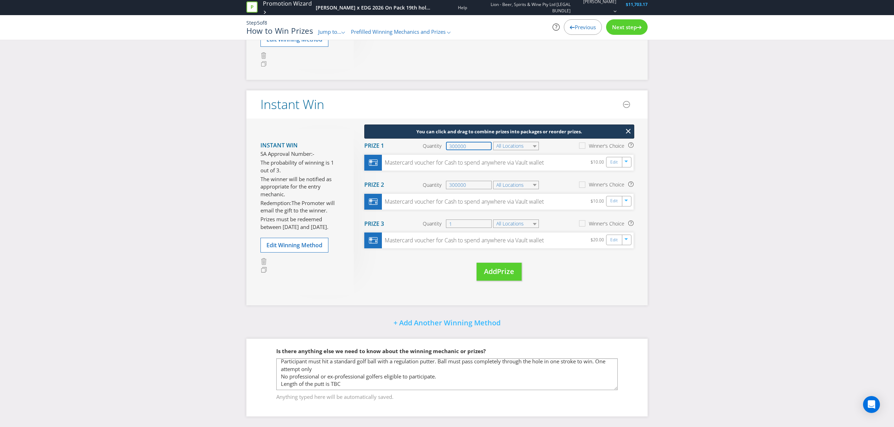
click at [468, 145] on input "300000" at bounding box center [469, 146] width 46 height 8
type input "3"
type input "1"
click at [612, 162] on link "Edit" at bounding box center [614, 162] width 7 height 8
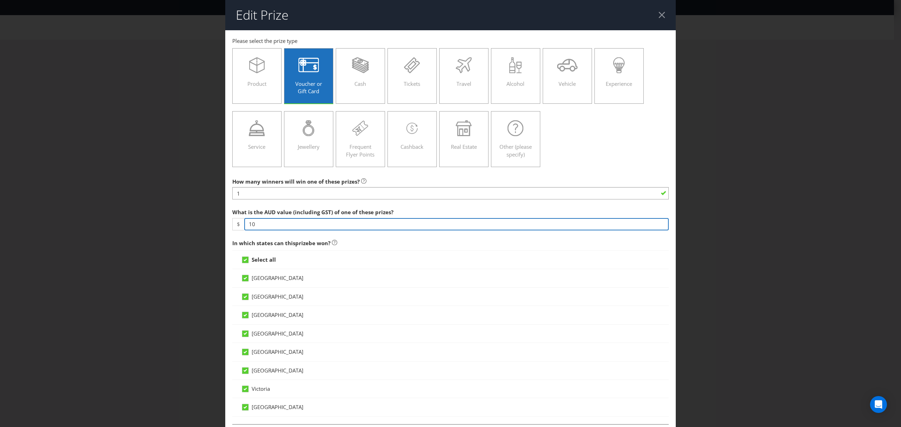
click at [261, 225] on input "10" at bounding box center [456, 224] width 425 height 12
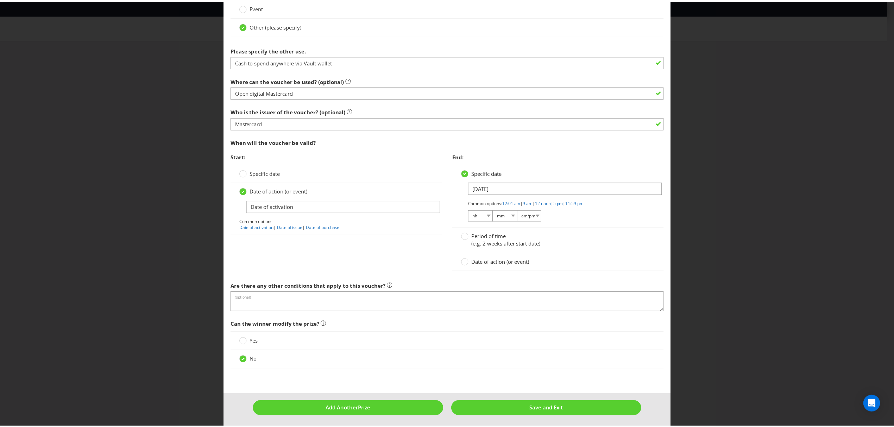
scroll to position [572, 0]
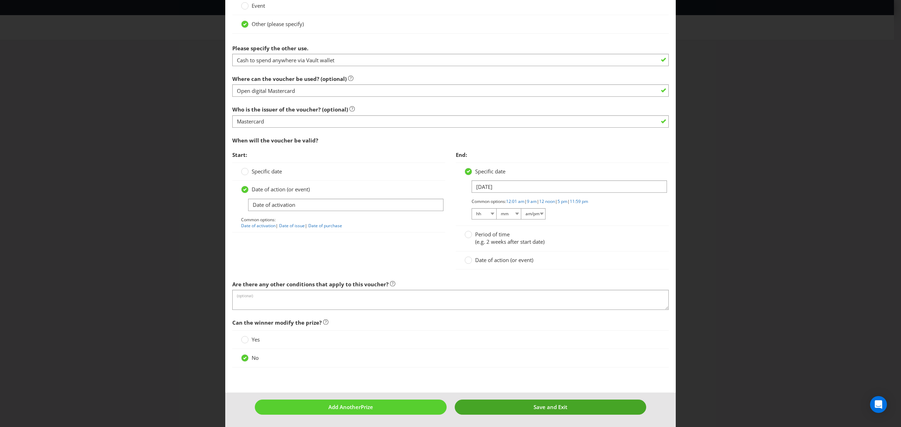
type input "100"
click at [544, 408] on span "Save and Exit" at bounding box center [551, 407] width 34 height 7
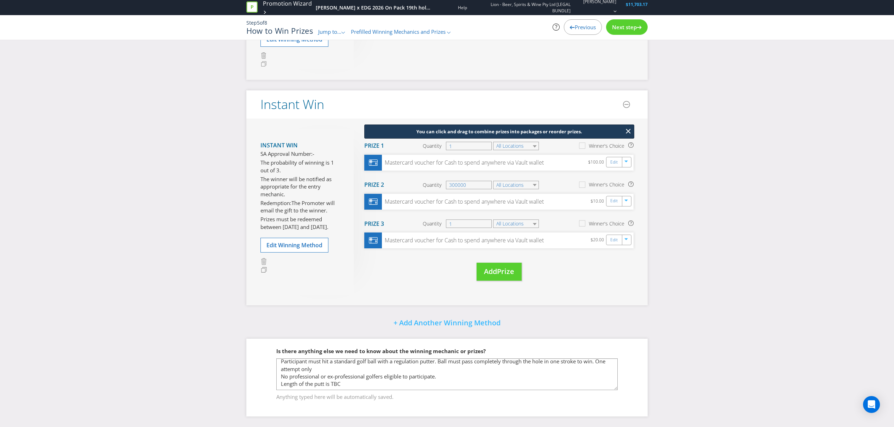
click at [629, 30] on span "Next step" at bounding box center [624, 27] width 25 height 7
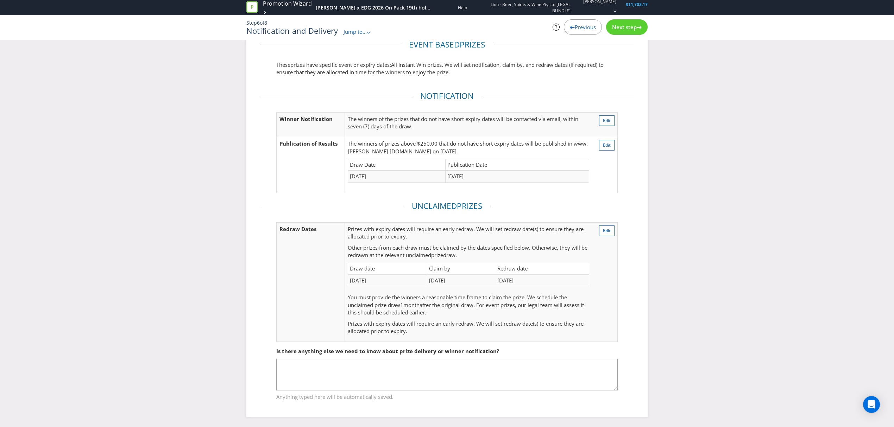
click at [618, 31] on div "Next step" at bounding box center [627, 26] width 42 height 15
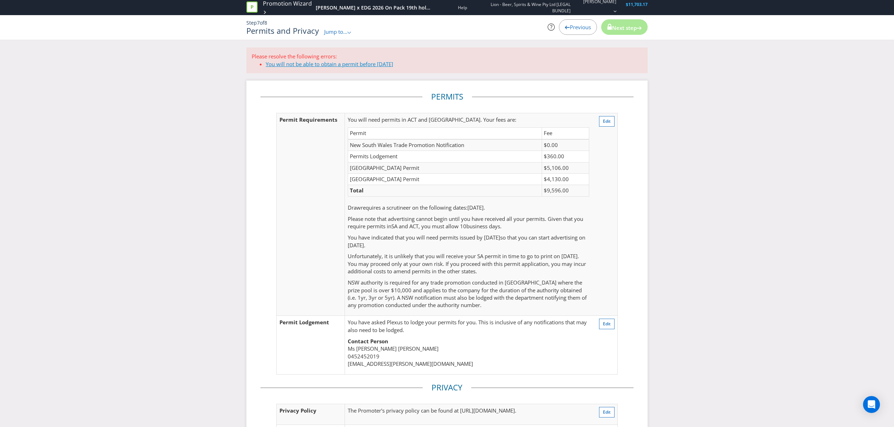
click at [319, 65] on link "You will not be able to obtain a permit before [DATE]" at bounding box center [329, 64] width 127 height 7
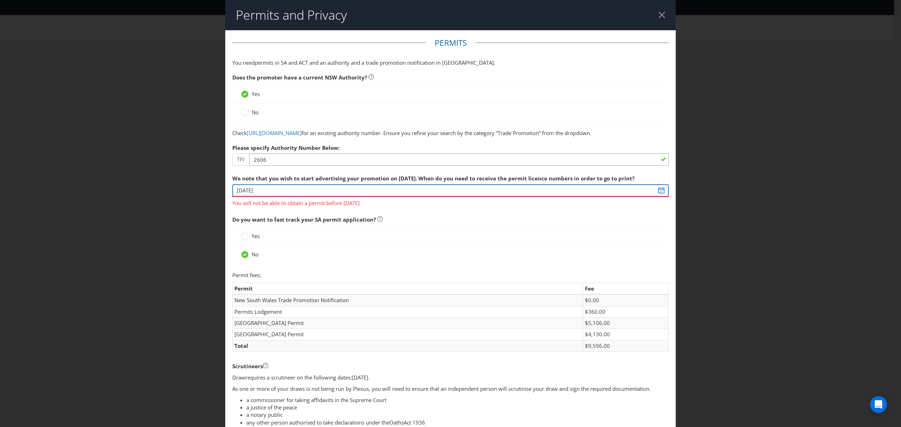
click at [657, 197] on input "[DATE]" at bounding box center [450, 191] width 437 height 12
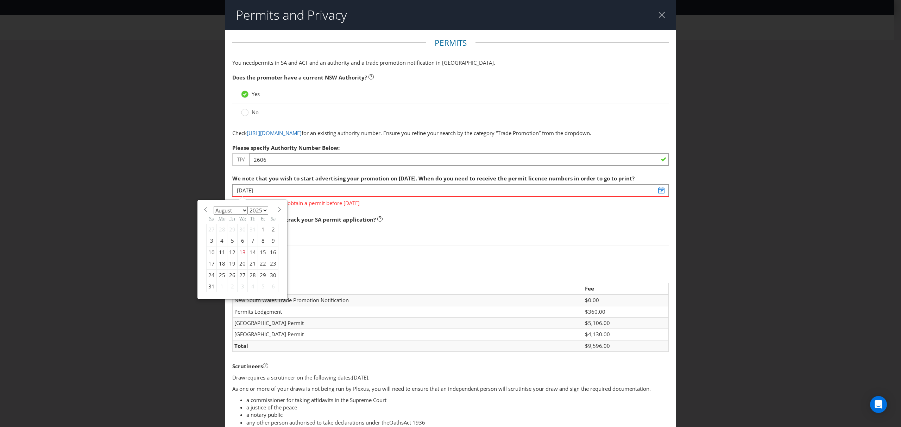
click at [221, 281] on div "25" at bounding box center [222, 275] width 11 height 11
type input "[DATE]"
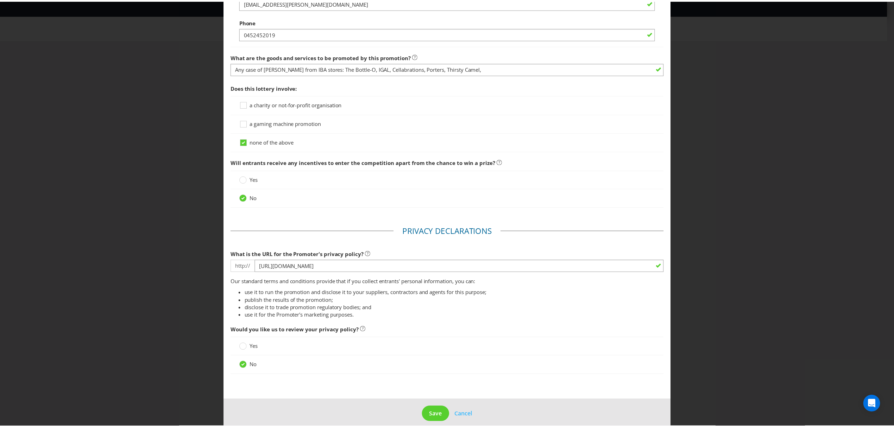
scroll to position [688, 0]
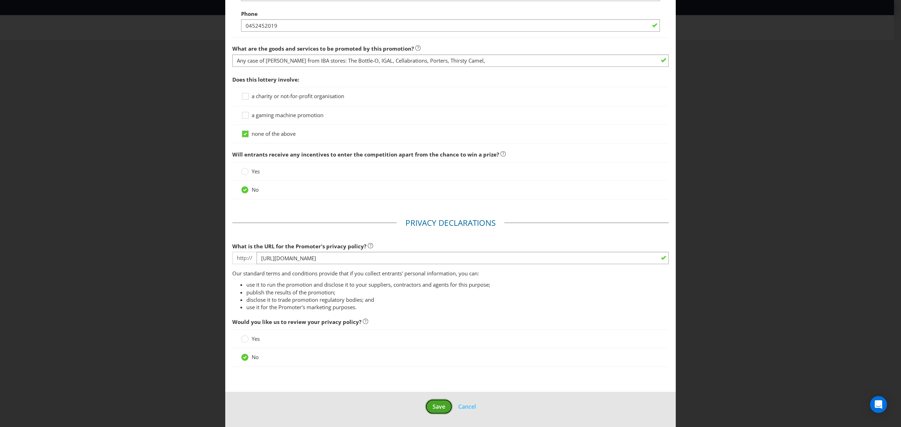
click at [437, 406] on span "Save" at bounding box center [439, 407] width 13 height 8
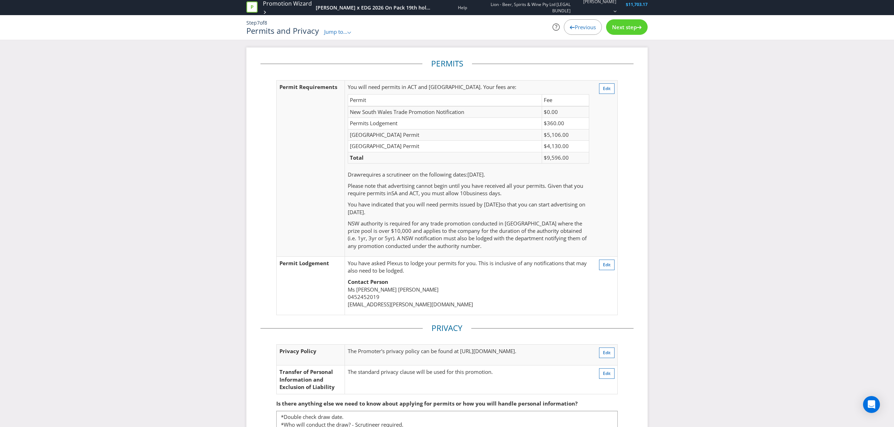
click at [625, 26] on span "Next step" at bounding box center [624, 27] width 25 height 7
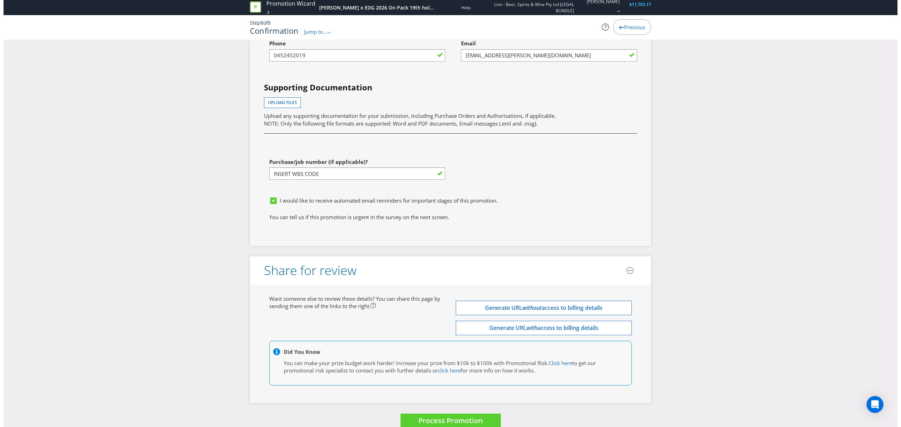
scroll to position [2912, 0]
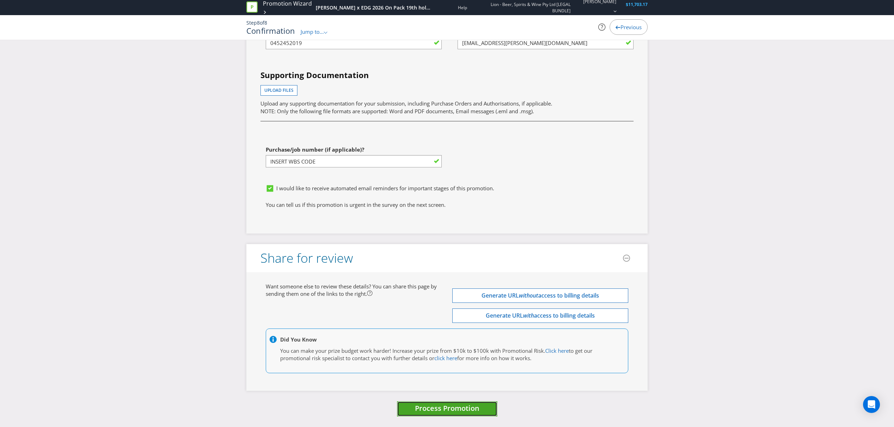
click at [455, 409] on span "Process Promotion" at bounding box center [447, 409] width 64 height 10
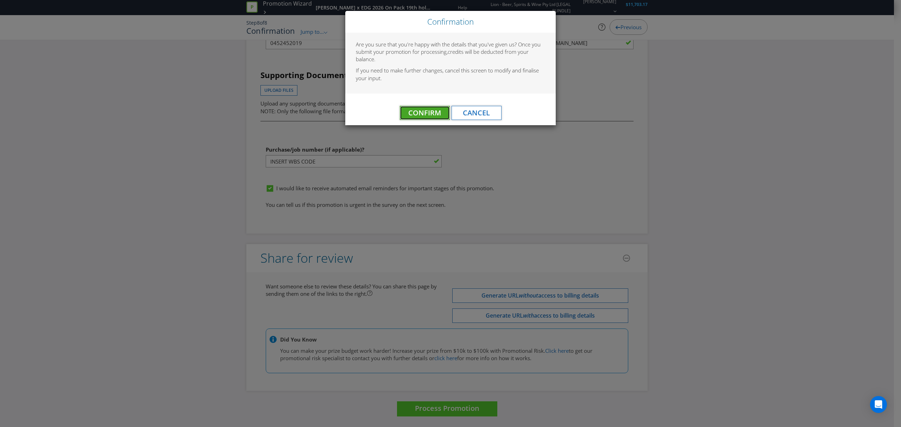
click at [427, 113] on span "Confirm" at bounding box center [424, 113] width 33 height 10
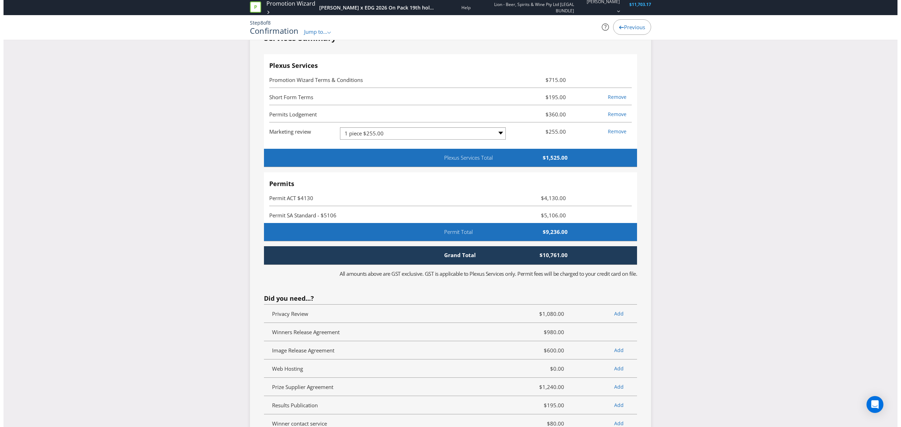
scroll to position [0, 0]
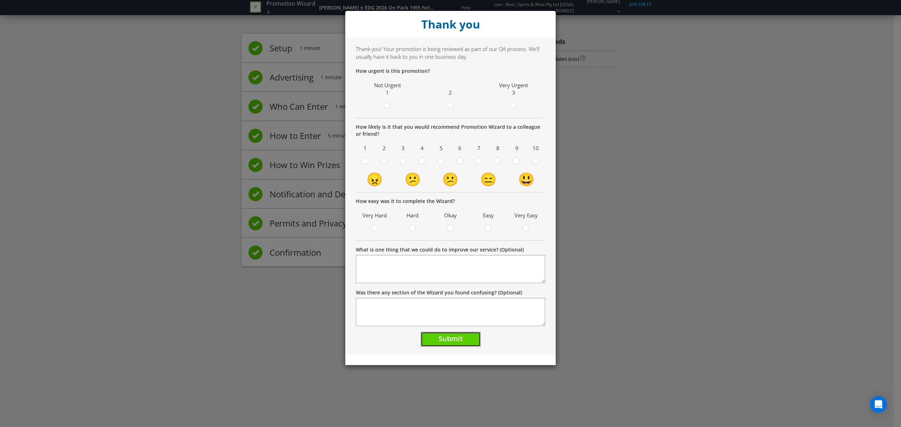
click at [454, 340] on span "Submit" at bounding box center [451, 339] width 24 height 10
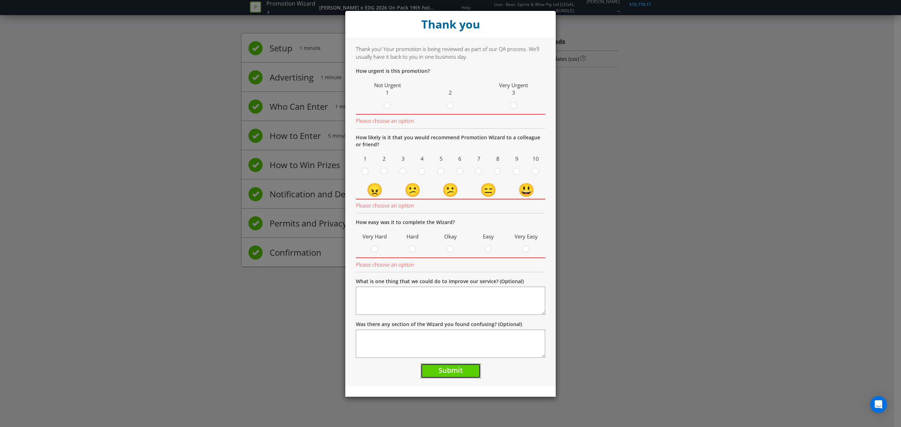
click at [449, 370] on span "Submit" at bounding box center [451, 371] width 24 height 10
click at [496, 167] on div "8" at bounding box center [497, 165] width 15 height 23
click at [498, 172] on circle at bounding box center [498, 171] width 6 height 6
click at [0, 0] on input "radio" at bounding box center [0, 0] width 0 height 0
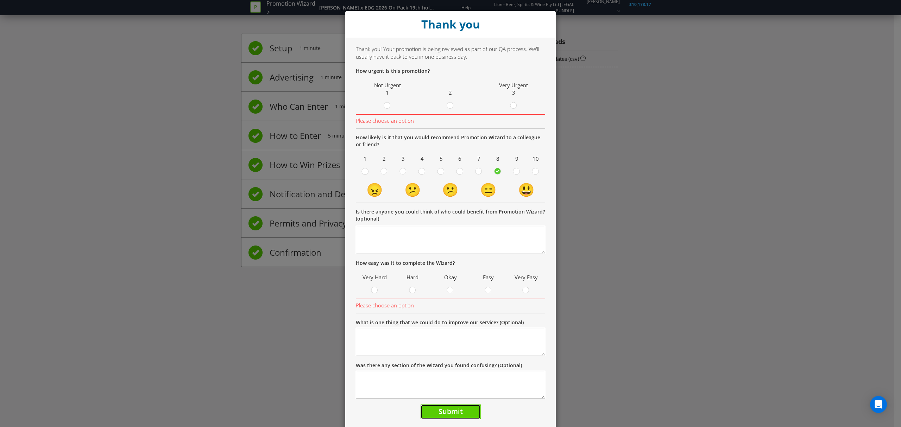
click at [455, 414] on span "Submit" at bounding box center [451, 412] width 24 height 10
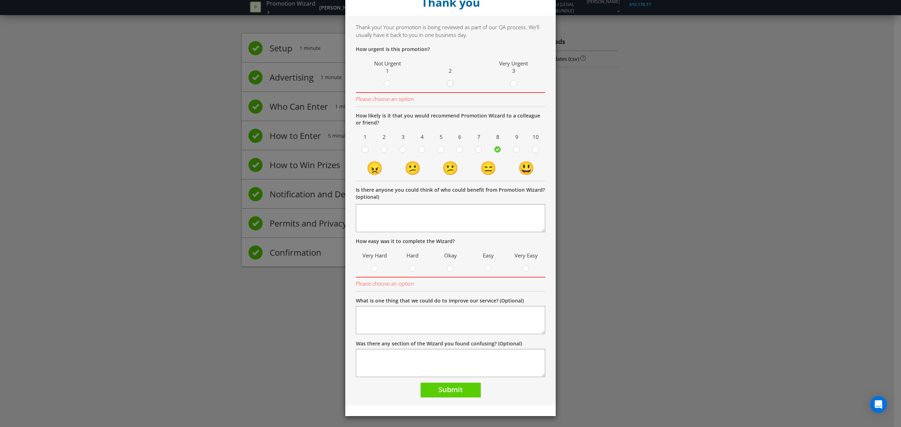
click at [449, 82] on div at bounding box center [451, 82] width 4 height 4
click at [0, 0] on input "radio" at bounding box center [0, 0] width 0 height 0
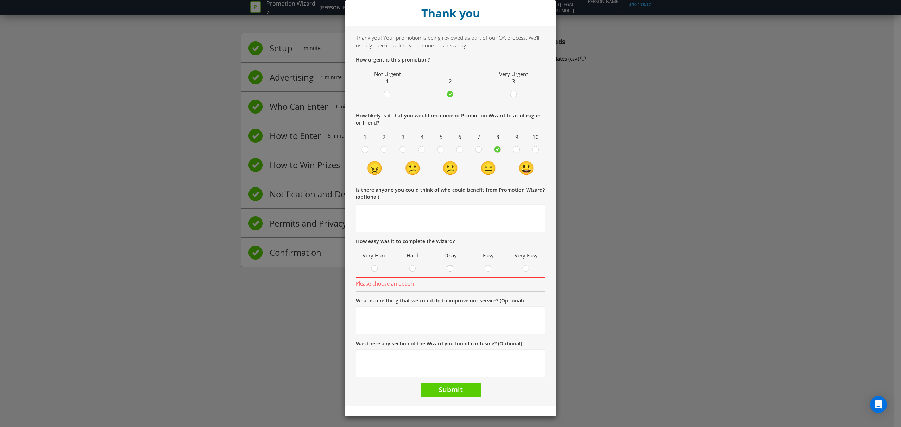
click at [449, 267] on div at bounding box center [451, 267] width 4 height 4
click at [0, 0] on input "radio" at bounding box center [0, 0] width 0 height 0
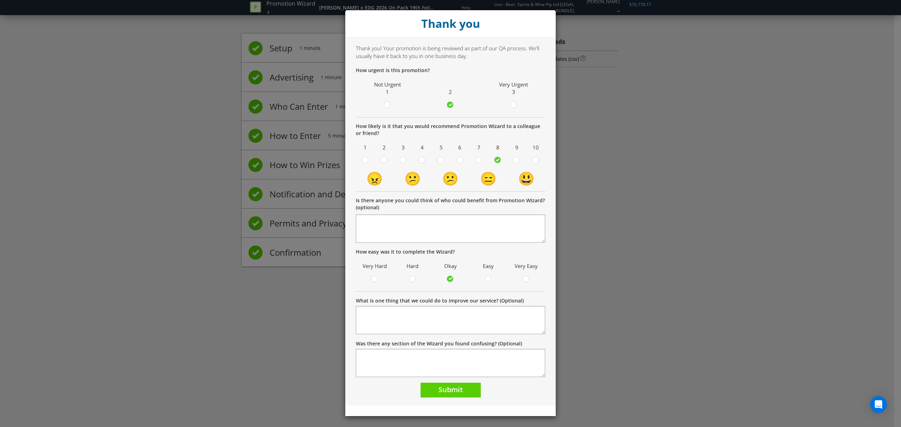
drag, startPoint x: 485, startPoint y: 278, endPoint x: 482, endPoint y: 285, distance: 7.6
click at [487, 278] on div at bounding box center [489, 277] width 4 height 4
click at [0, 0] on input "radio" at bounding box center [0, 0] width 0 height 0
click at [452, 387] on span "Submit" at bounding box center [451, 390] width 24 height 10
